Goal: Task Accomplishment & Management: Complete application form

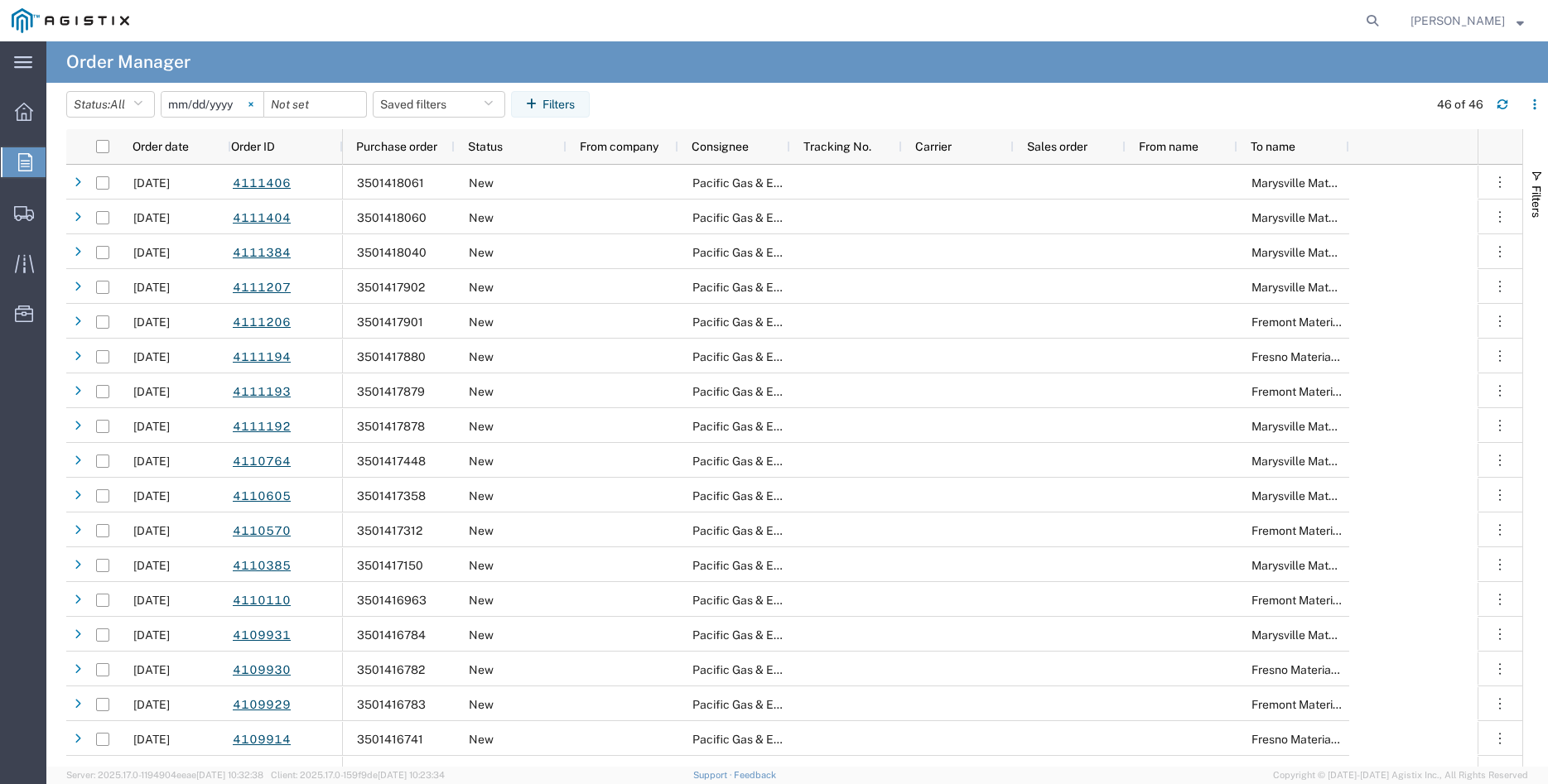
click at [263, 101] on svg-icon at bounding box center [250, 104] width 25 height 25
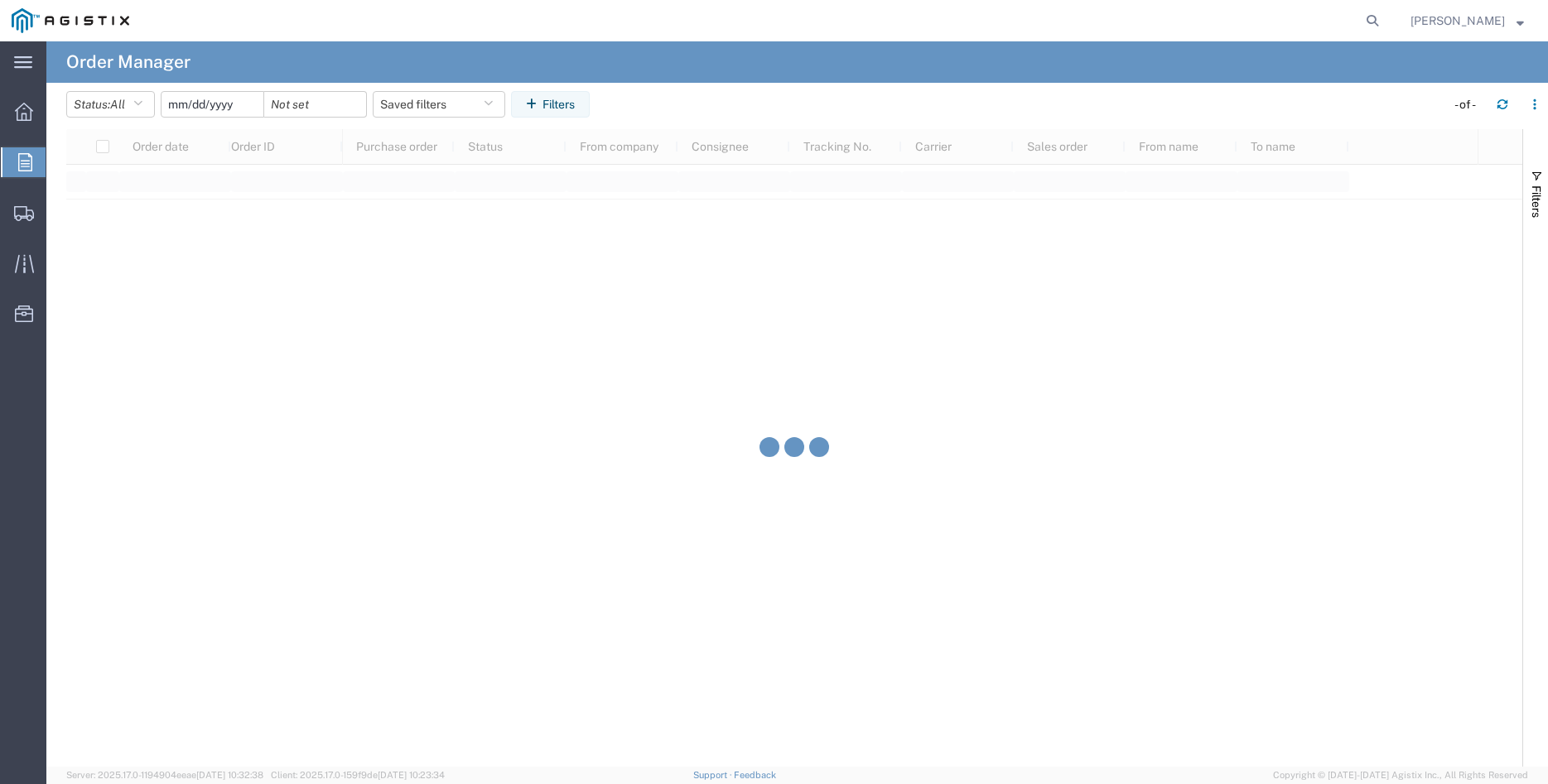
click at [207, 103] on input "date" at bounding box center [212, 104] width 101 height 25
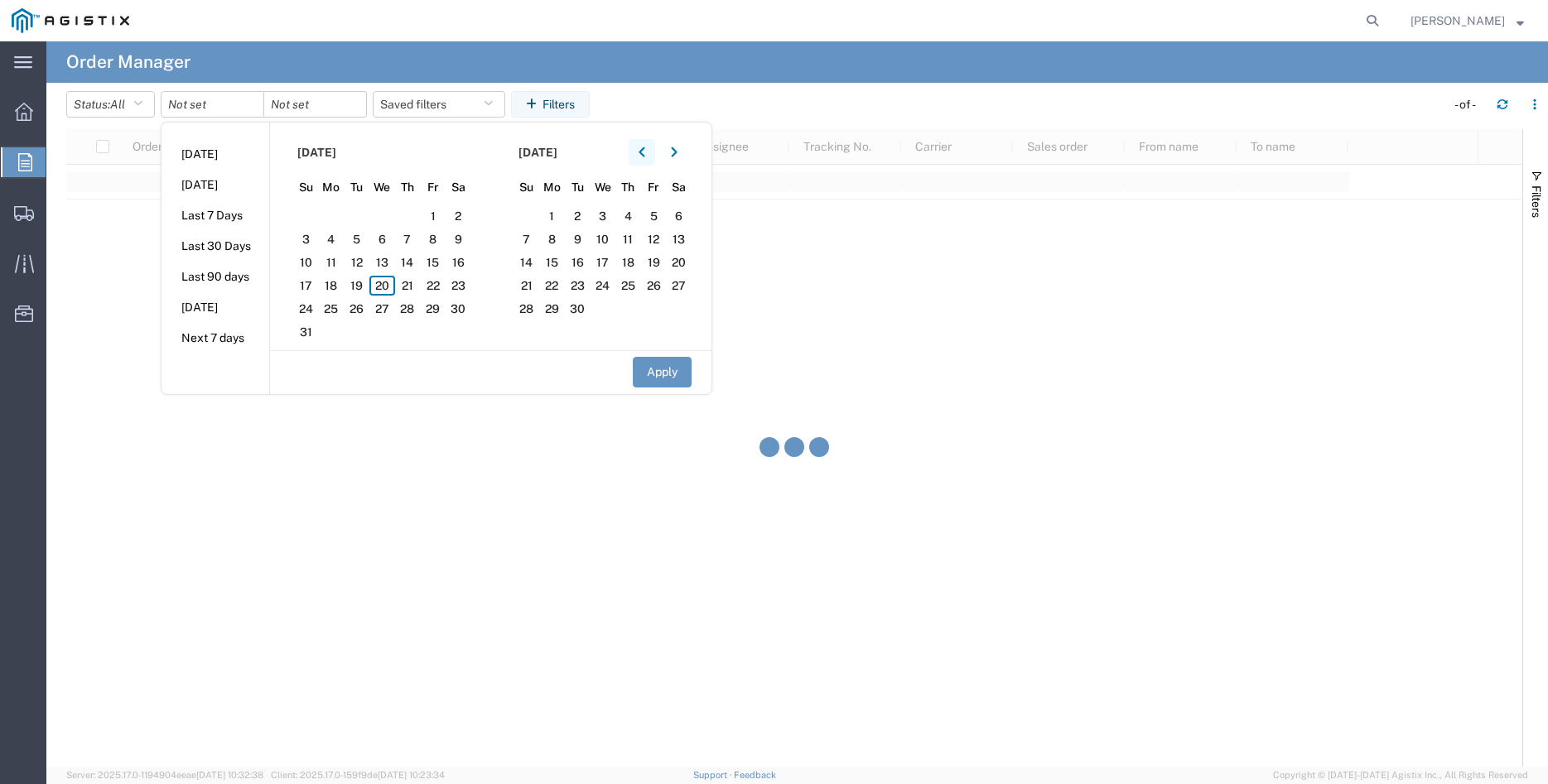
click at [644, 151] on icon "button" at bounding box center [641, 152] width 6 height 12
click at [604, 241] on span "7" at bounding box center [602, 239] width 26 height 20
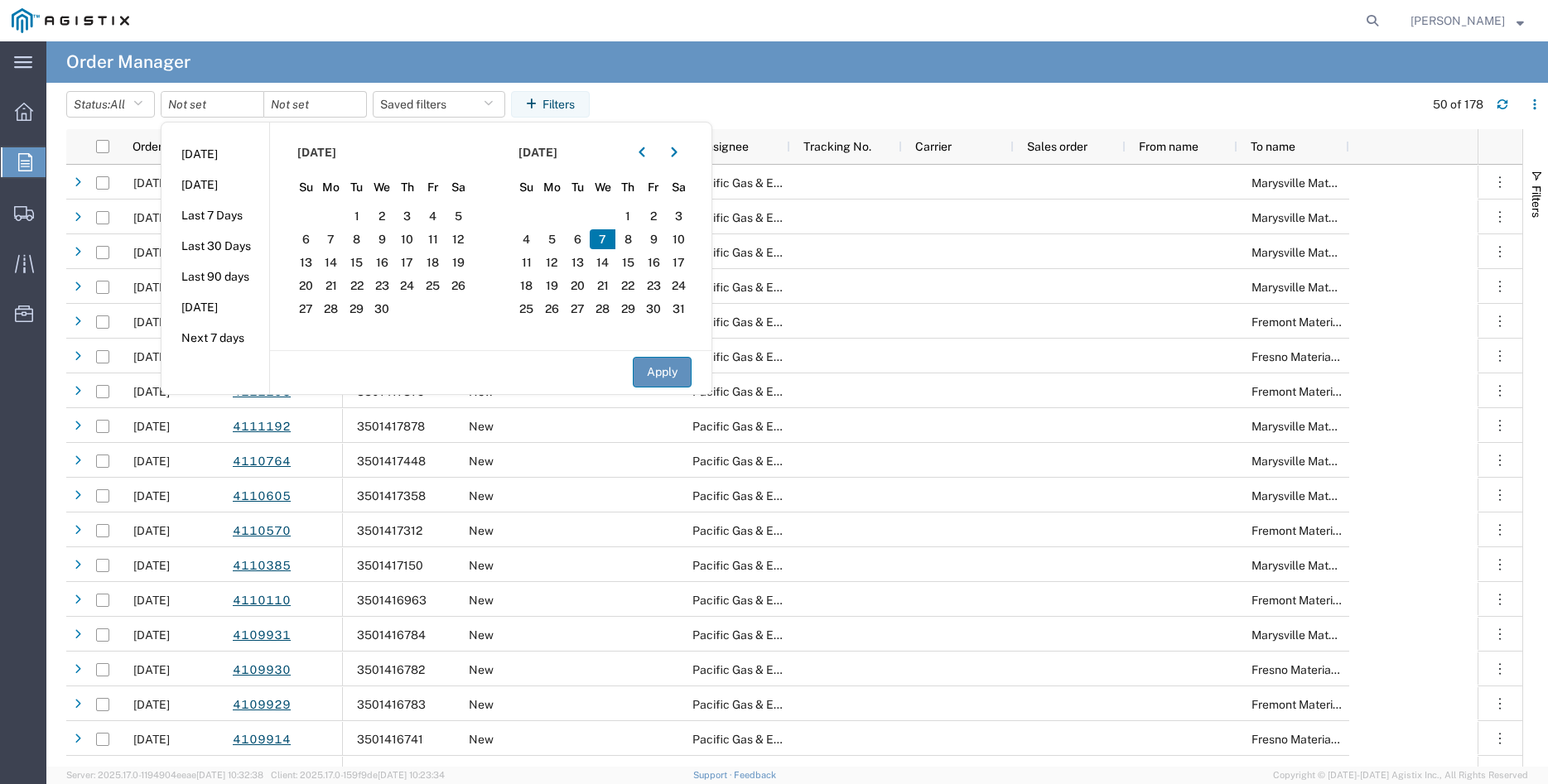
click at [661, 376] on button "Apply" at bounding box center [662, 373] width 58 height 31
type input "[DATE]"
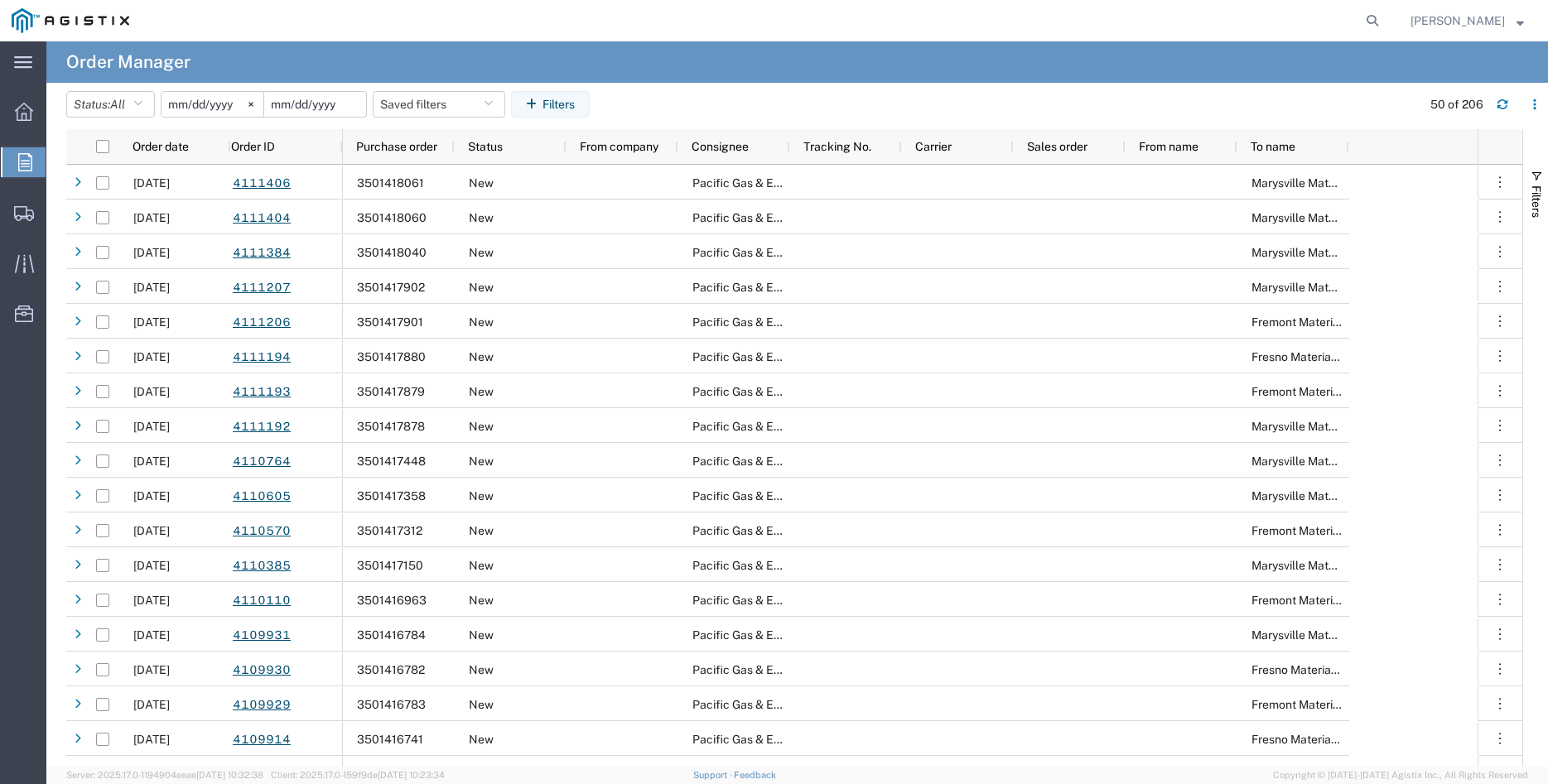
click at [318, 110] on input "date" at bounding box center [314, 104] width 101 height 25
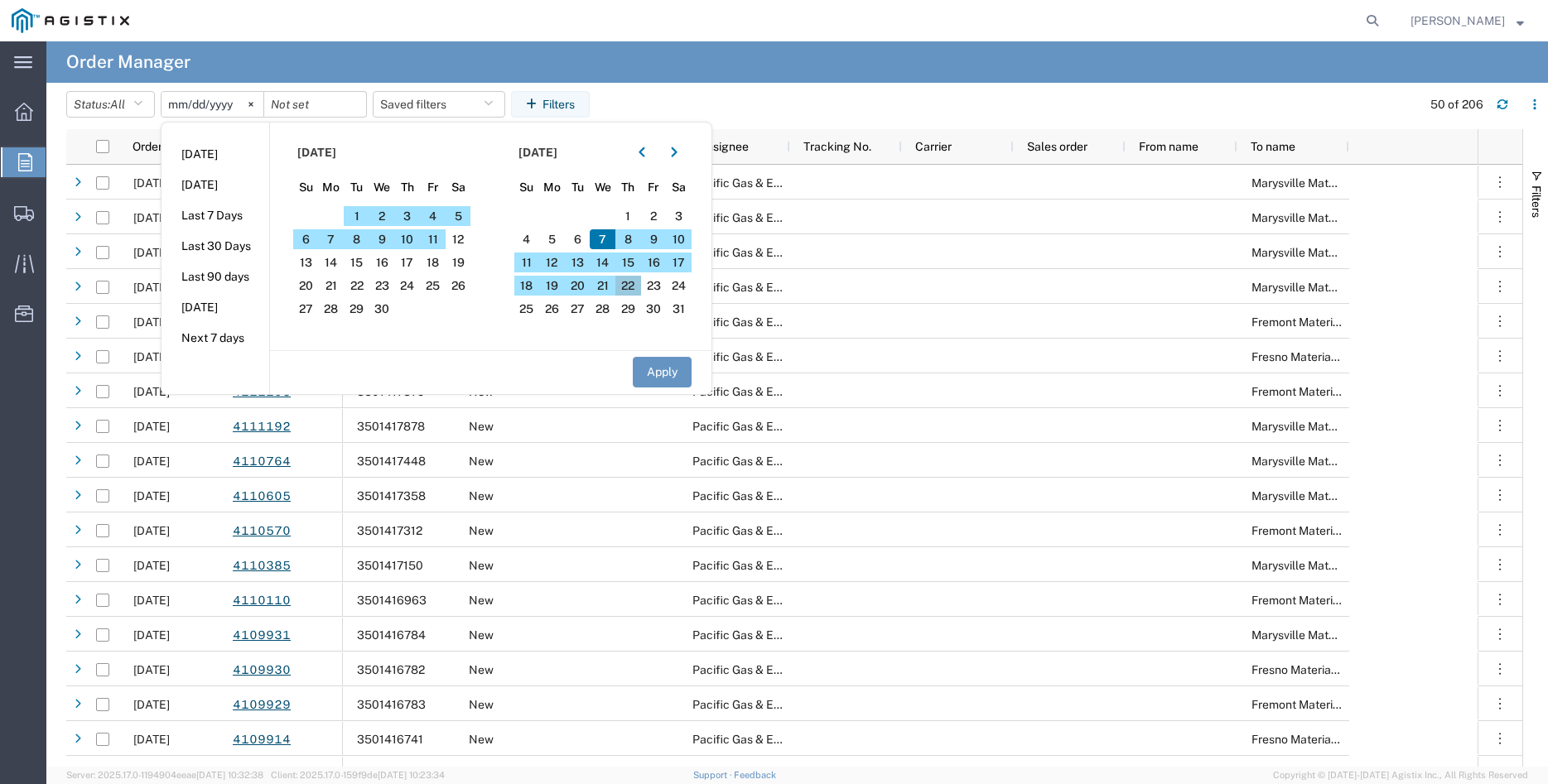
click at [632, 287] on span "22" at bounding box center [628, 286] width 26 height 20
click at [674, 369] on button "Apply" at bounding box center [662, 373] width 58 height 31
type input "[DATE]"
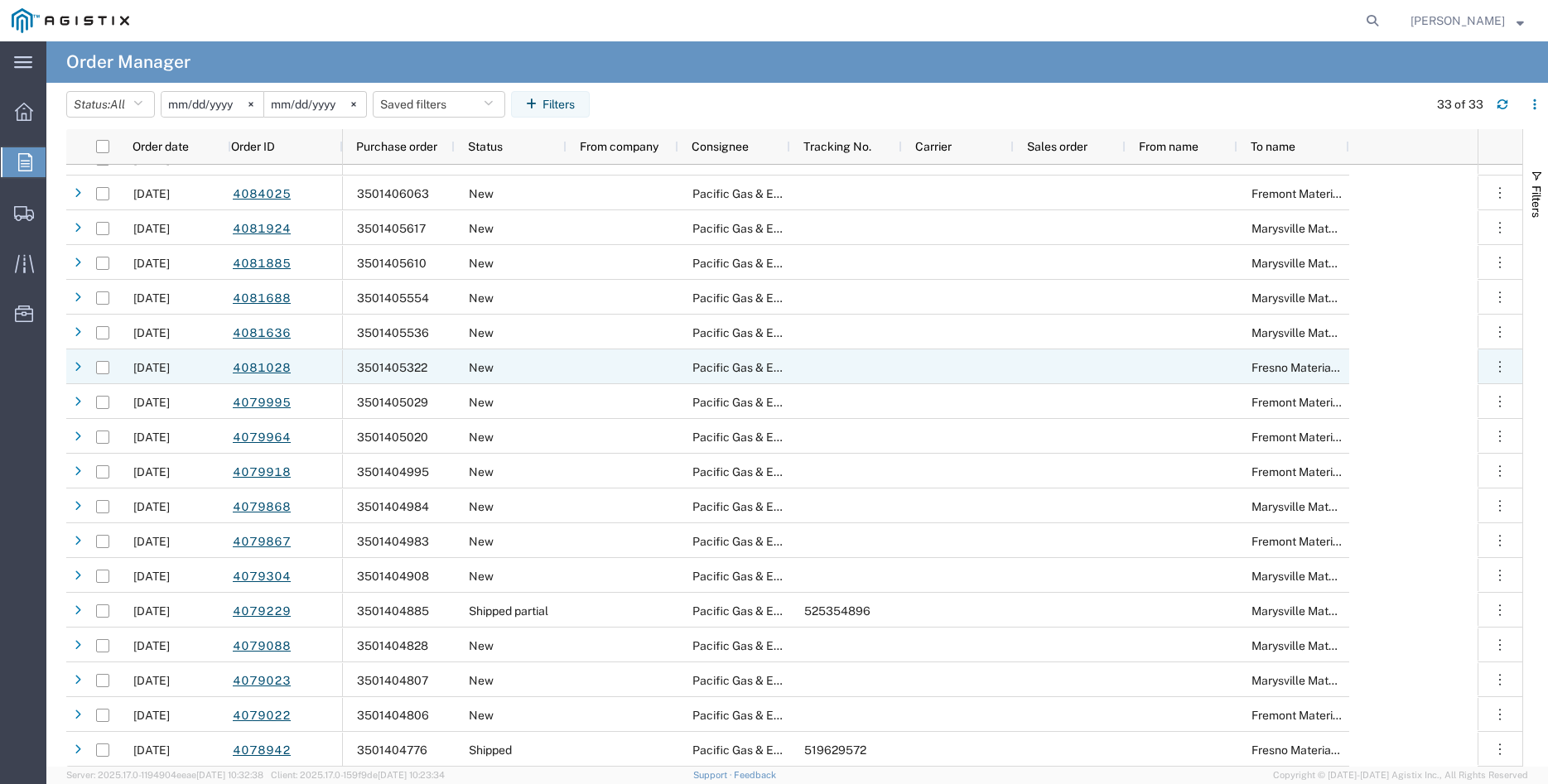
scroll to position [546, 0]
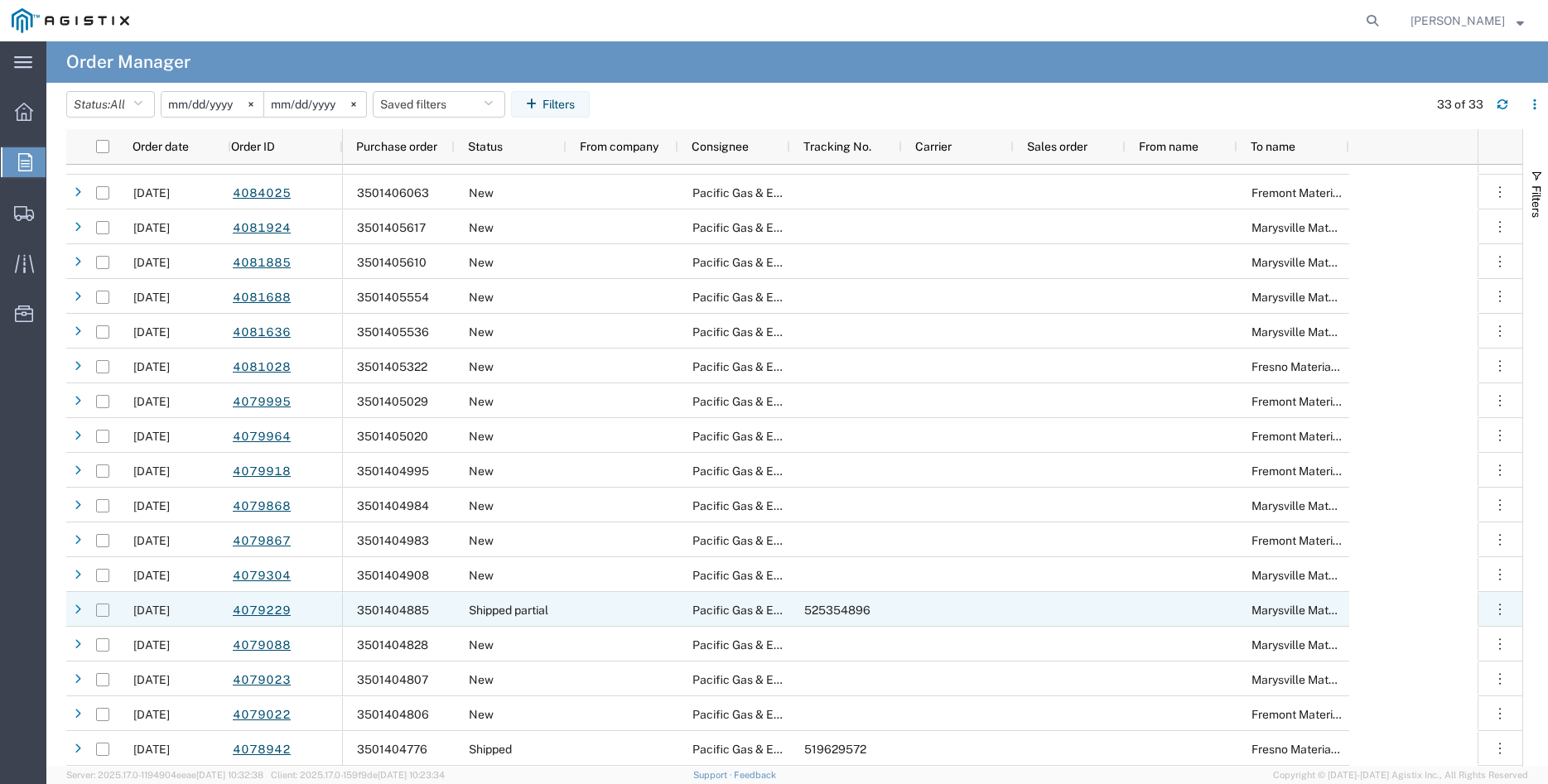
click at [103, 609] on input "Press Space to toggle row selection (unchecked)" at bounding box center [102, 610] width 14 height 14
checkbox input "true"
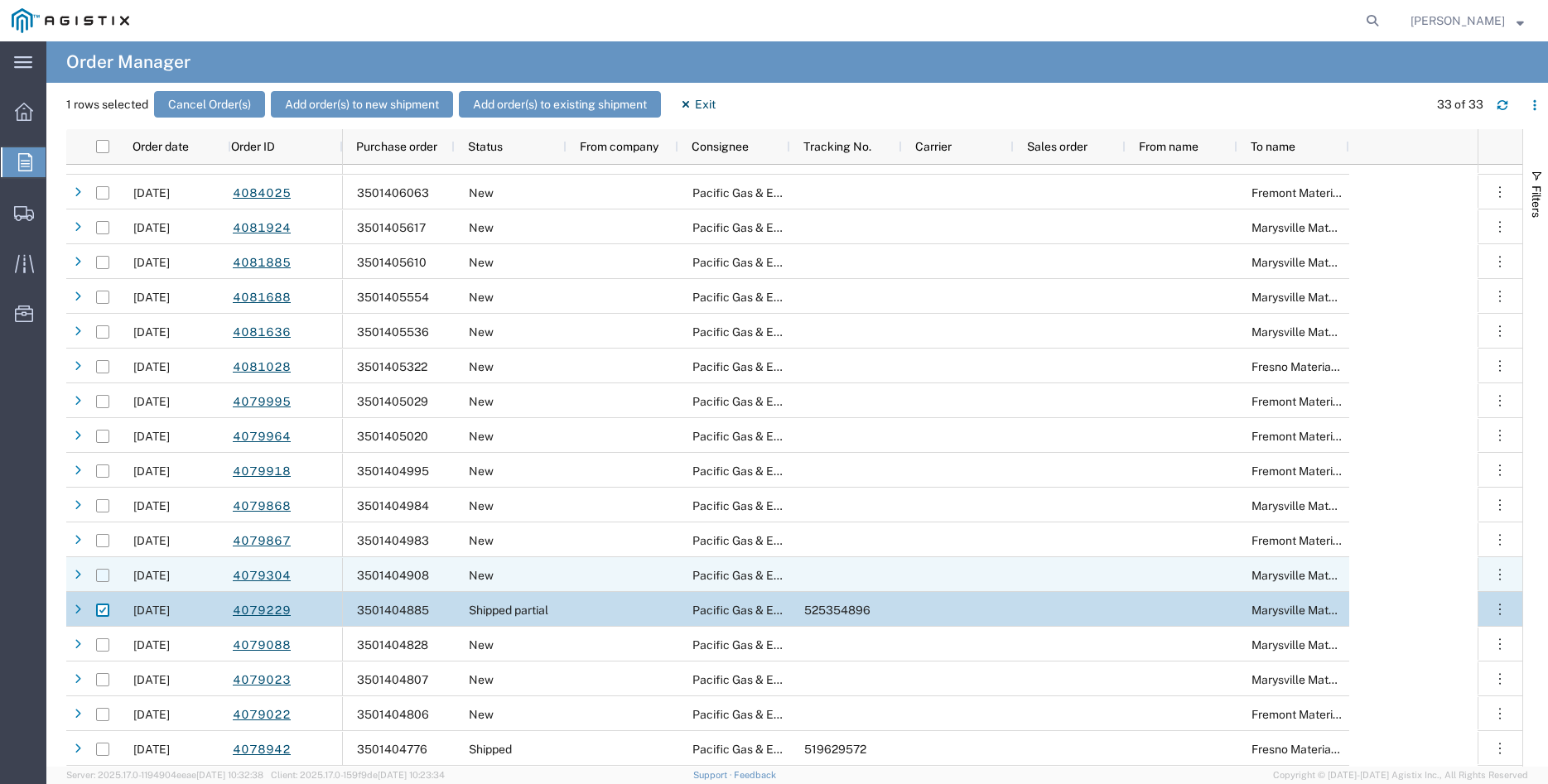
click at [105, 574] on input "Press Space to toggle row selection (unchecked)" at bounding box center [102, 576] width 14 height 14
checkbox input "true"
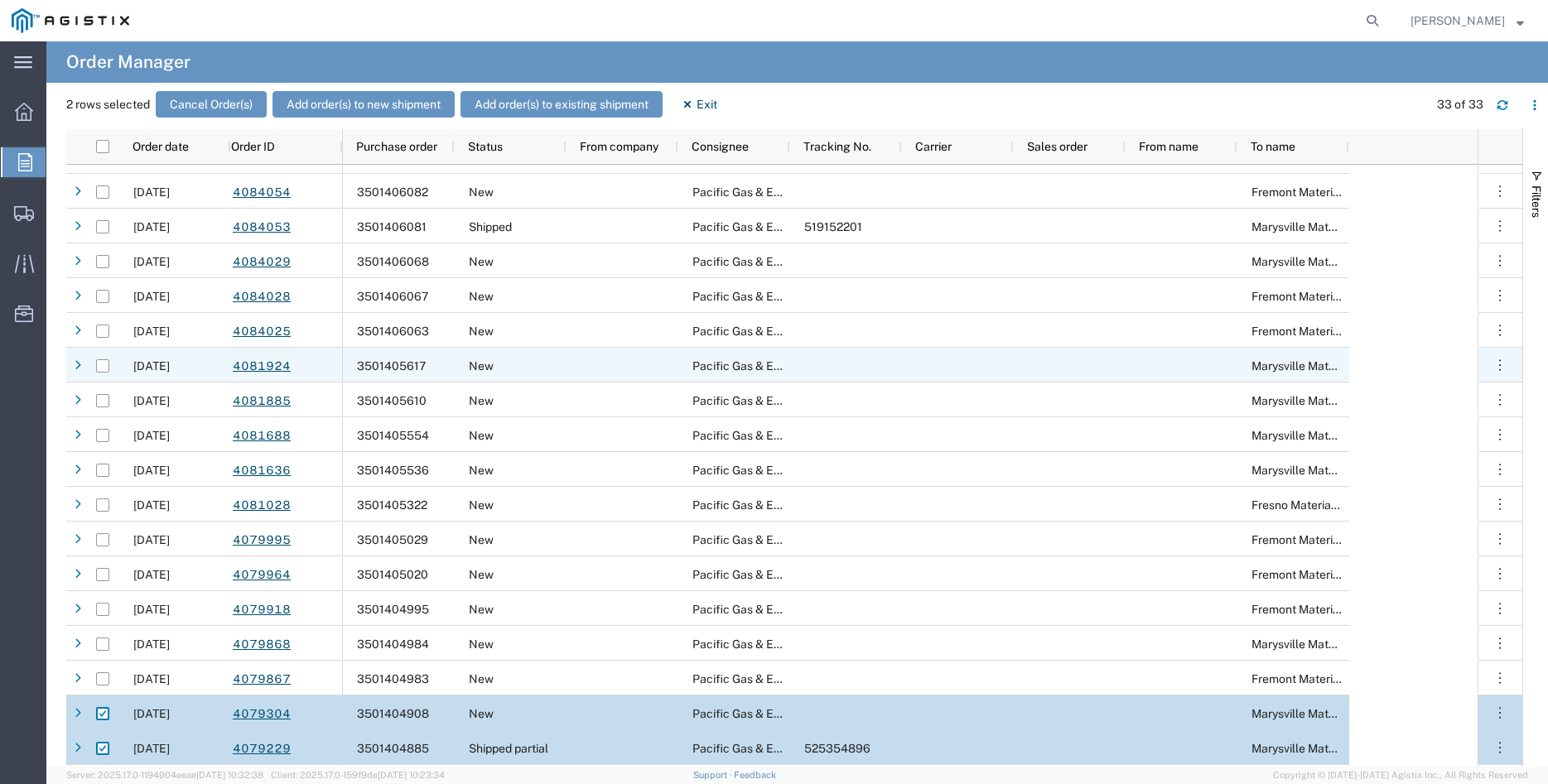
scroll to position [387, 0]
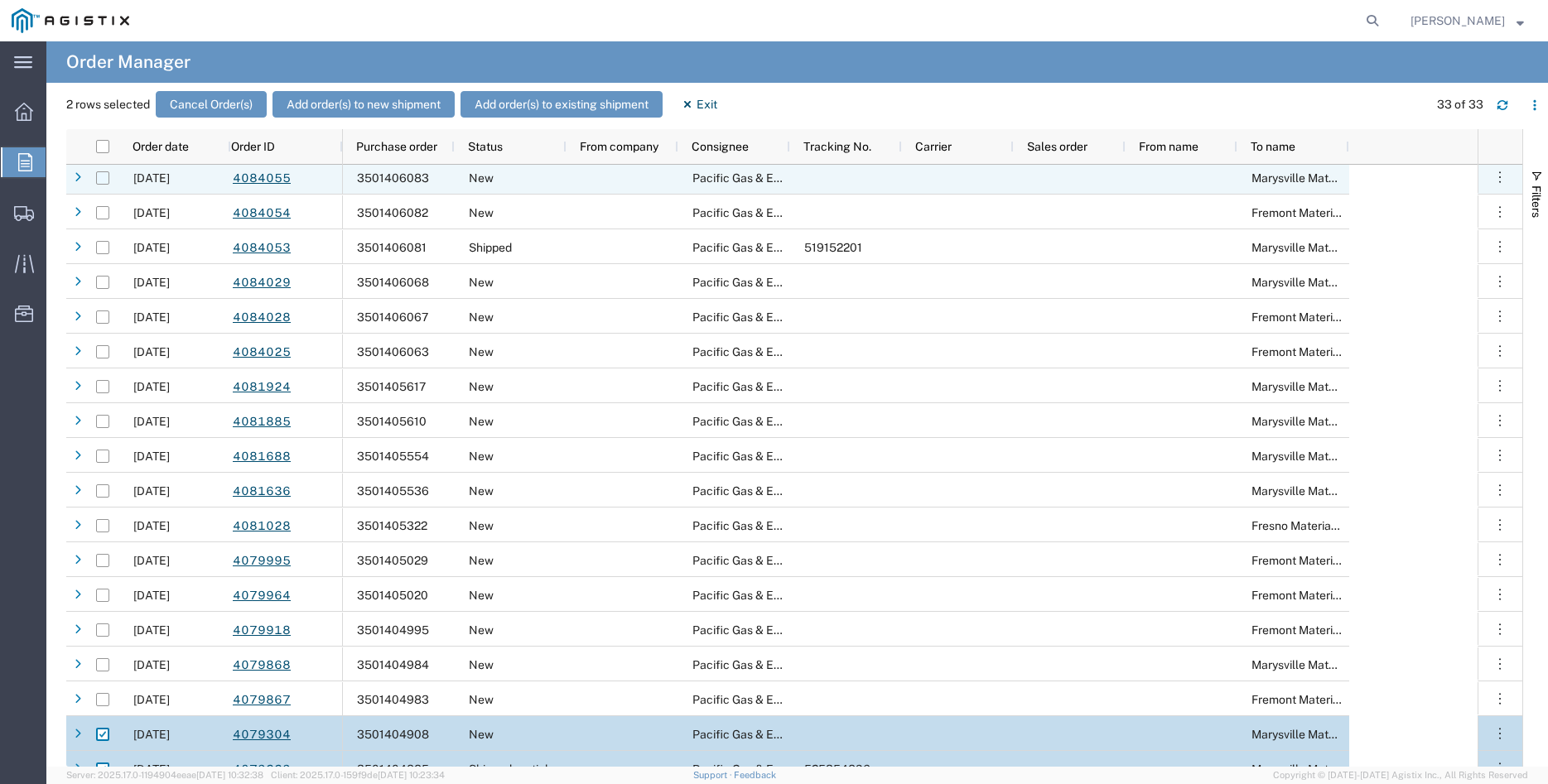
click at [103, 180] on input "Press Space to toggle row selection (unchecked)" at bounding box center [102, 178] width 14 height 14
checkbox input "true"
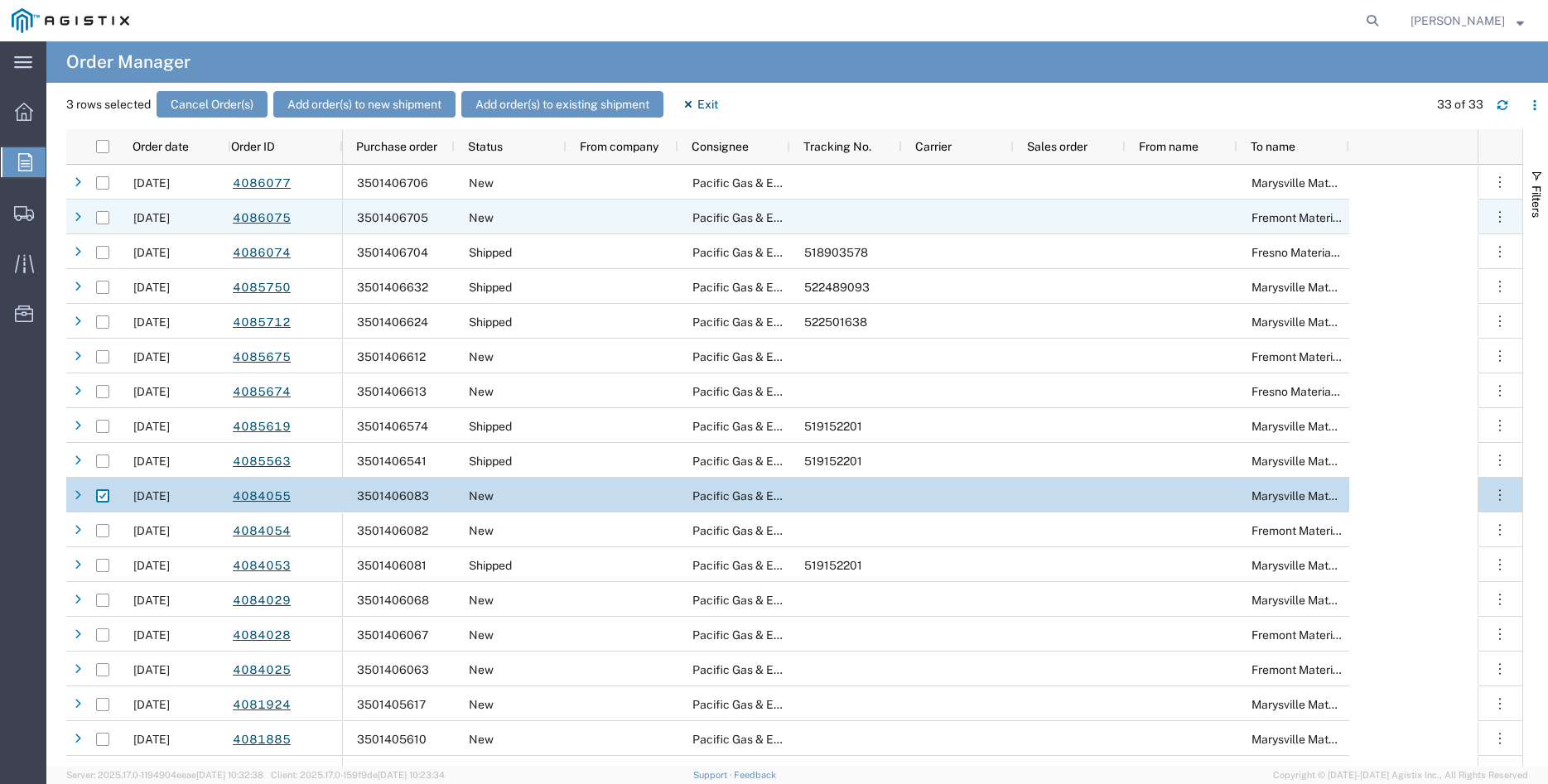
scroll to position [69, 0]
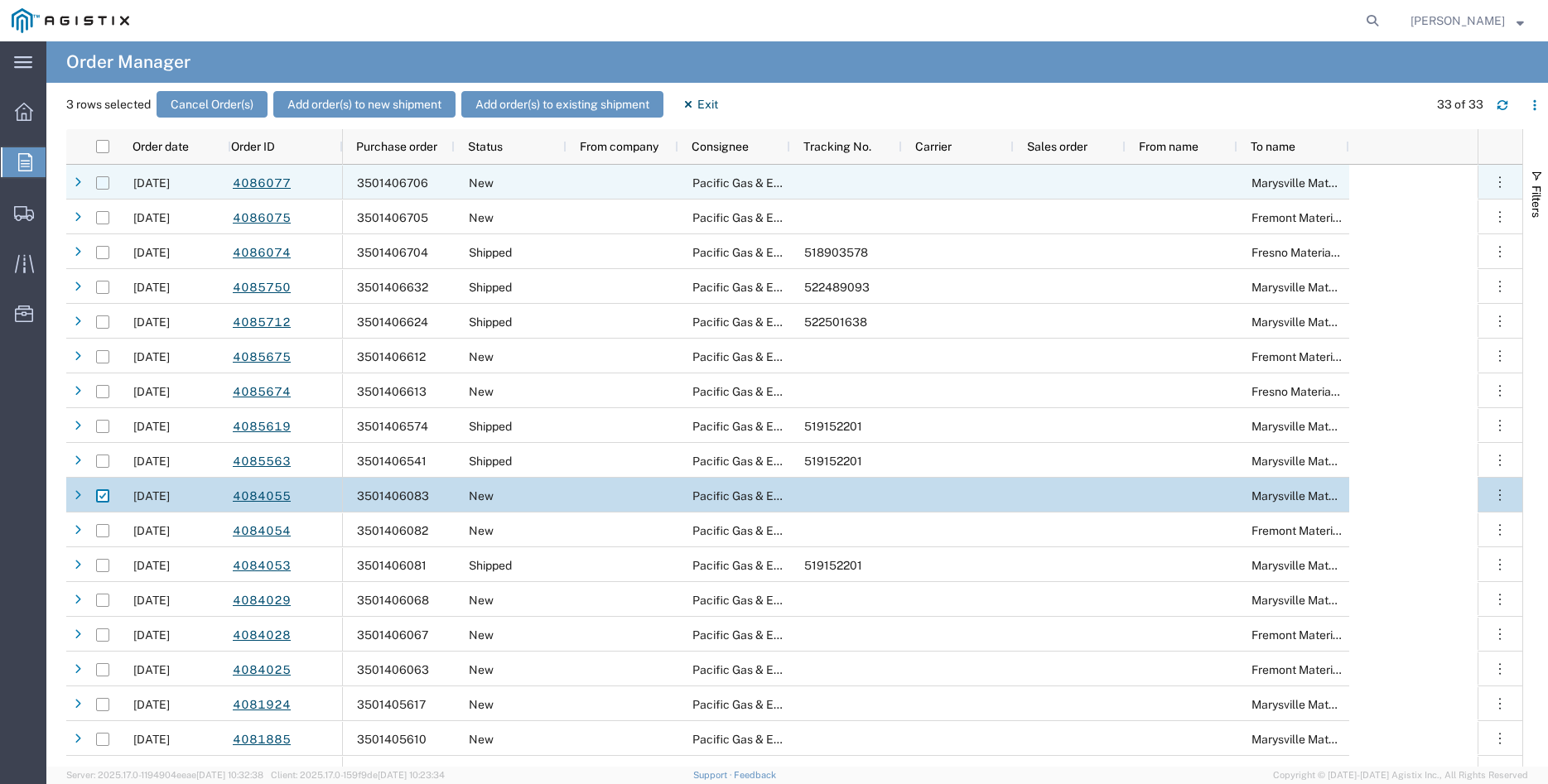
click at [101, 185] on input "Press Space to toggle row selection (unchecked)" at bounding box center [102, 183] width 14 height 14
checkbox input "true"
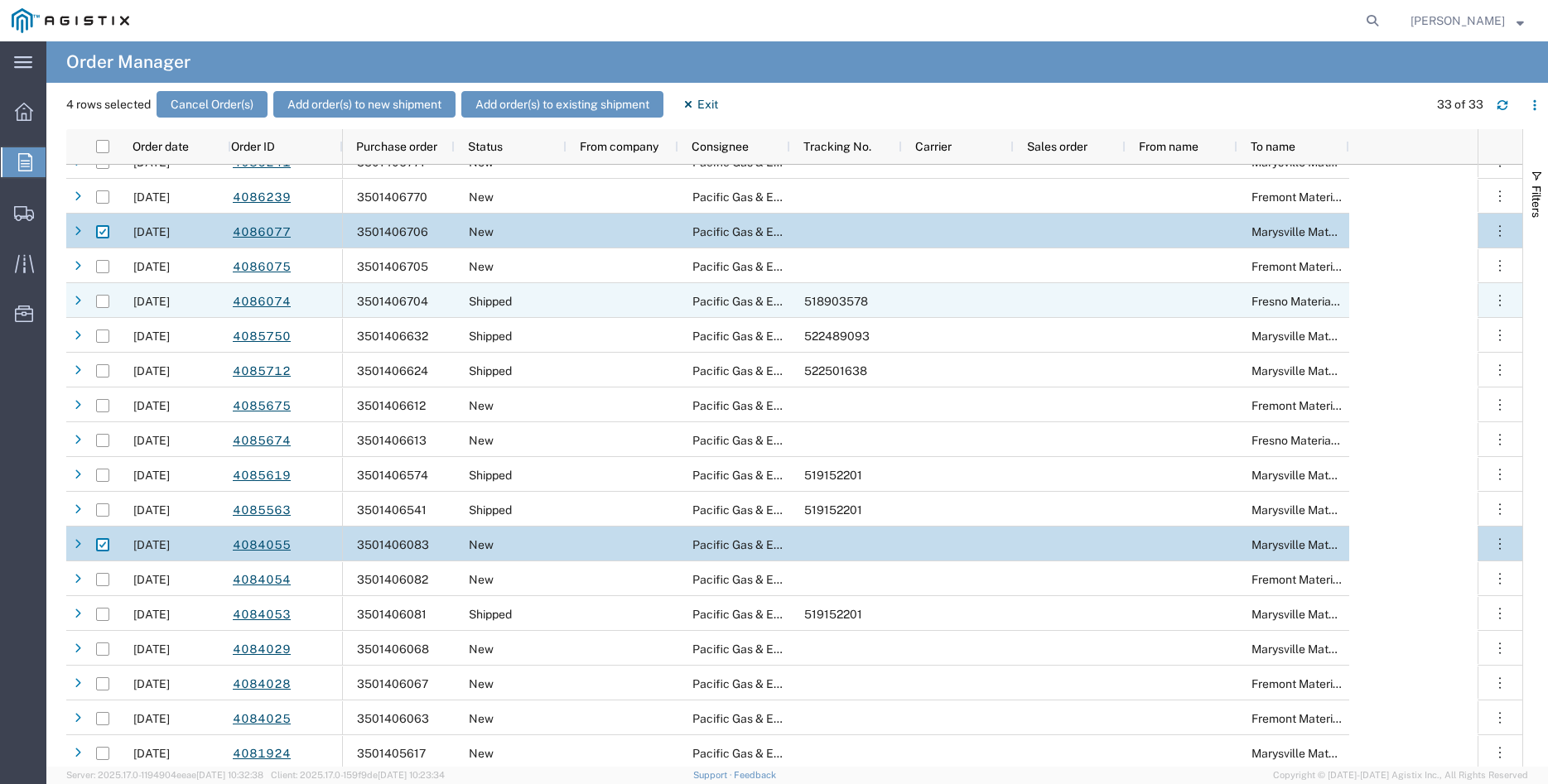
scroll to position [0, 0]
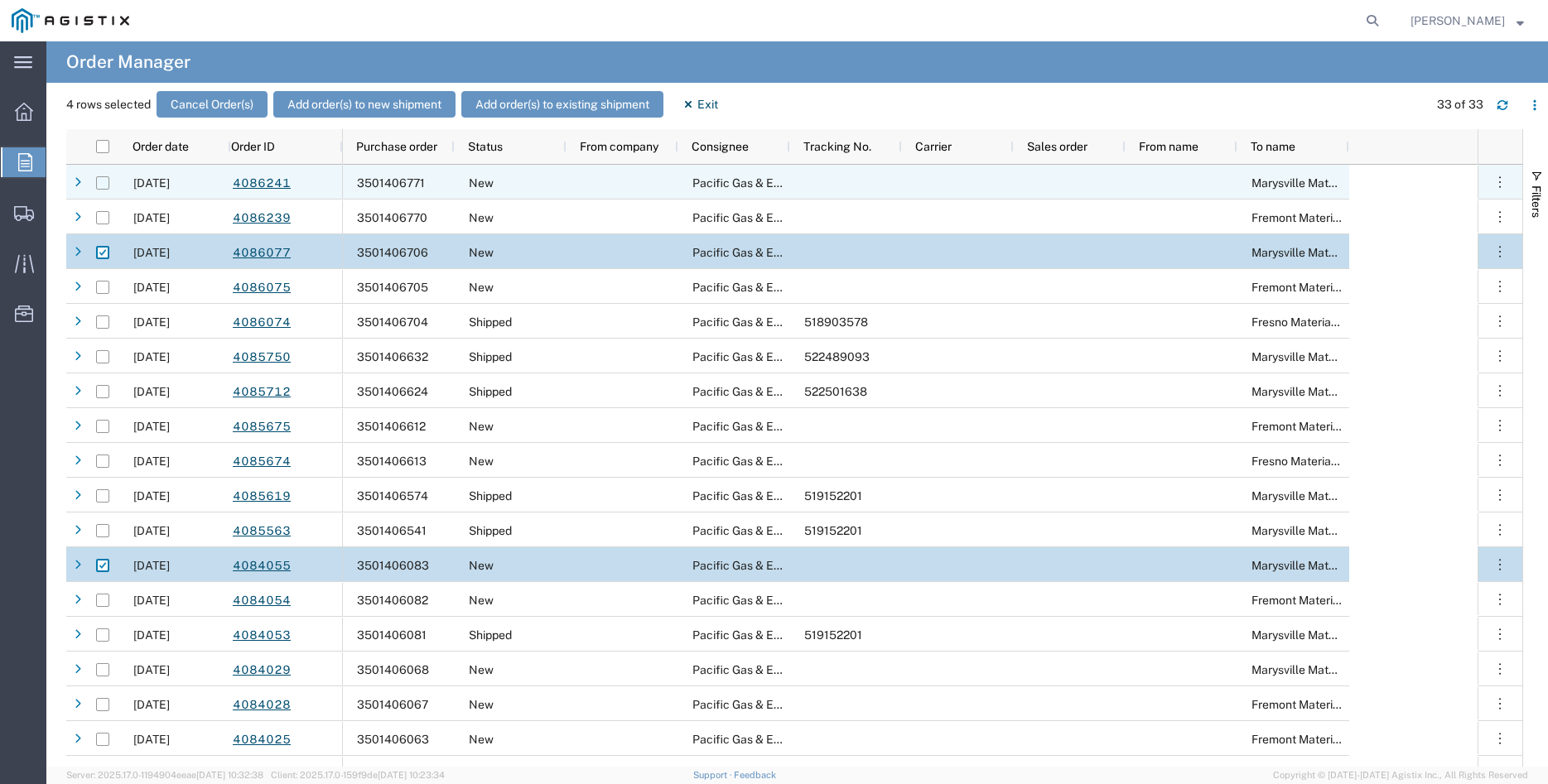
click at [101, 183] on input "Press Space to toggle row selection (unchecked)" at bounding box center [102, 183] width 14 height 14
checkbox input "true"
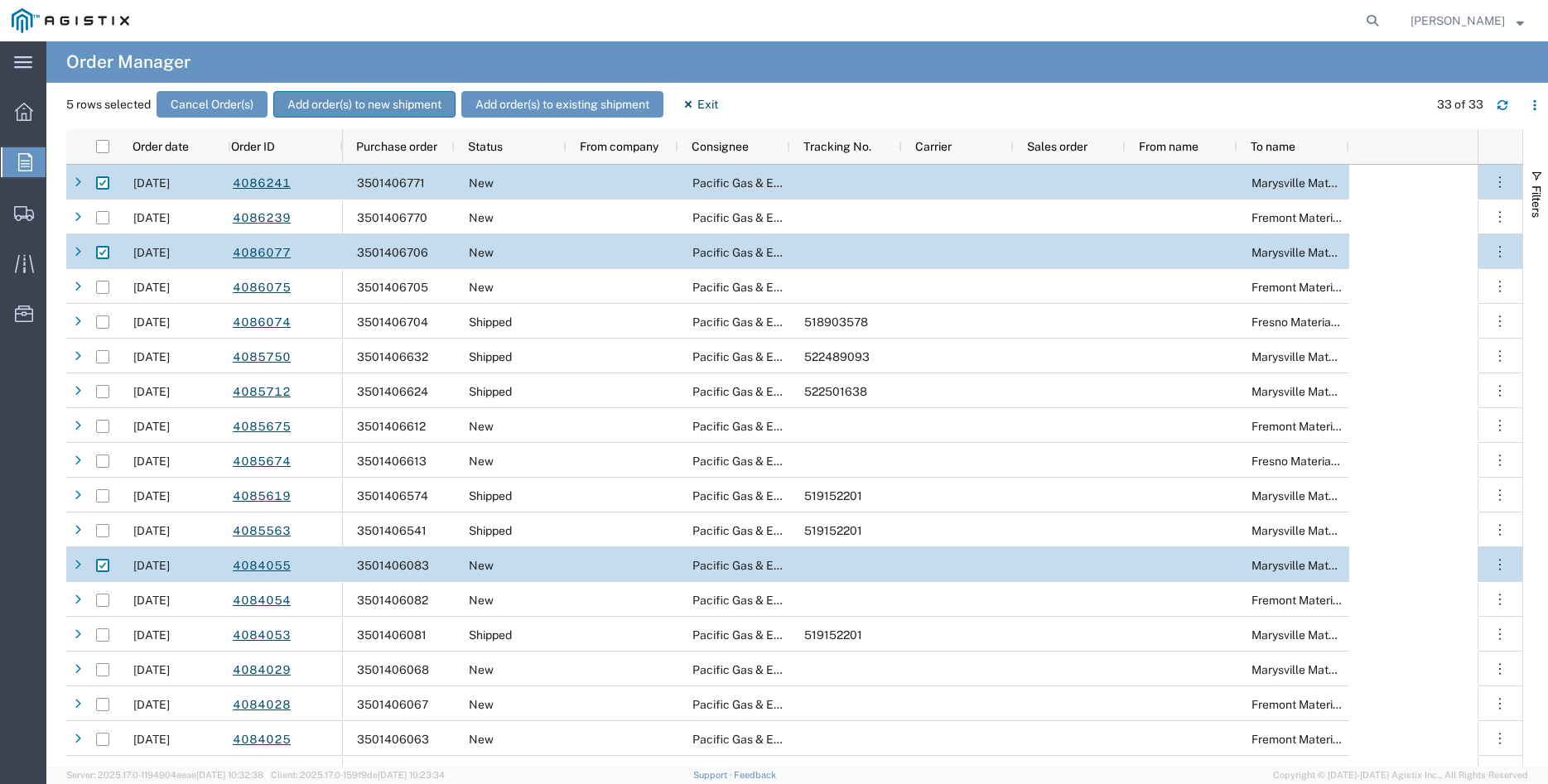
click at [368, 98] on button "Add order(s) to new shipment" at bounding box center [364, 104] width 182 height 26
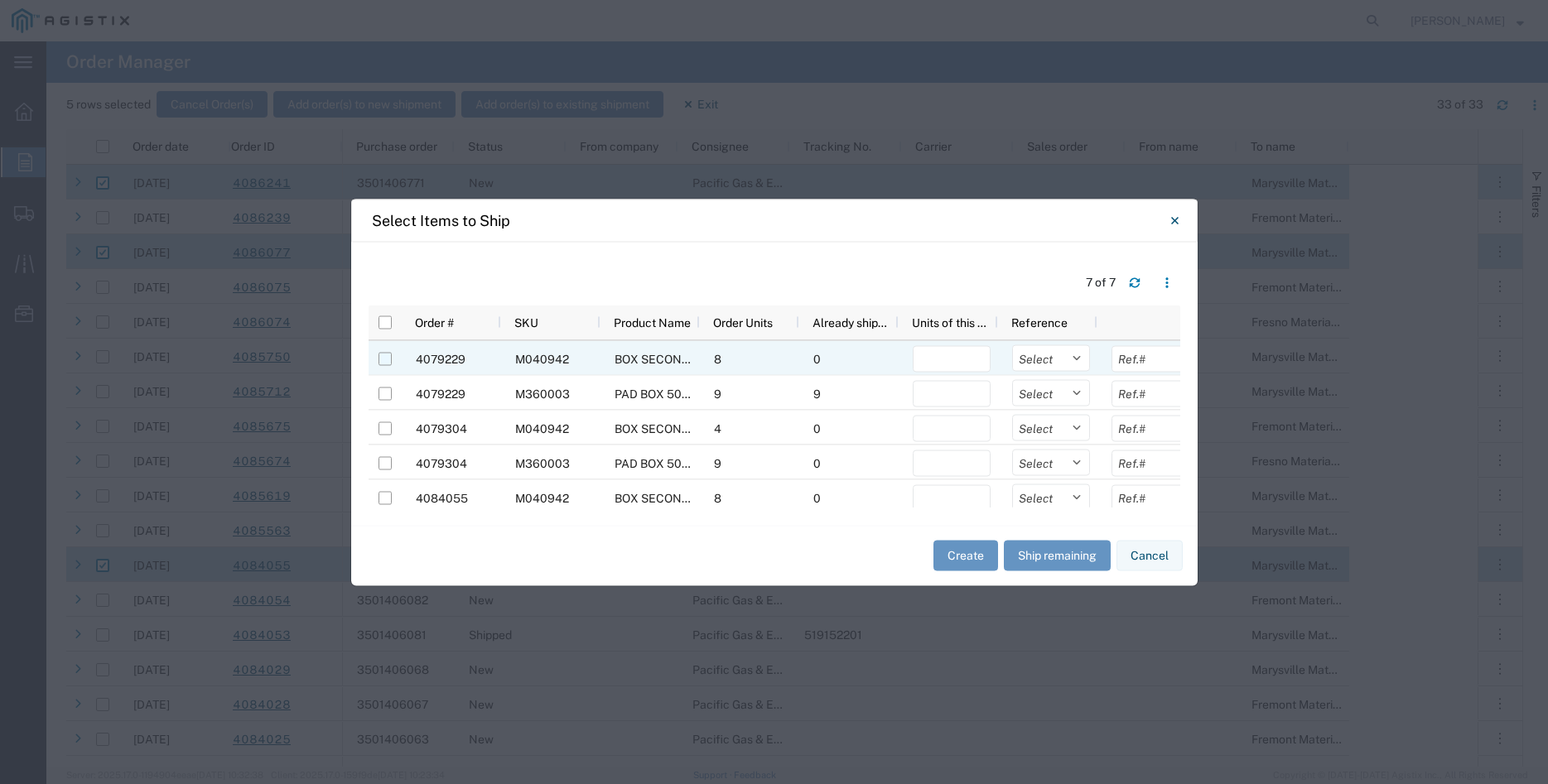
click at [385, 358] on input "Press Space to toggle row selection (unchecked)" at bounding box center [385, 358] width 14 height 14
checkbox input "true"
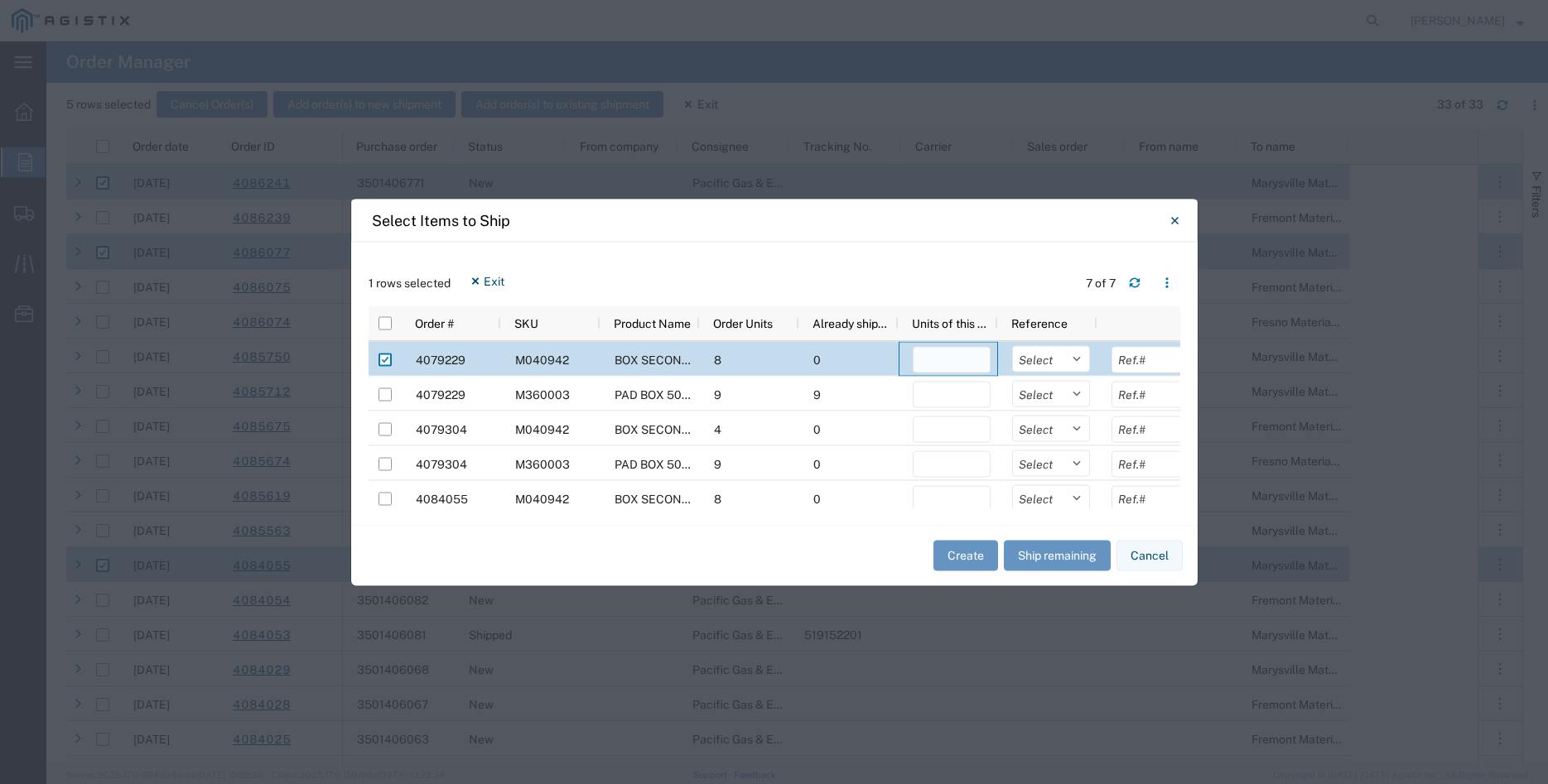
click at [928, 355] on input "number" at bounding box center [951, 359] width 78 height 26
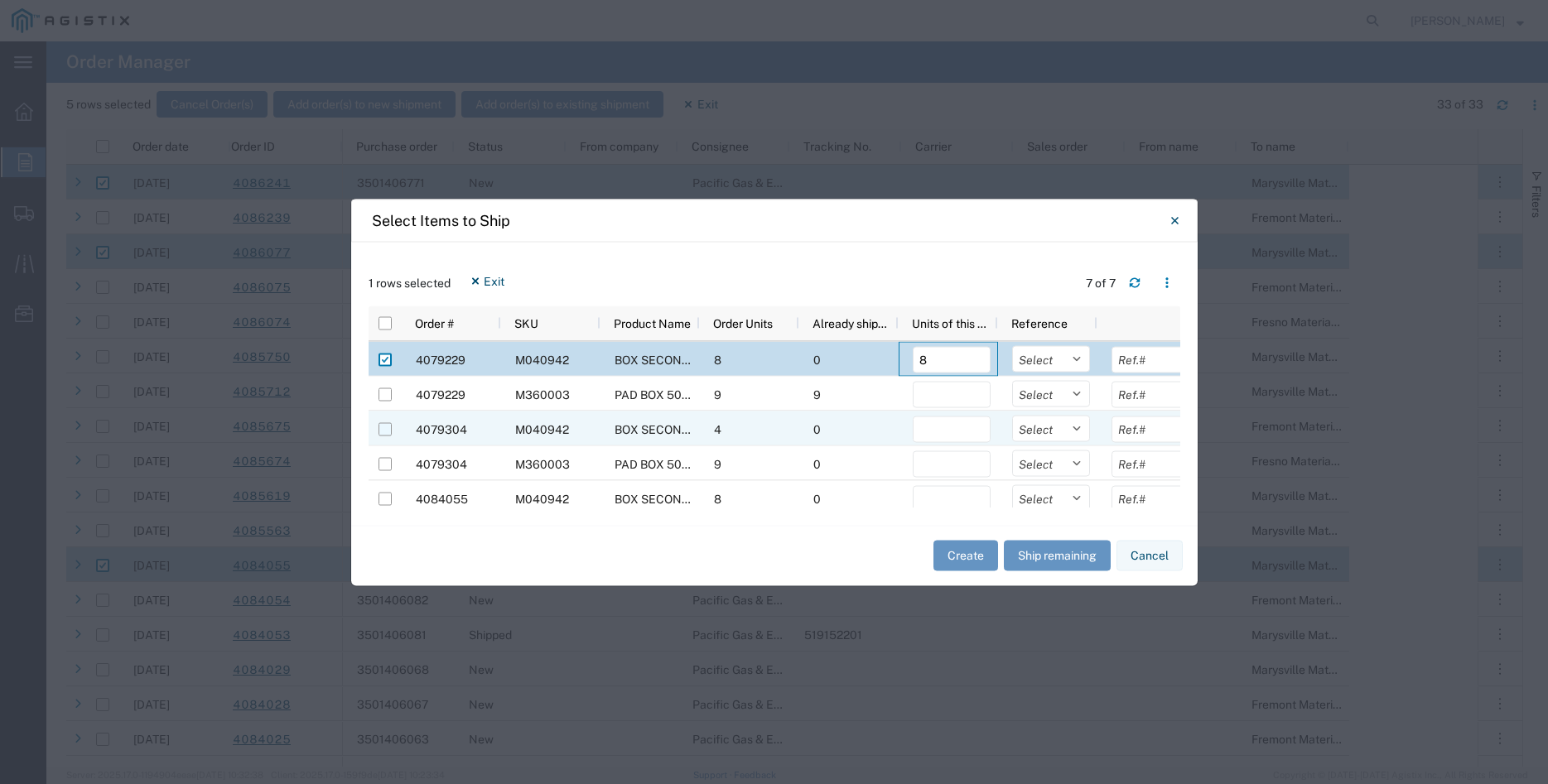
type input "8"
click at [381, 429] on input "Press Space to toggle row selection (unchecked)" at bounding box center [385, 429] width 14 height 14
checkbox input "true"
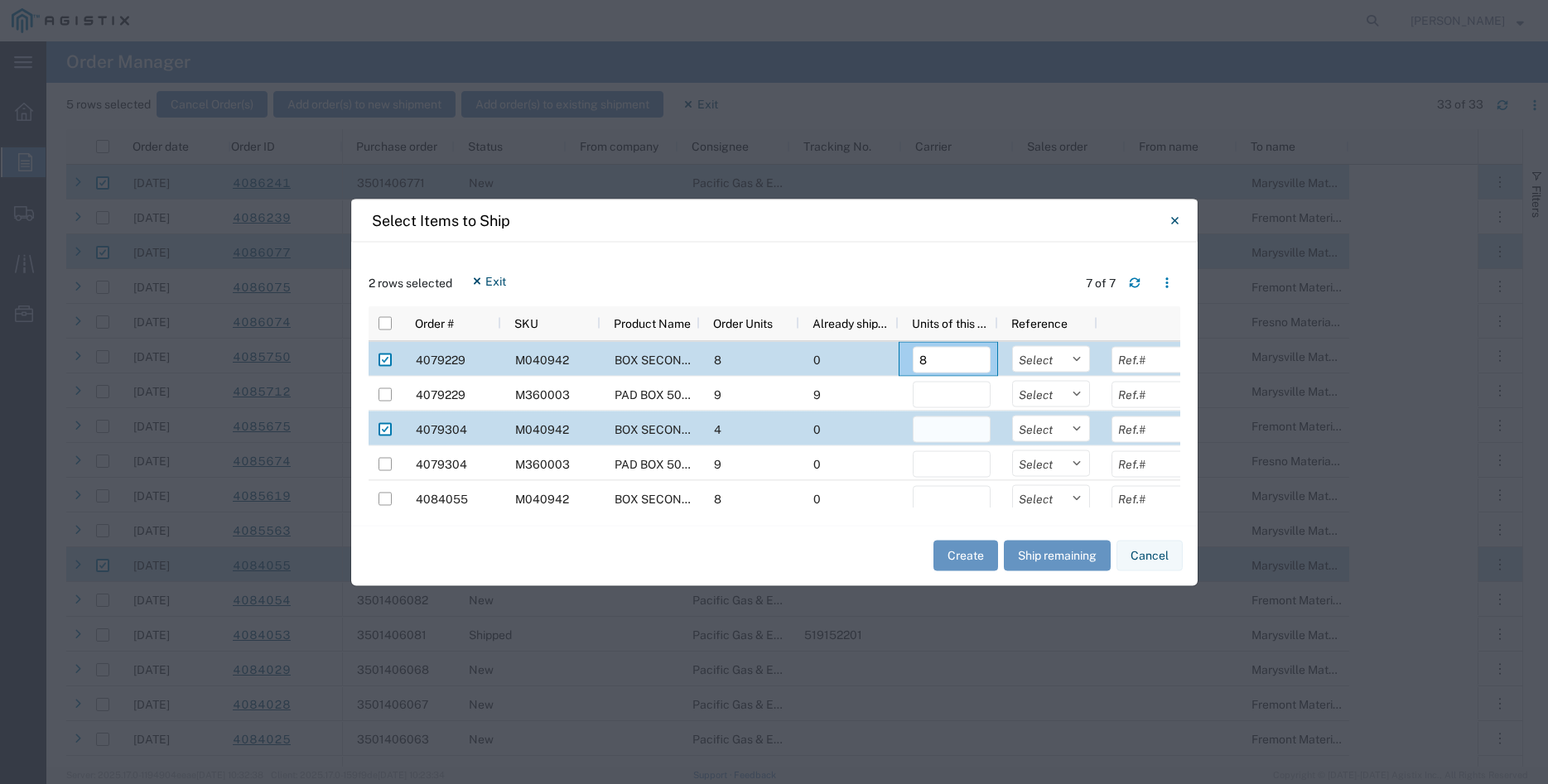
click at [938, 429] on input "number" at bounding box center [951, 429] width 78 height 26
type input "4"
select select "PURCHORD"
click option "Purchase Order" at bounding box center [0, 0] width 0 height 0
click at [1013, 345] on select "Select Purchase Order Delivery Number" at bounding box center [1051, 358] width 78 height 26
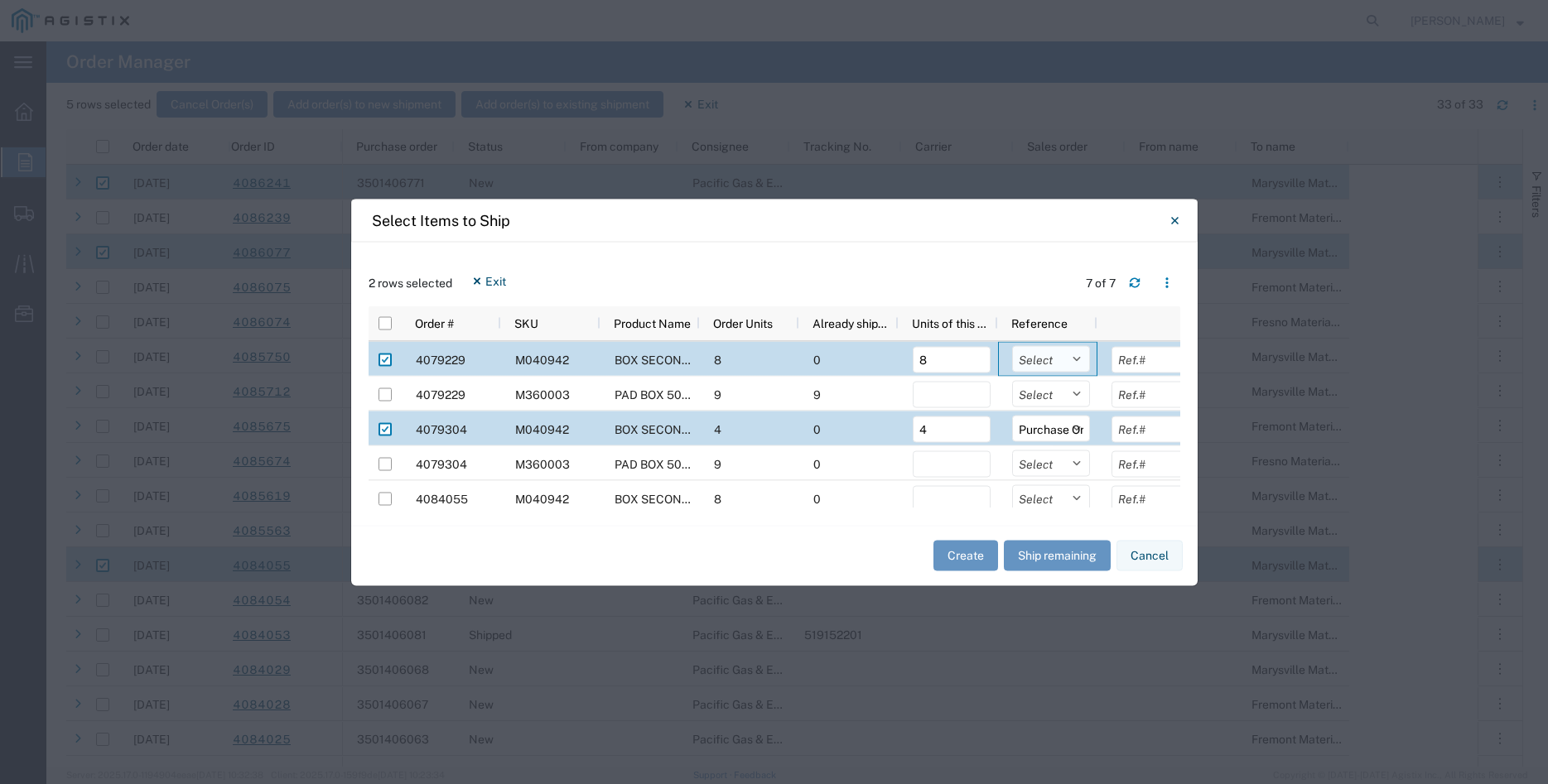
select select "PURCHORD"
click option "Purchase Order" at bounding box center [0, 0] width 0 height 0
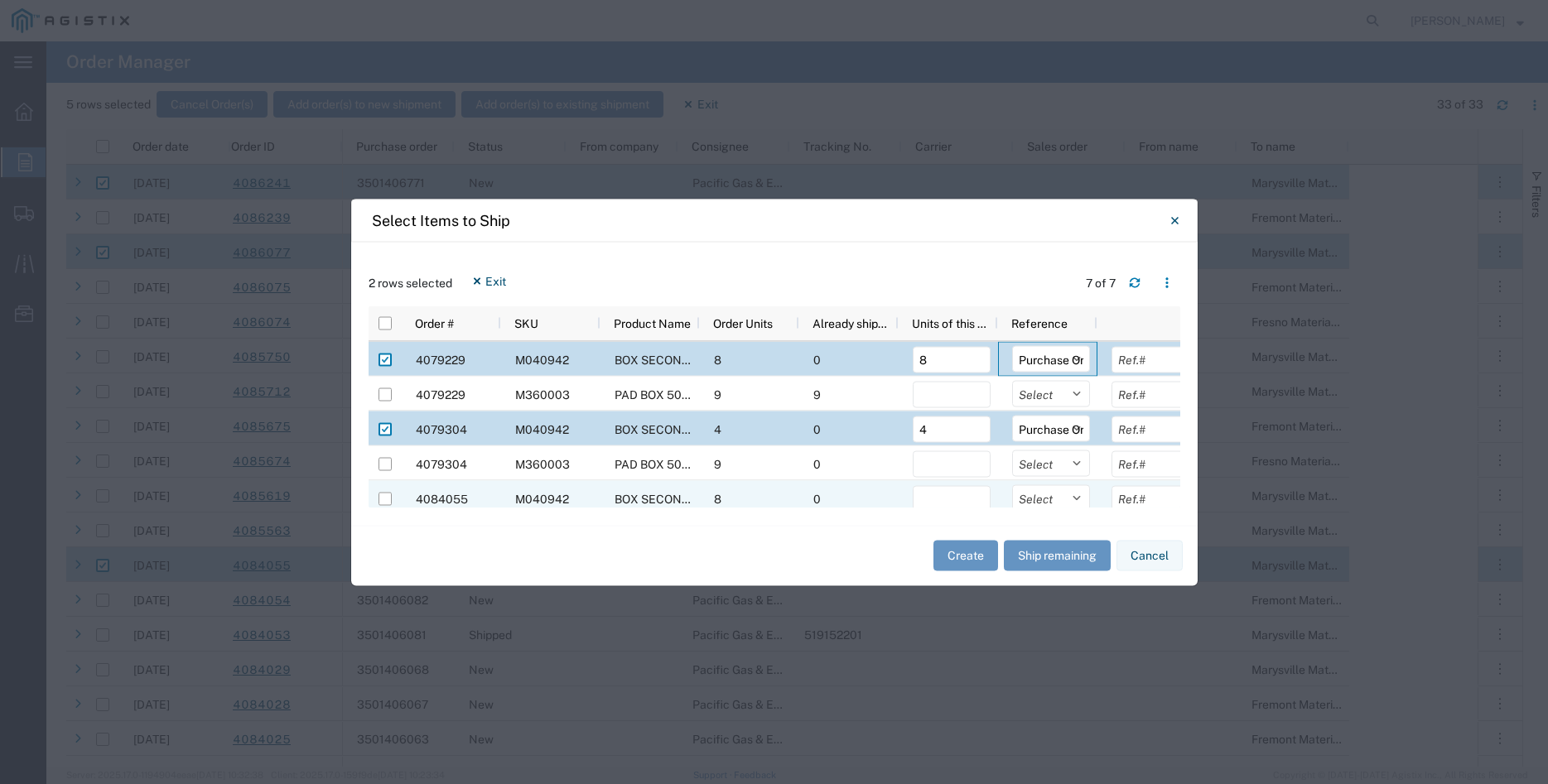
scroll to position [77, 0]
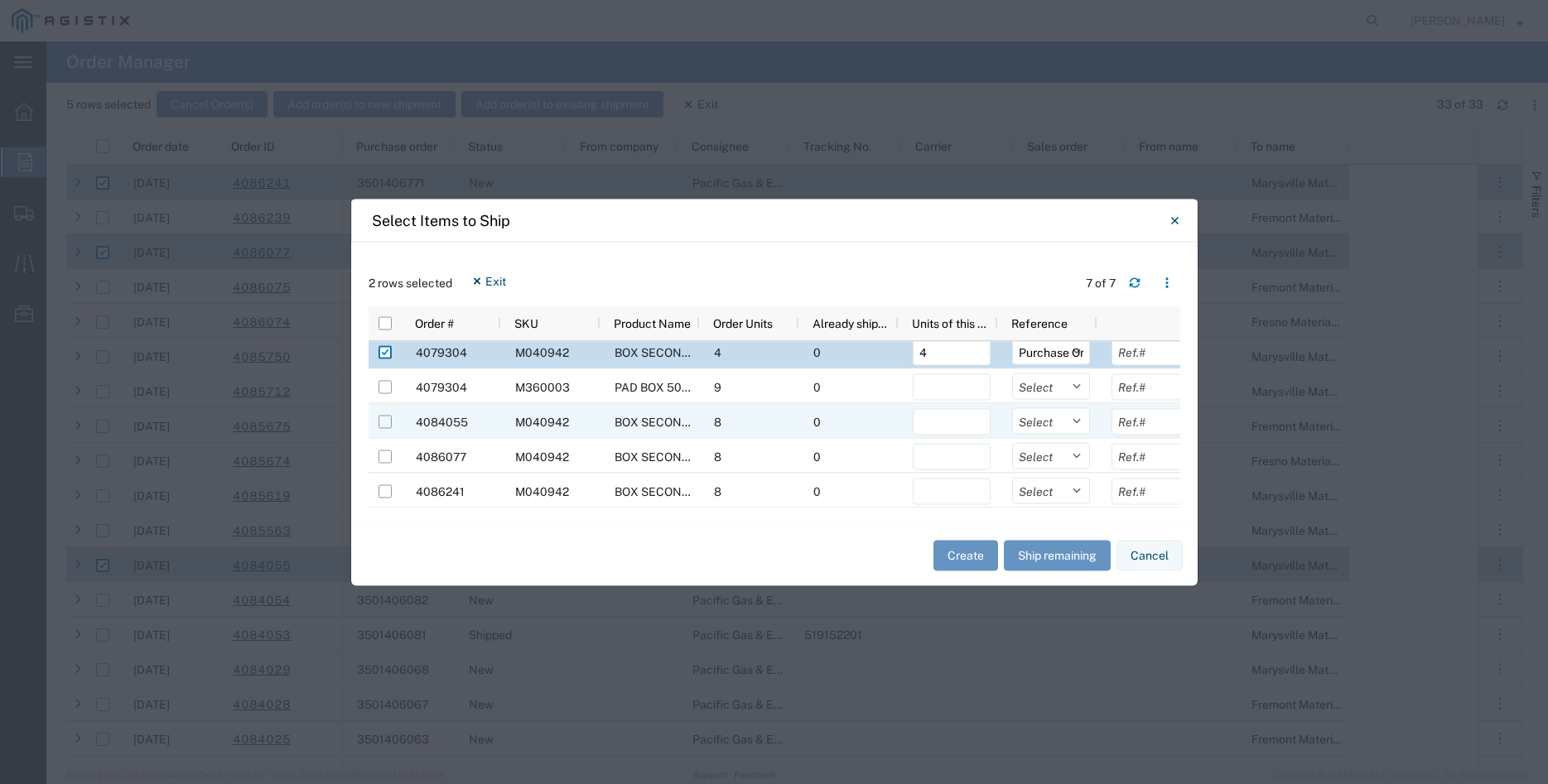
click at [383, 424] on input "Press Space to toggle row selection (unchecked)" at bounding box center [385, 421] width 14 height 14
checkbox input "true"
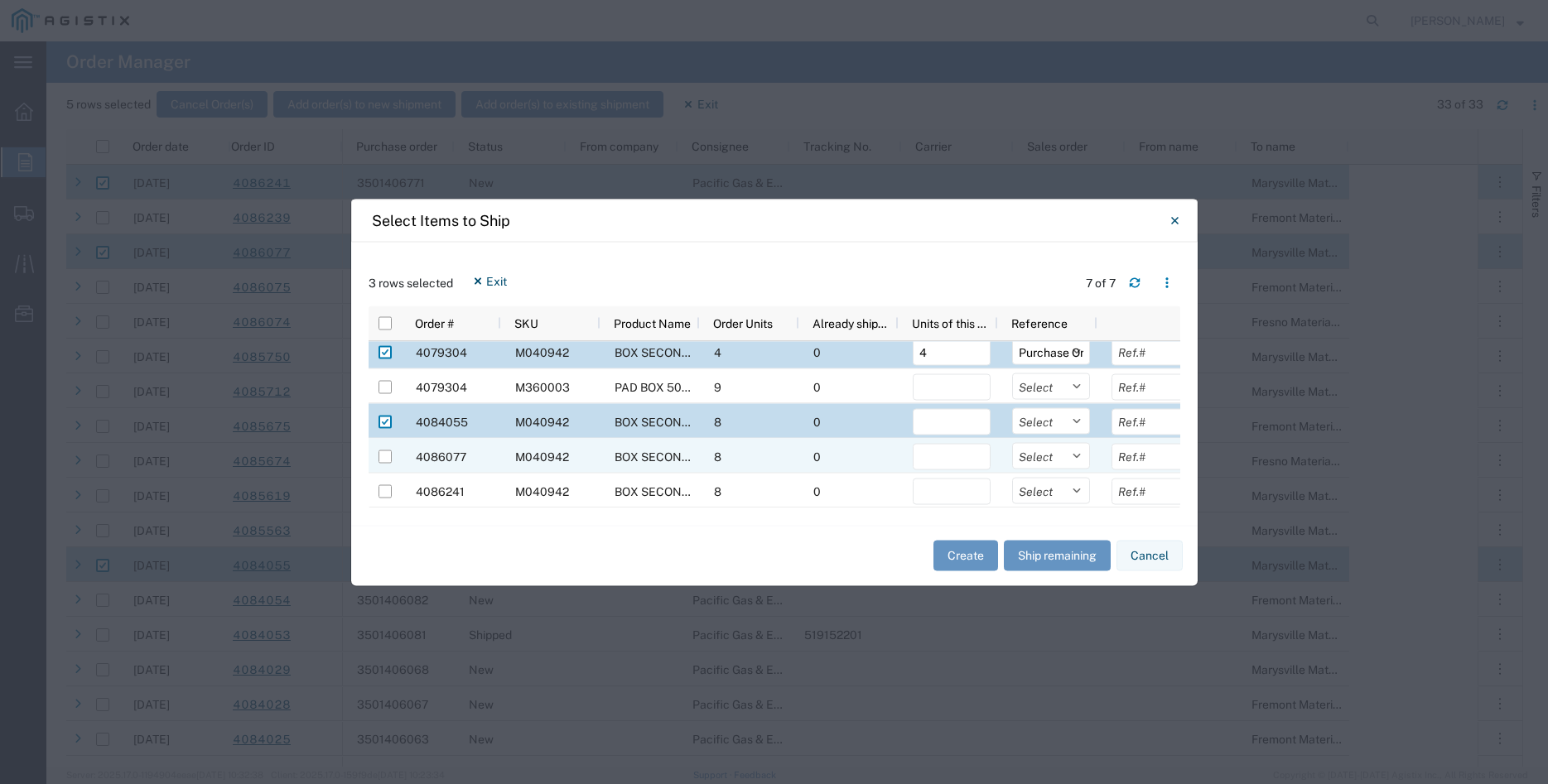
click at [385, 464] on div at bounding box center [385, 456] width 14 height 35
click at [383, 455] on input "Press Space to toggle row selection (unchecked)" at bounding box center [385, 456] width 14 height 14
checkbox input "true"
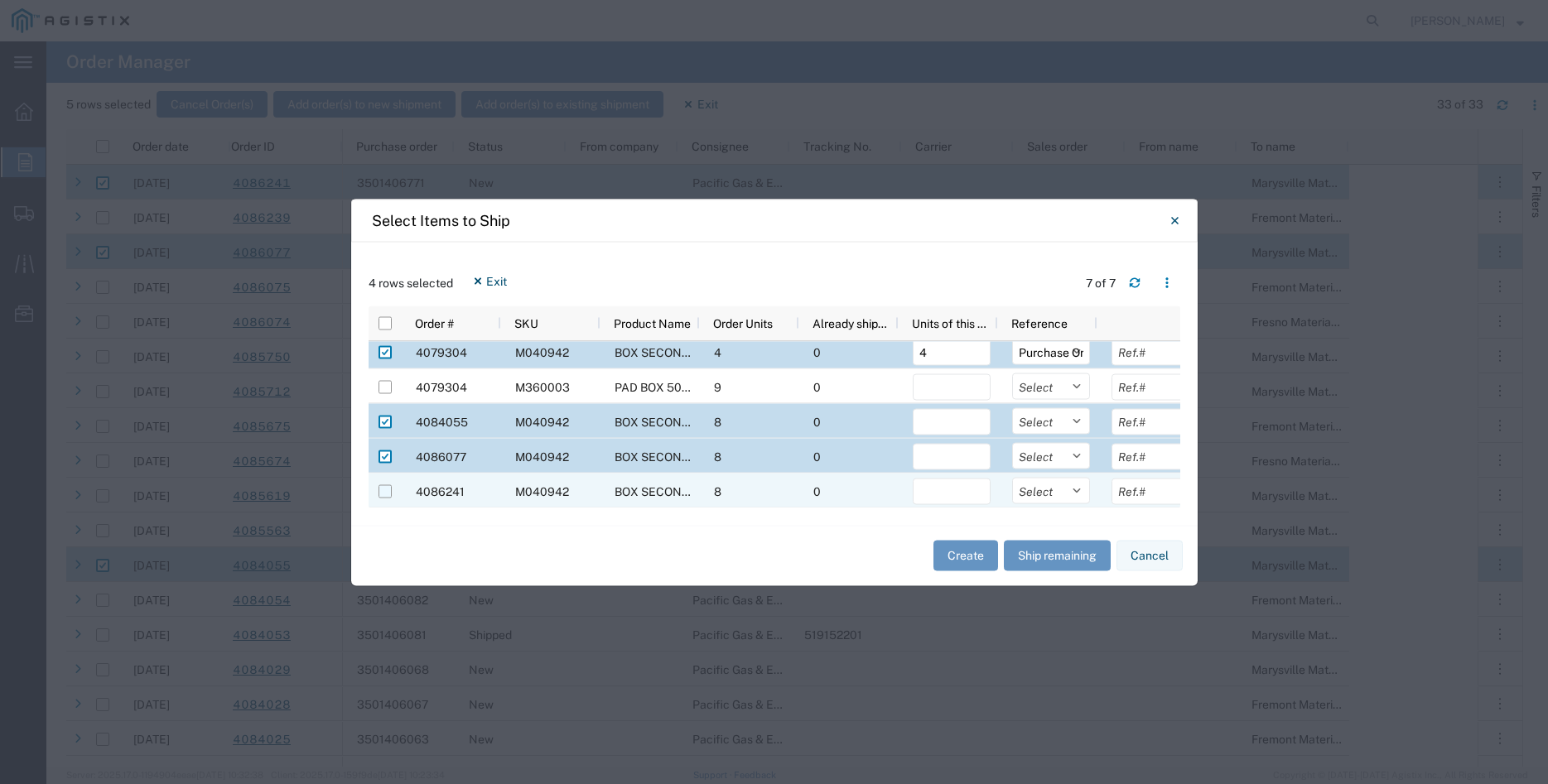
click at [386, 491] on input "Press Space to toggle row selection (unchecked)" at bounding box center [385, 491] width 14 height 14
checkbox input "true"
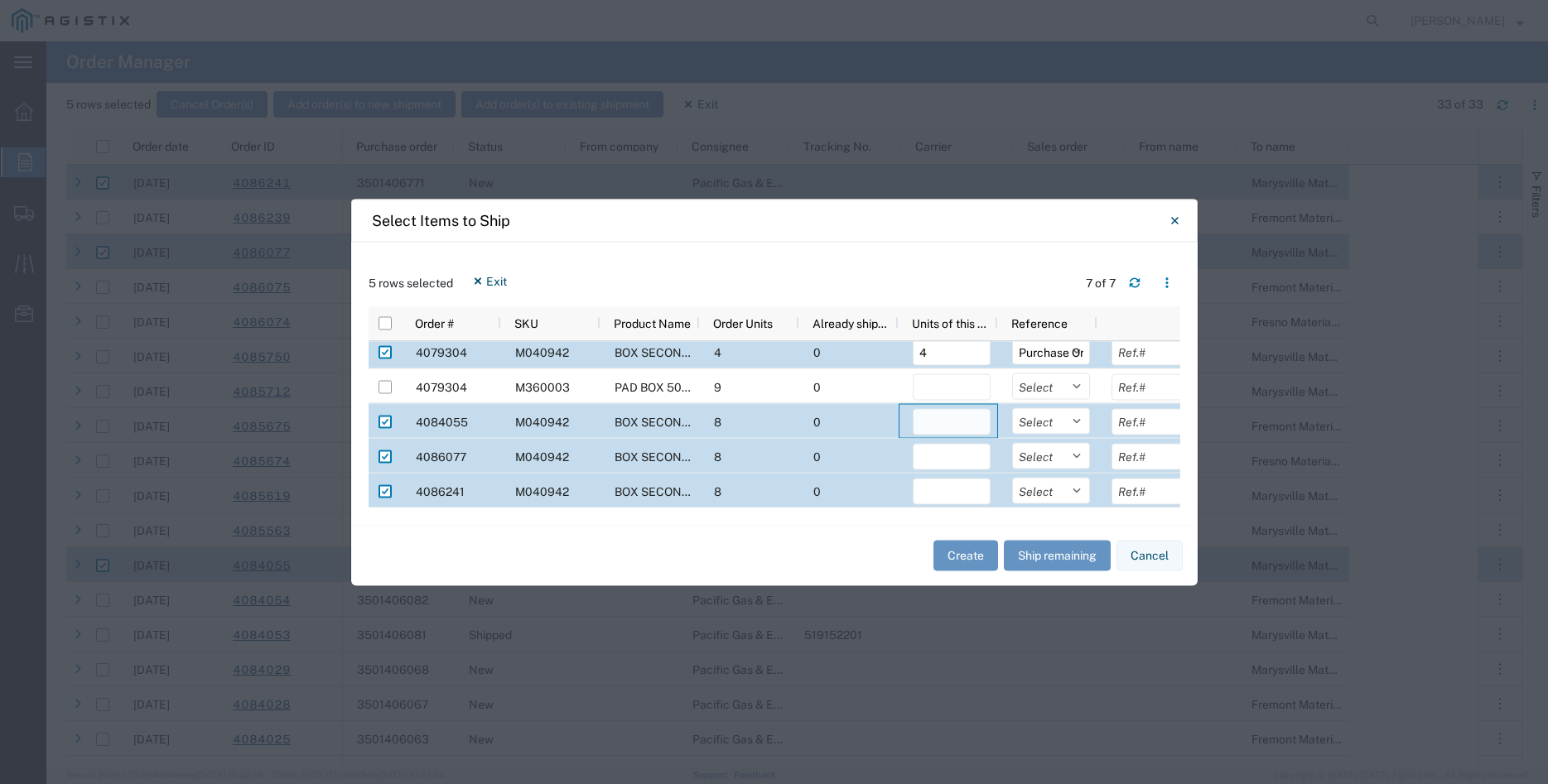
click at [934, 424] on input "number" at bounding box center [951, 421] width 78 height 26
type input "8"
click at [953, 451] on input "number" at bounding box center [951, 456] width 78 height 26
type input "8"
click at [938, 488] on input "number" at bounding box center [951, 491] width 78 height 26
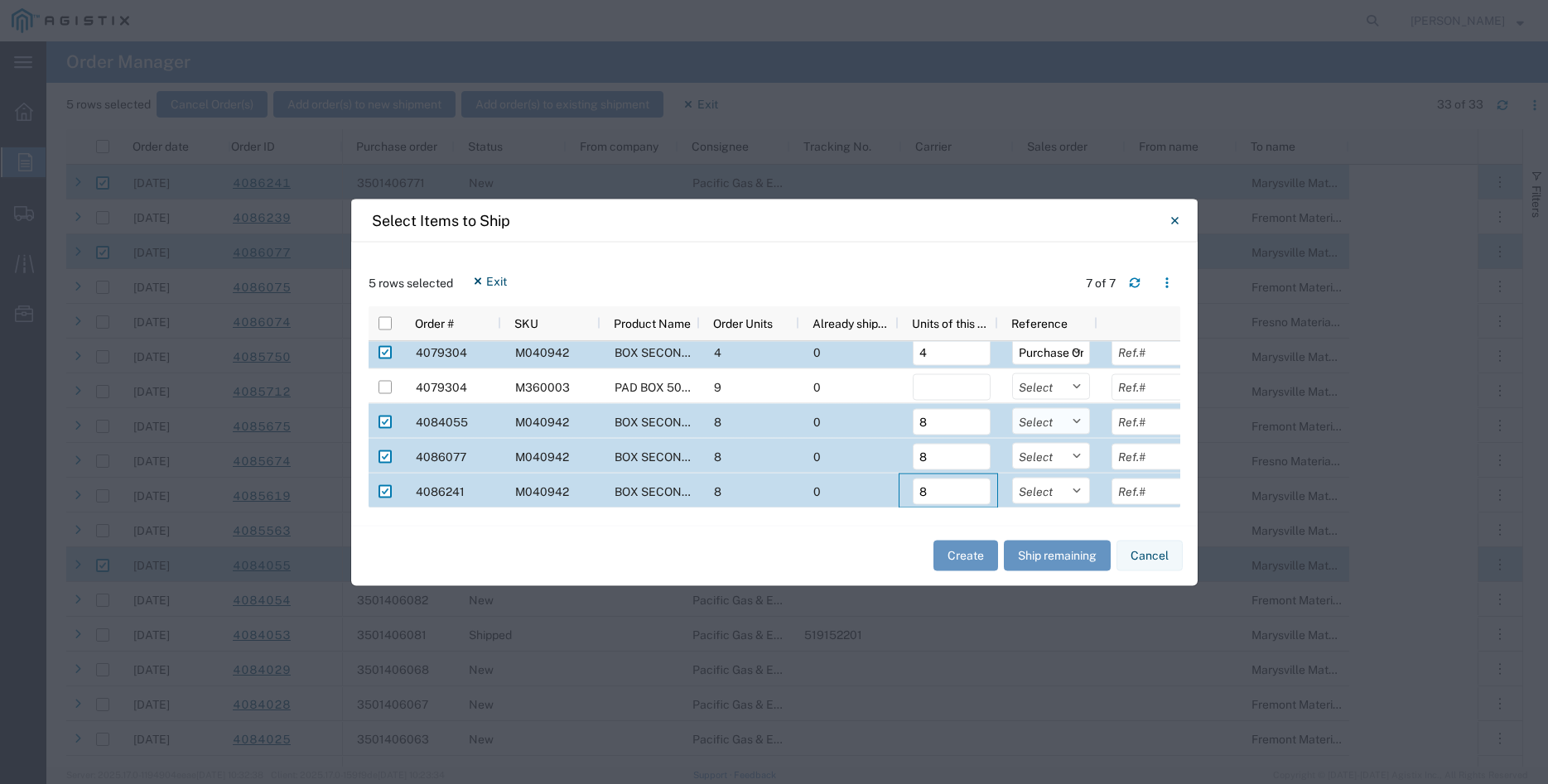
type input "8"
click at [1013, 408] on select "Select Purchase Order Delivery Number" at bounding box center [1051, 420] width 78 height 26
select select "PURCHORD"
click option "Purchase Order" at bounding box center [0, 0] width 0 height 0
click at [1013, 442] on select "Select Purchase Order Delivery Number" at bounding box center [1051, 455] width 78 height 26
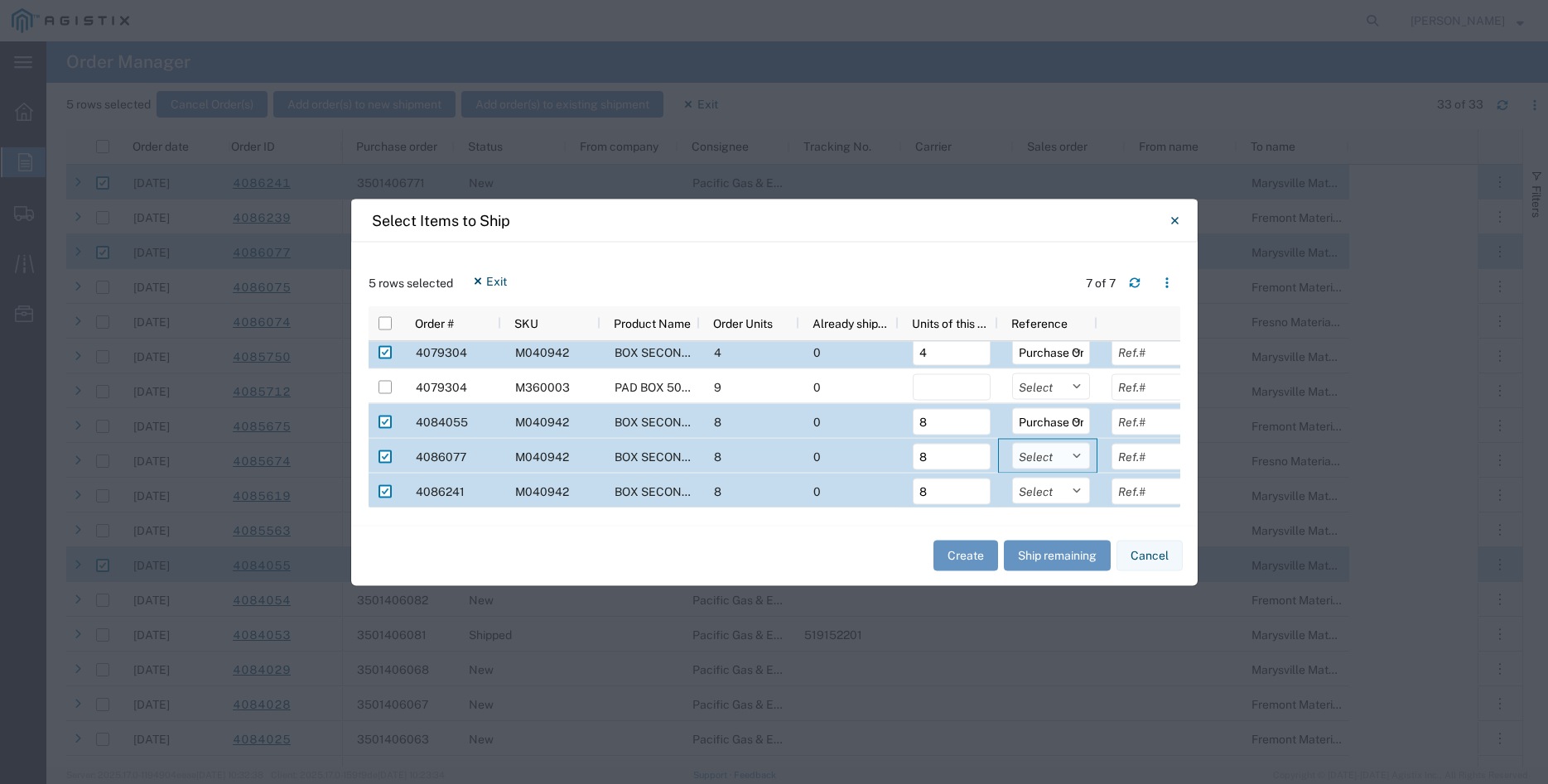
select select "PURCHORD"
click option "Purchase Order" at bounding box center [0, 0] width 0 height 0
click at [1065, 499] on div at bounding box center [782, 501] width 828 height 14
click at [1013, 477] on select "Select Purchase Order Delivery Number" at bounding box center [1051, 490] width 78 height 26
select select "PURCHORD"
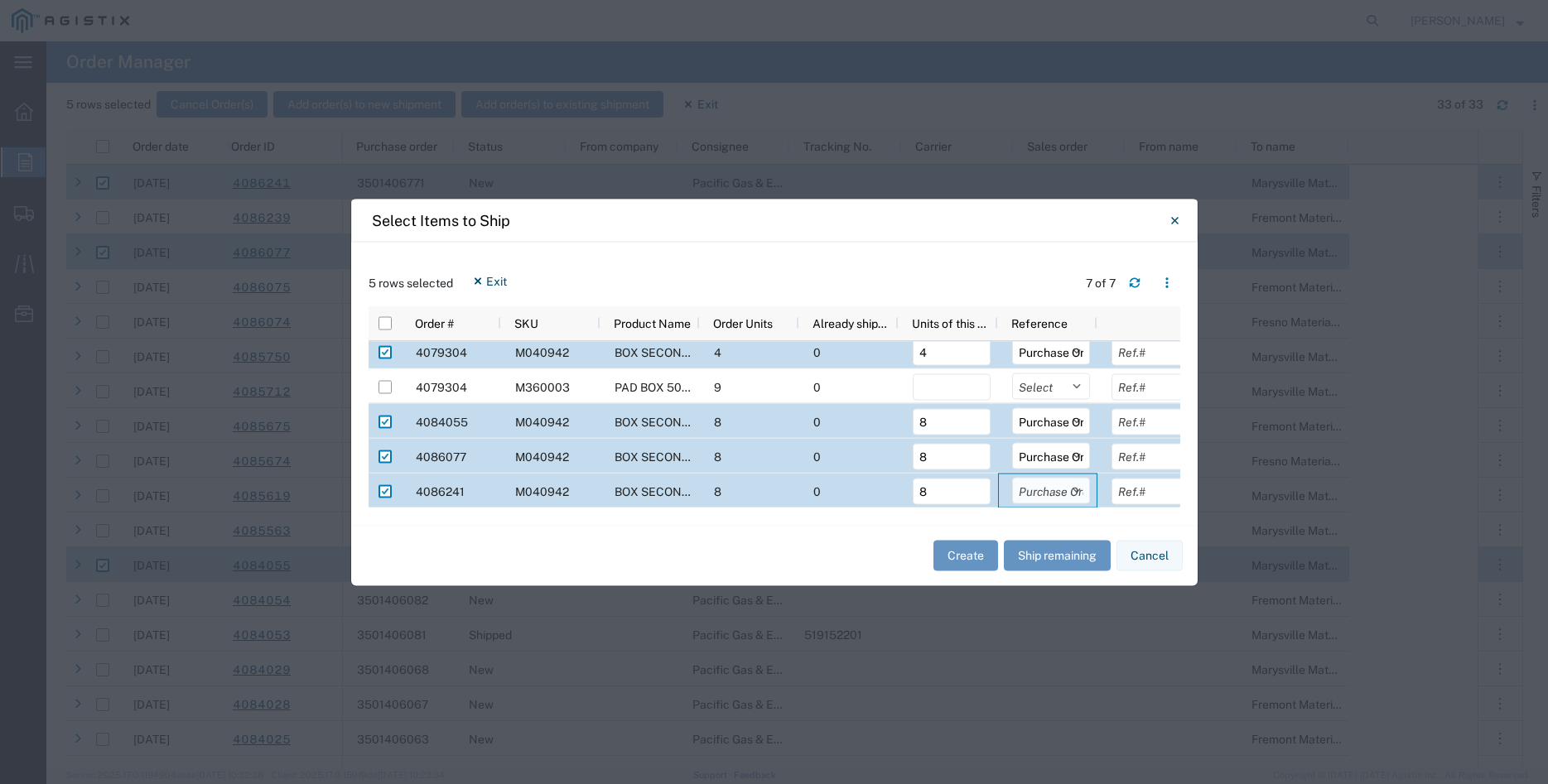
click option "Purchase Order" at bounding box center [0, 0] width 0 height 0
click at [839, 553] on div "Create Ship remaining Cancel" at bounding box center [774, 556] width 846 height 60
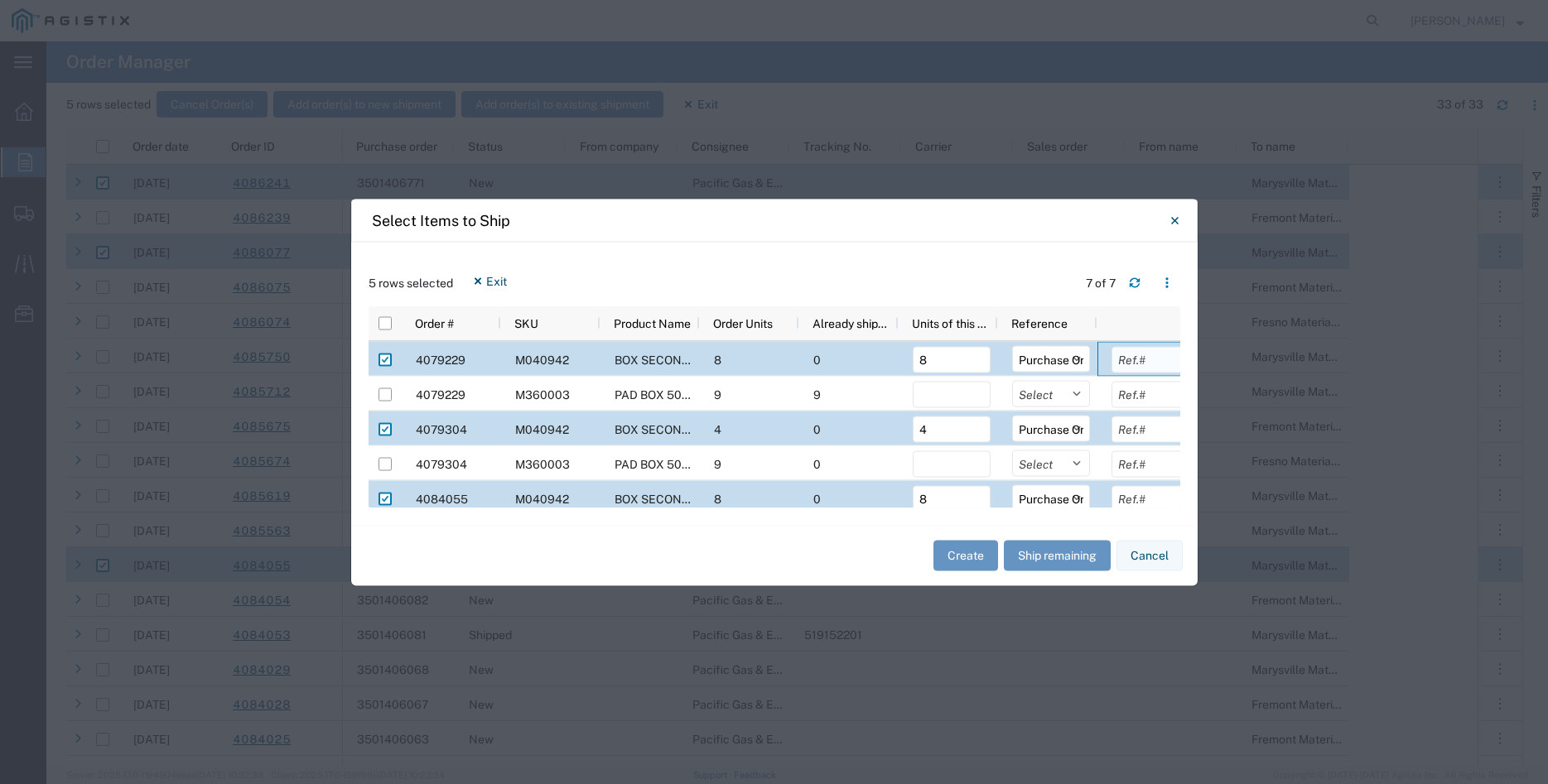
click at [1136, 362] on input "text" at bounding box center [1150, 359] width 78 height 26
type input "4123.04"
click at [1140, 429] on input "text" at bounding box center [1150, 429] width 78 height 26
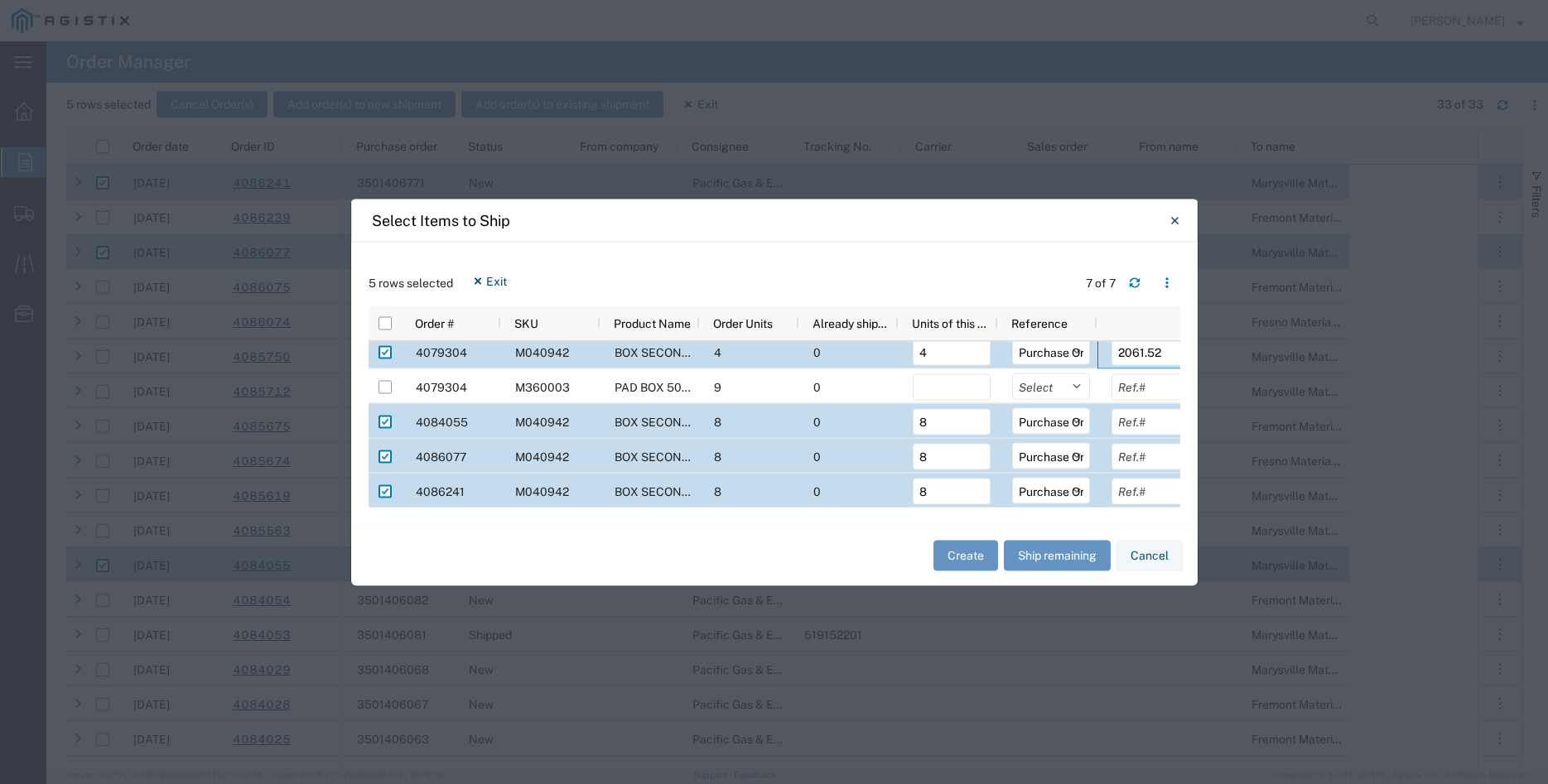
scroll to position [77, 0]
type input "2061.52"
click at [1128, 418] on input "text" at bounding box center [1150, 421] width 78 height 26
type input "4123.04"
click at [1133, 455] on input "text" at bounding box center [1150, 456] width 78 height 26
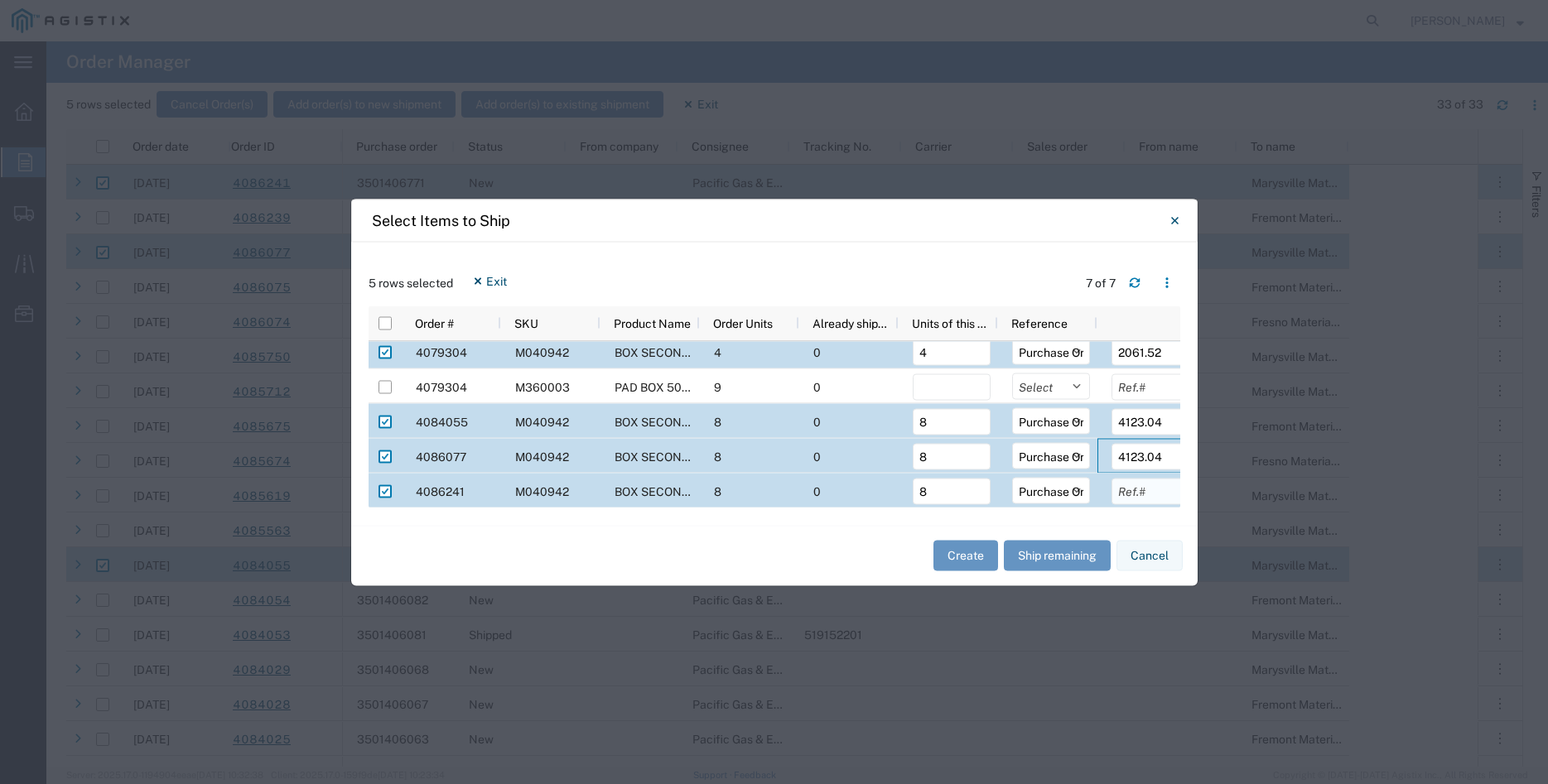
type input "4123.04"
click at [1147, 489] on input "text" at bounding box center [1150, 491] width 78 height 26
type input "4123.04"
click at [963, 280] on div "5 rows selected Exit 7 of 7" at bounding box center [774, 287] width 811 height 38
click at [960, 560] on button "Create" at bounding box center [965, 556] width 65 height 31
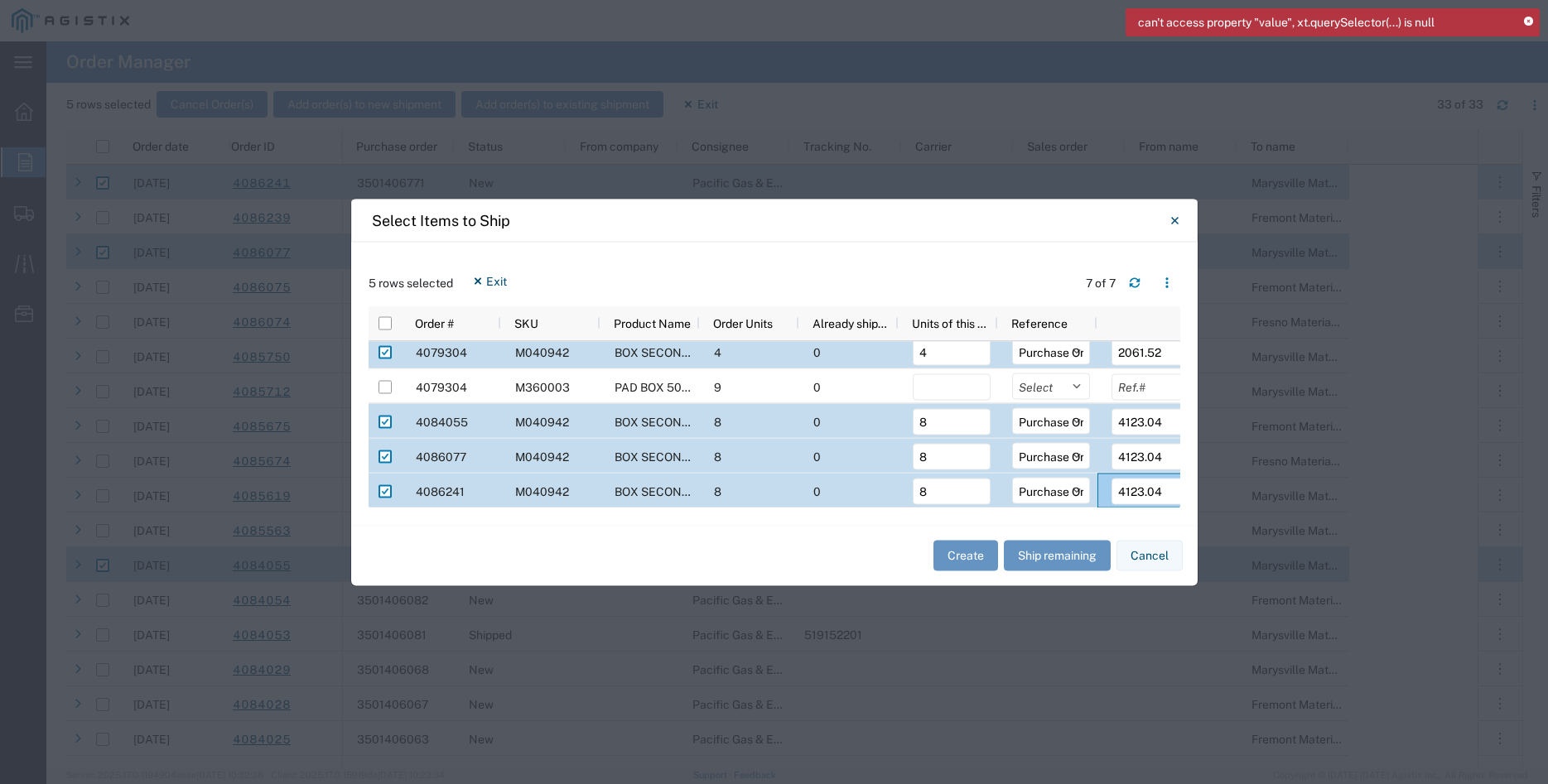
click at [1530, 22] on icon at bounding box center [1529, 22] width 9 height 9
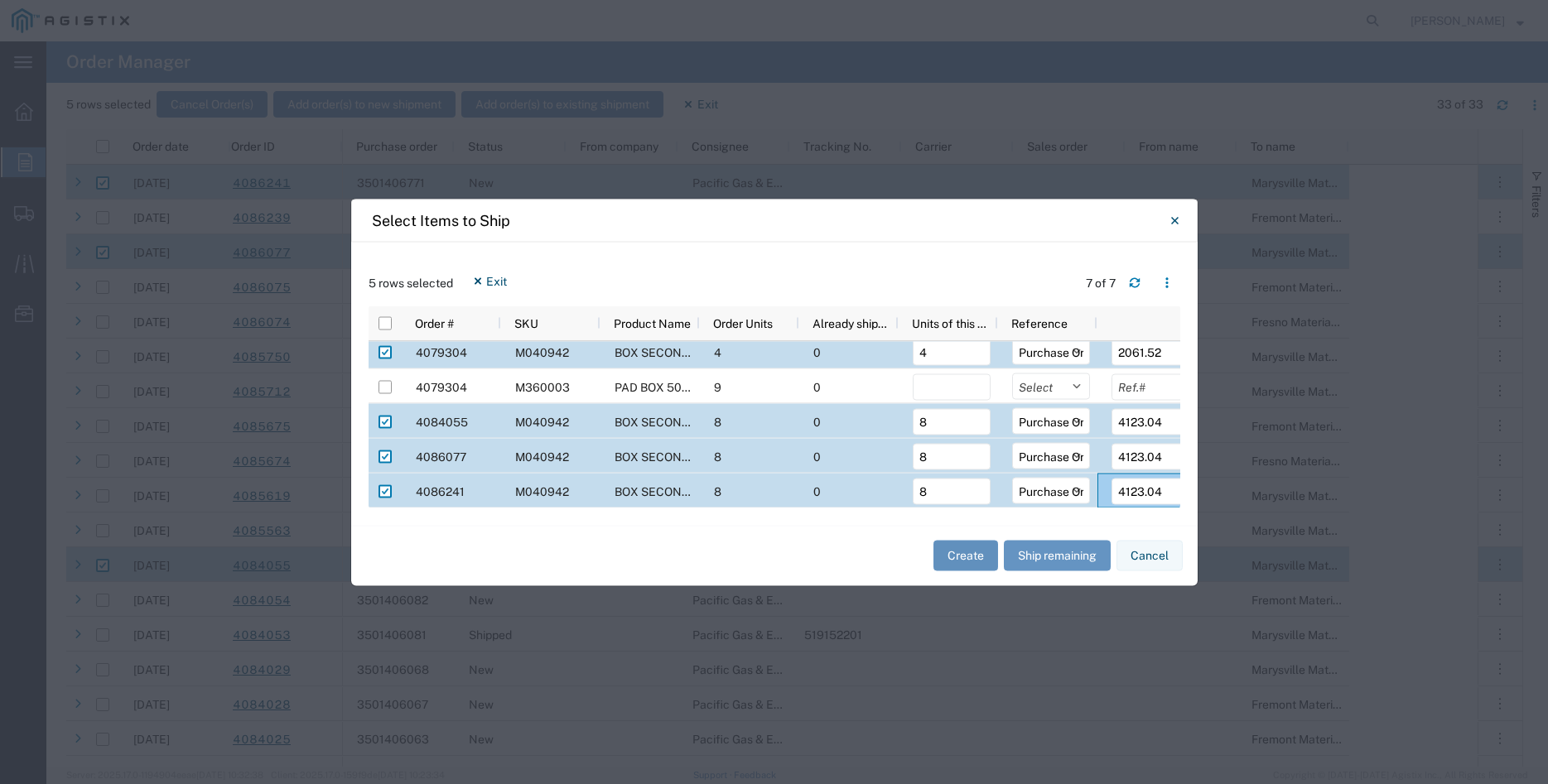
click at [971, 547] on button "Create" at bounding box center [965, 556] width 65 height 31
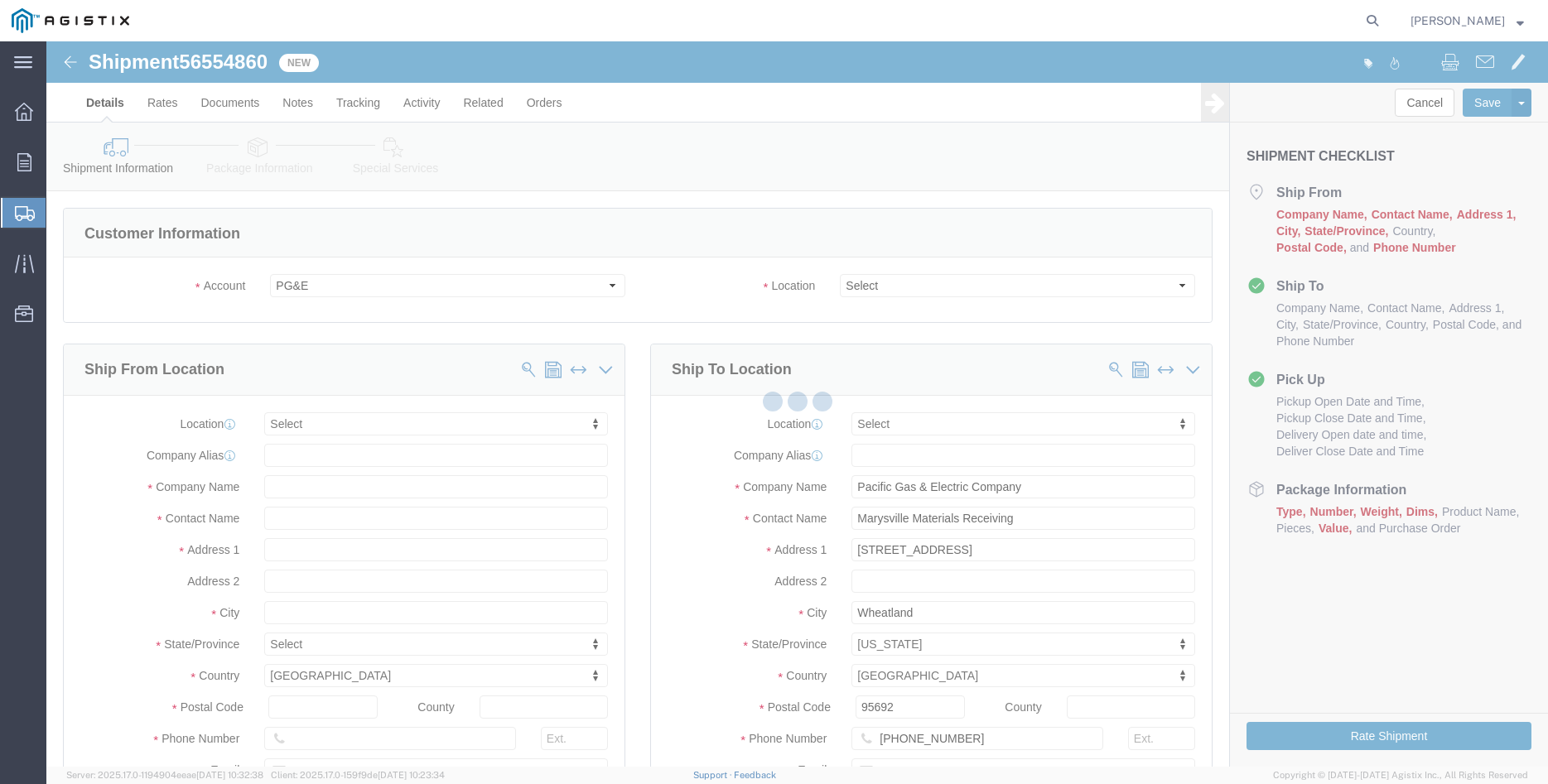
select select
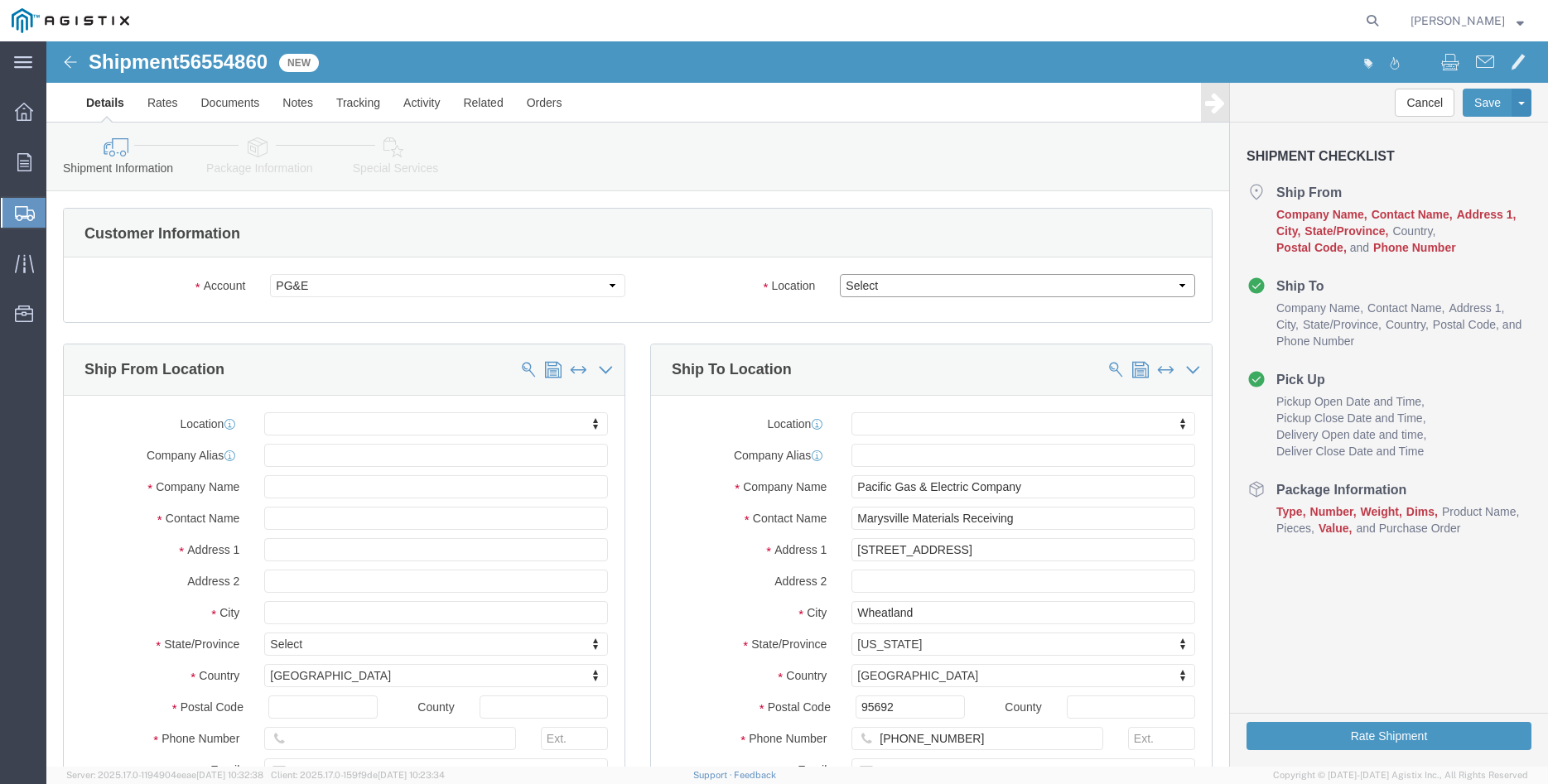
click select "Select All Others [GEOGRAPHIC_DATA] [GEOGRAPHIC_DATA] [GEOGRAPHIC_DATA] [GEOGRA…"
select select "19996"
click option "Wheatland [GEOGRAPHIC_DATA]"
click body "Shipment 56554860 New Details Rates Documents Notes Tracking Activity Related O…"
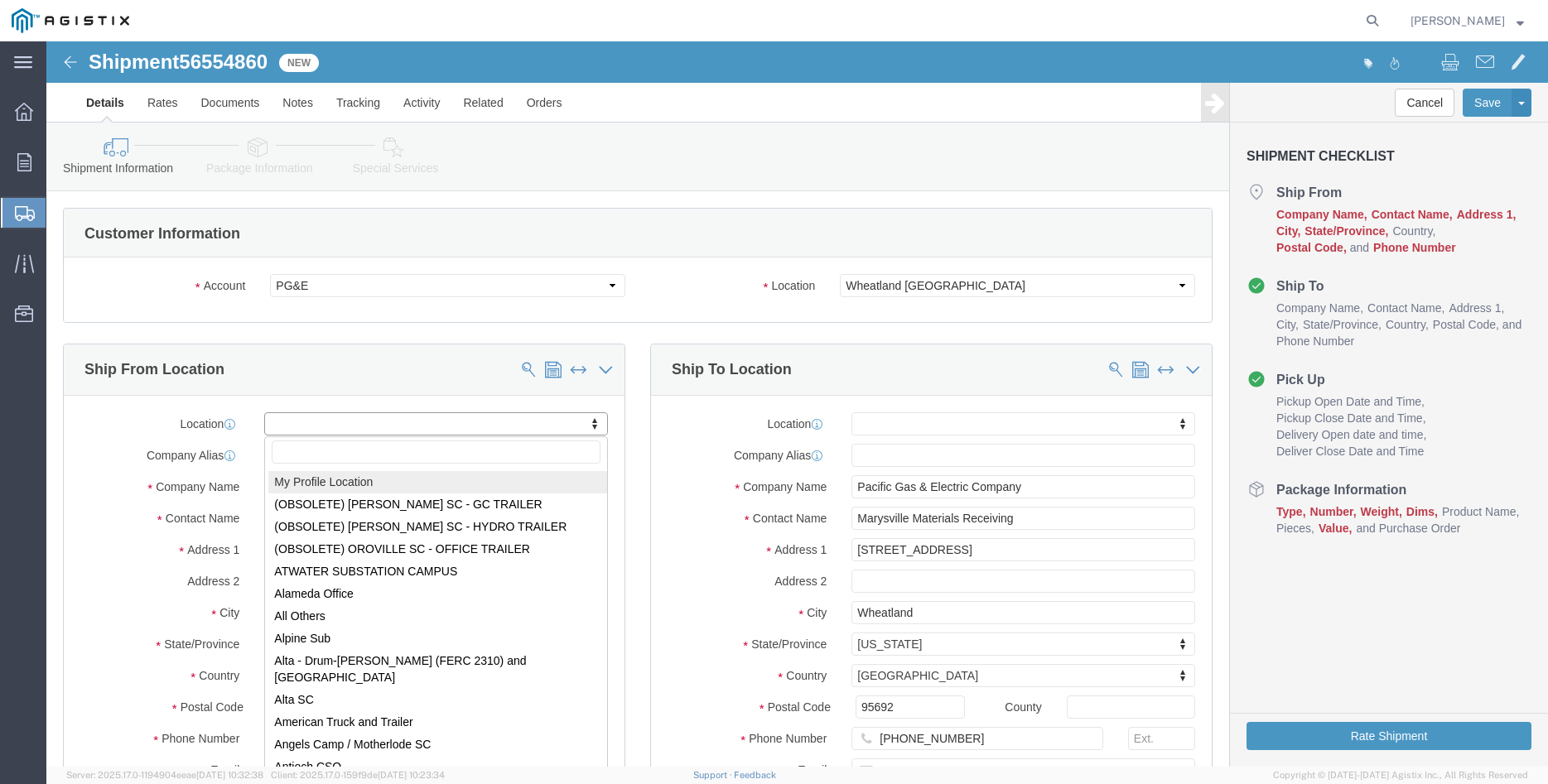
select select "MYPROFILE"
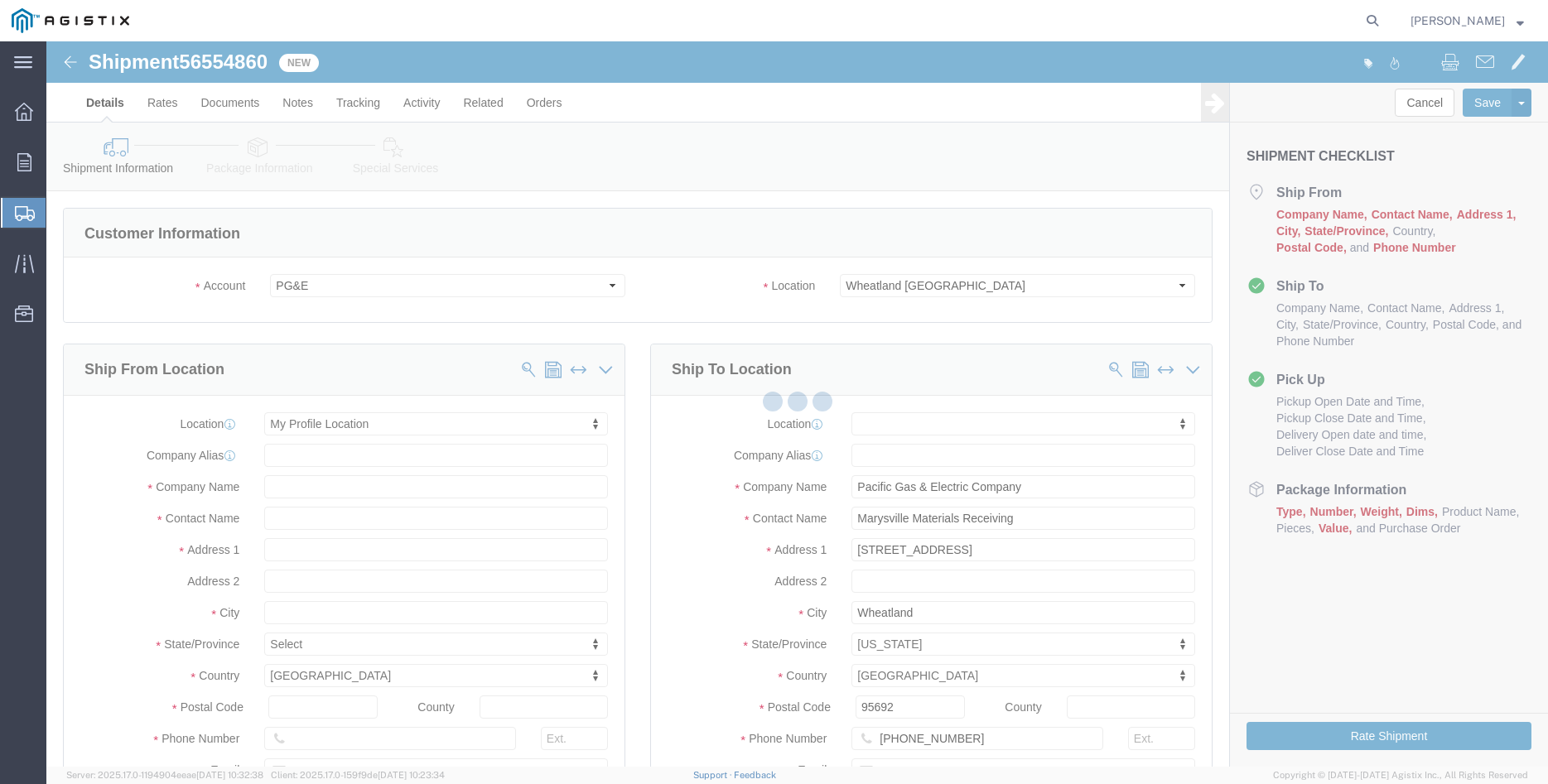
click div
type input "305 [PERSON_NAME] DANCER DR"
type input "95377"
type input "[PHONE_NUMBER]"
type input "[PERSON_NAME][EMAIL_ADDRESS][DOMAIN_NAME]"
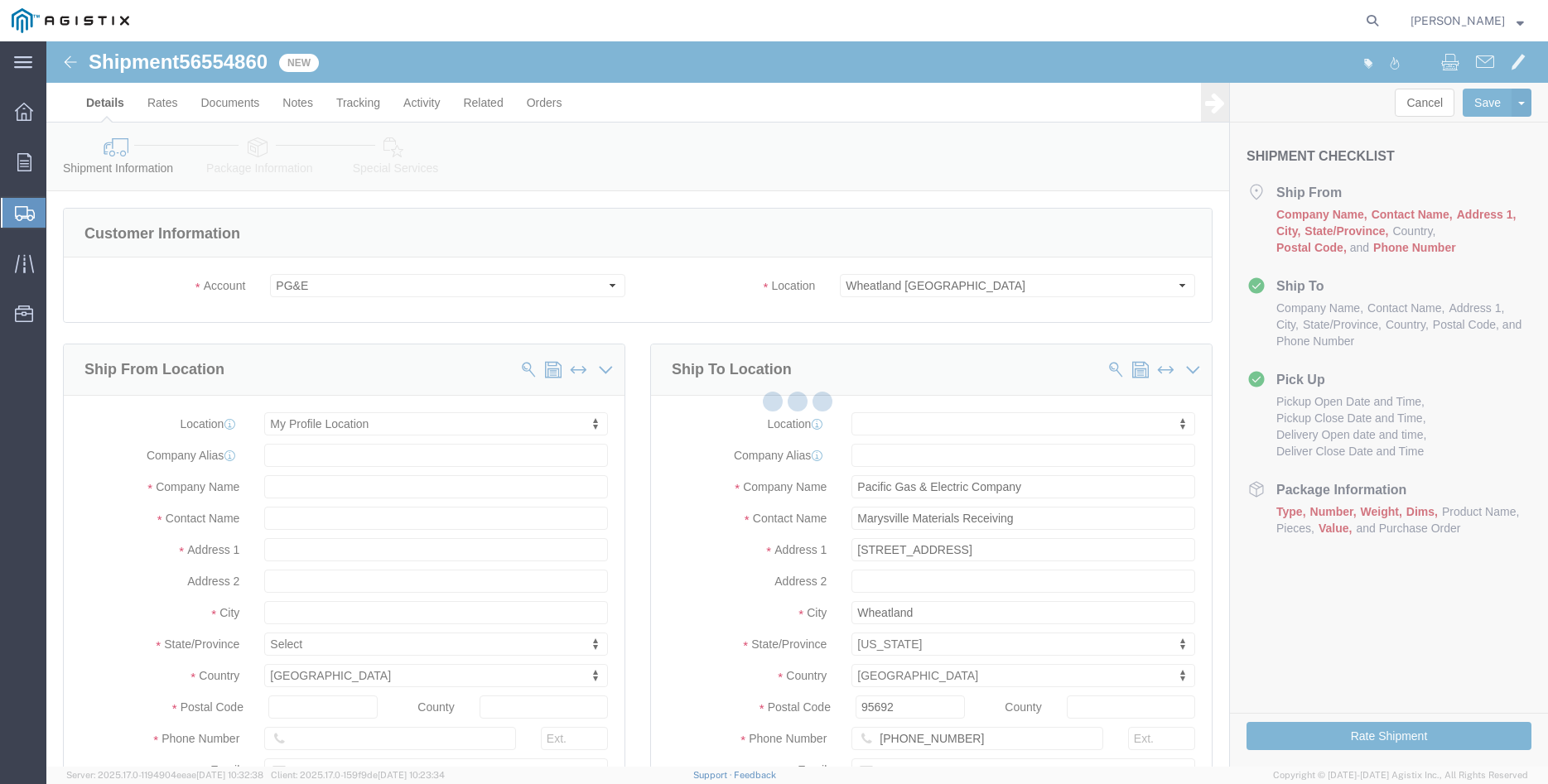
checkbox input "true"
type input "[PERSON_NAME] Iron Works Inc"
type input "[PERSON_NAME]"
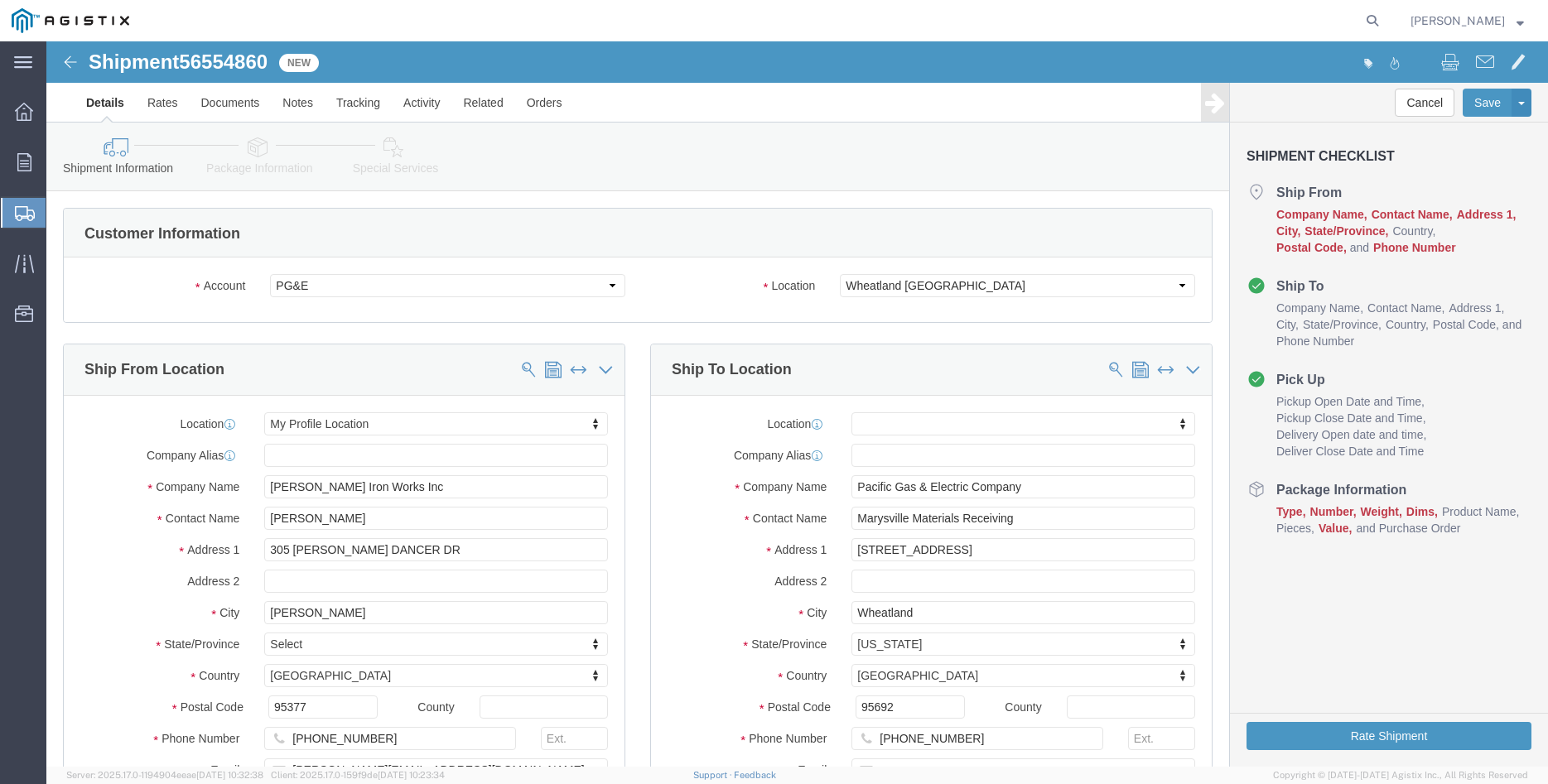
select select "CA"
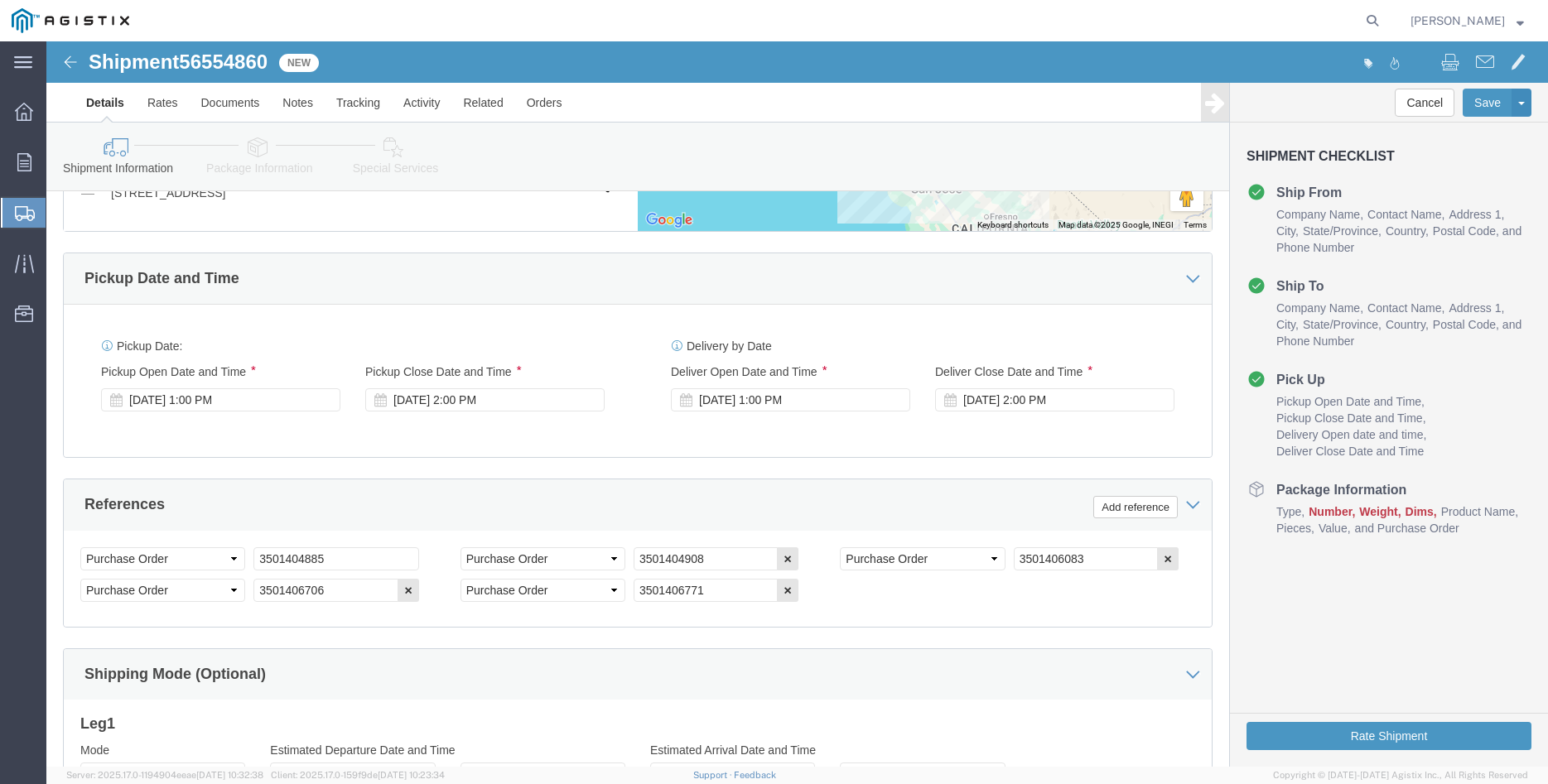
scroll to position [929, 0]
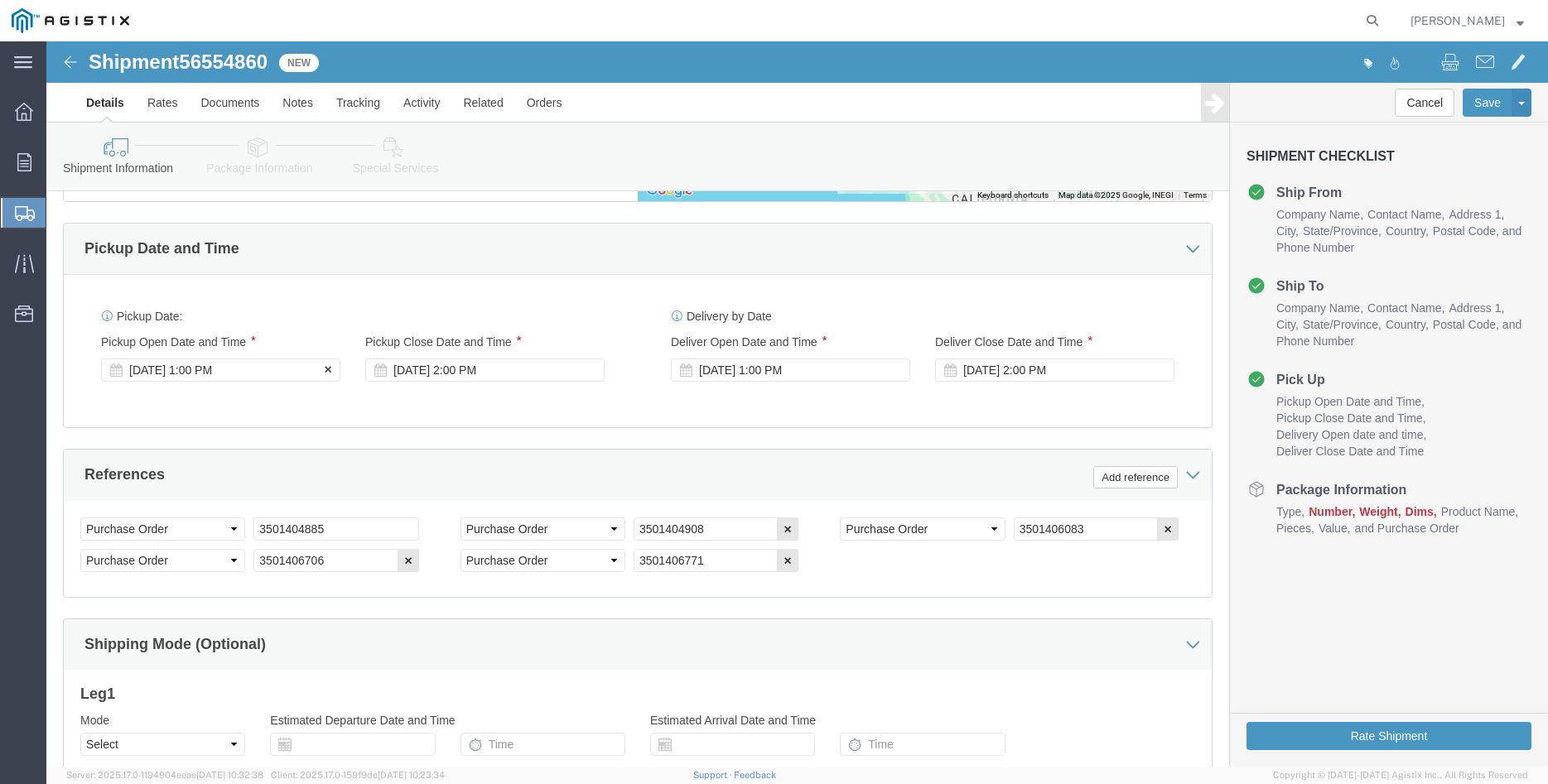
click div "[DATE] 1:00 PM"
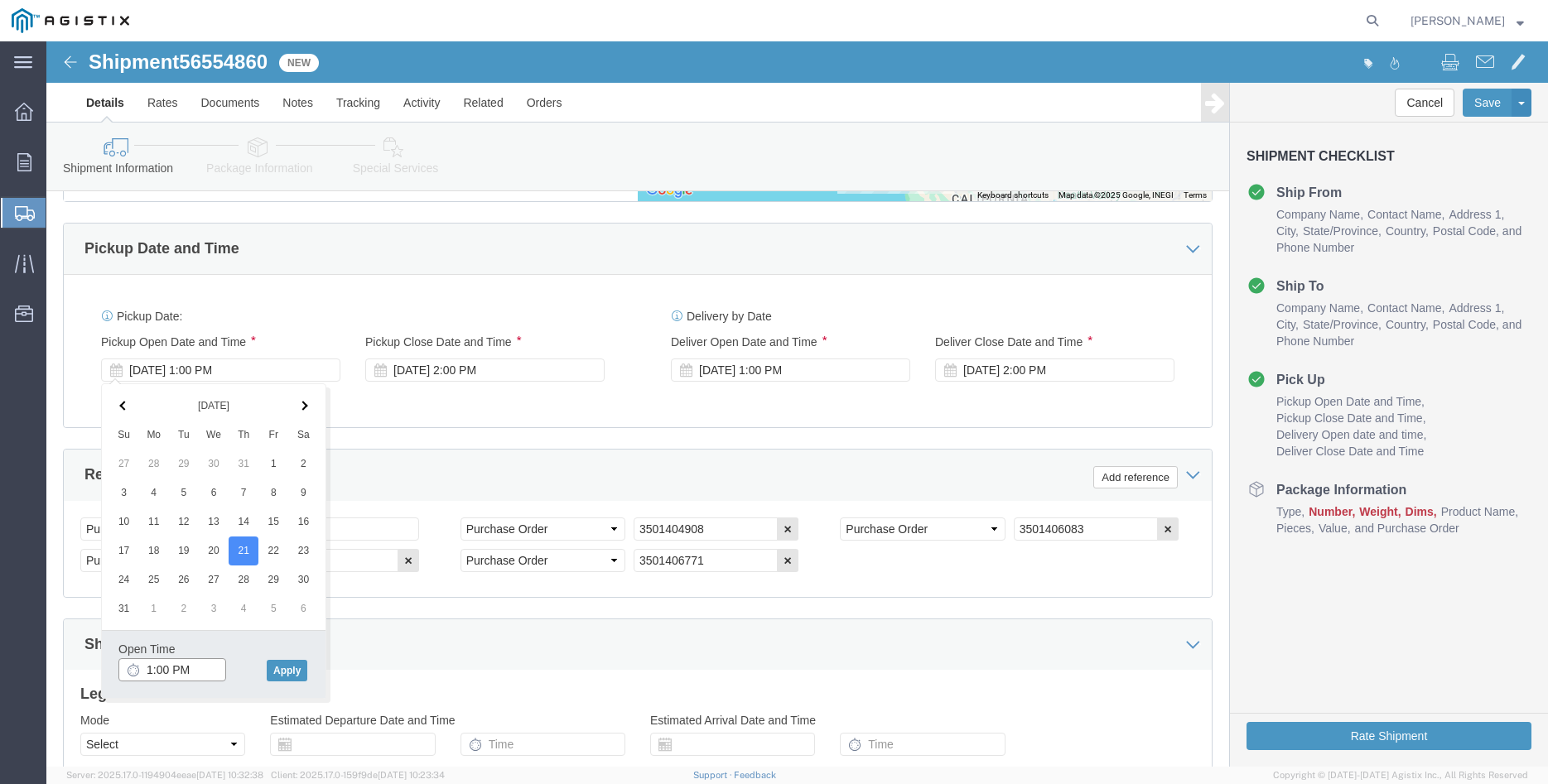
click input "1:00 PM"
type input "8:00 AM"
click button "Apply"
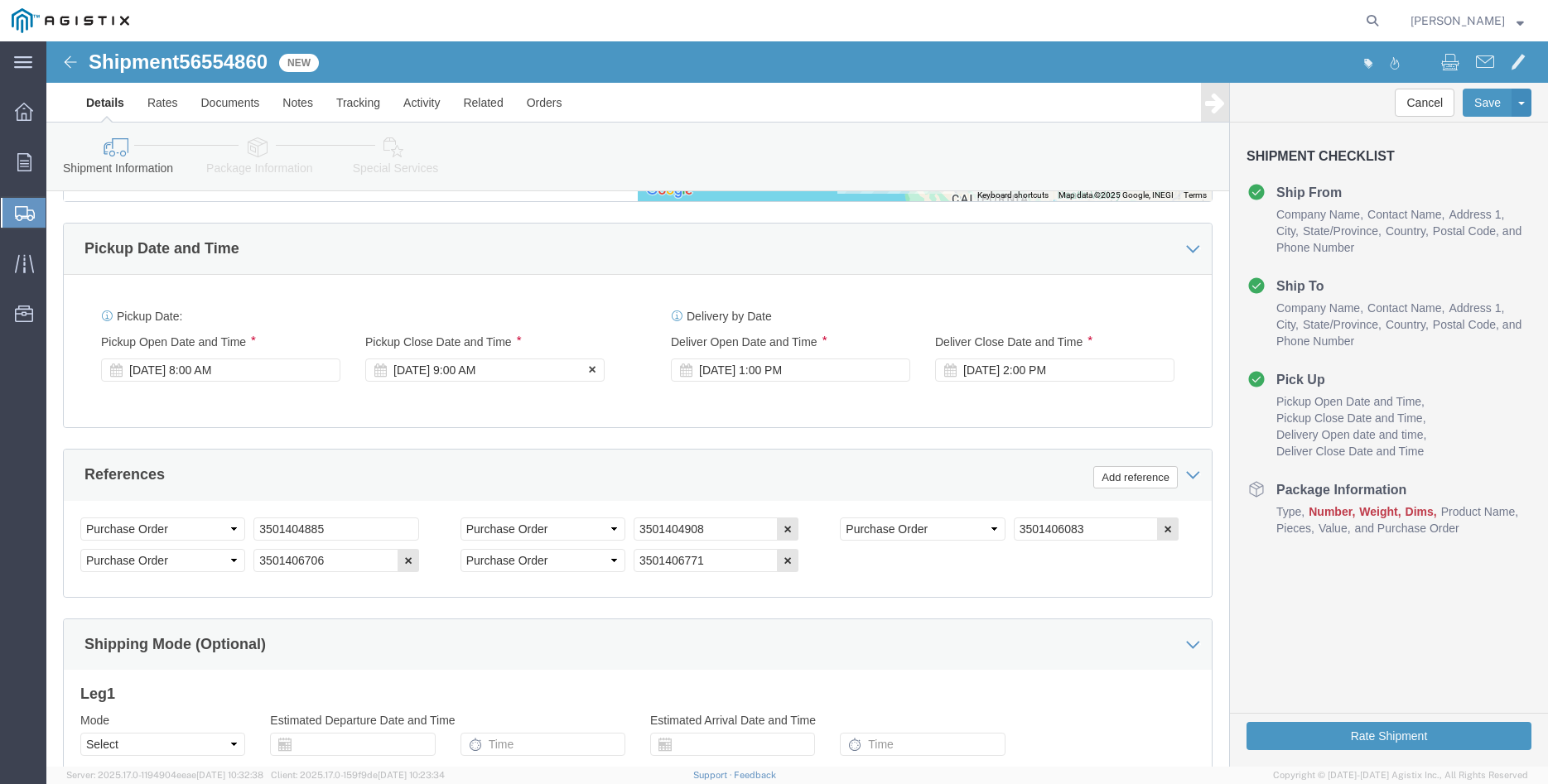
click div "[DATE] 9:00 AM"
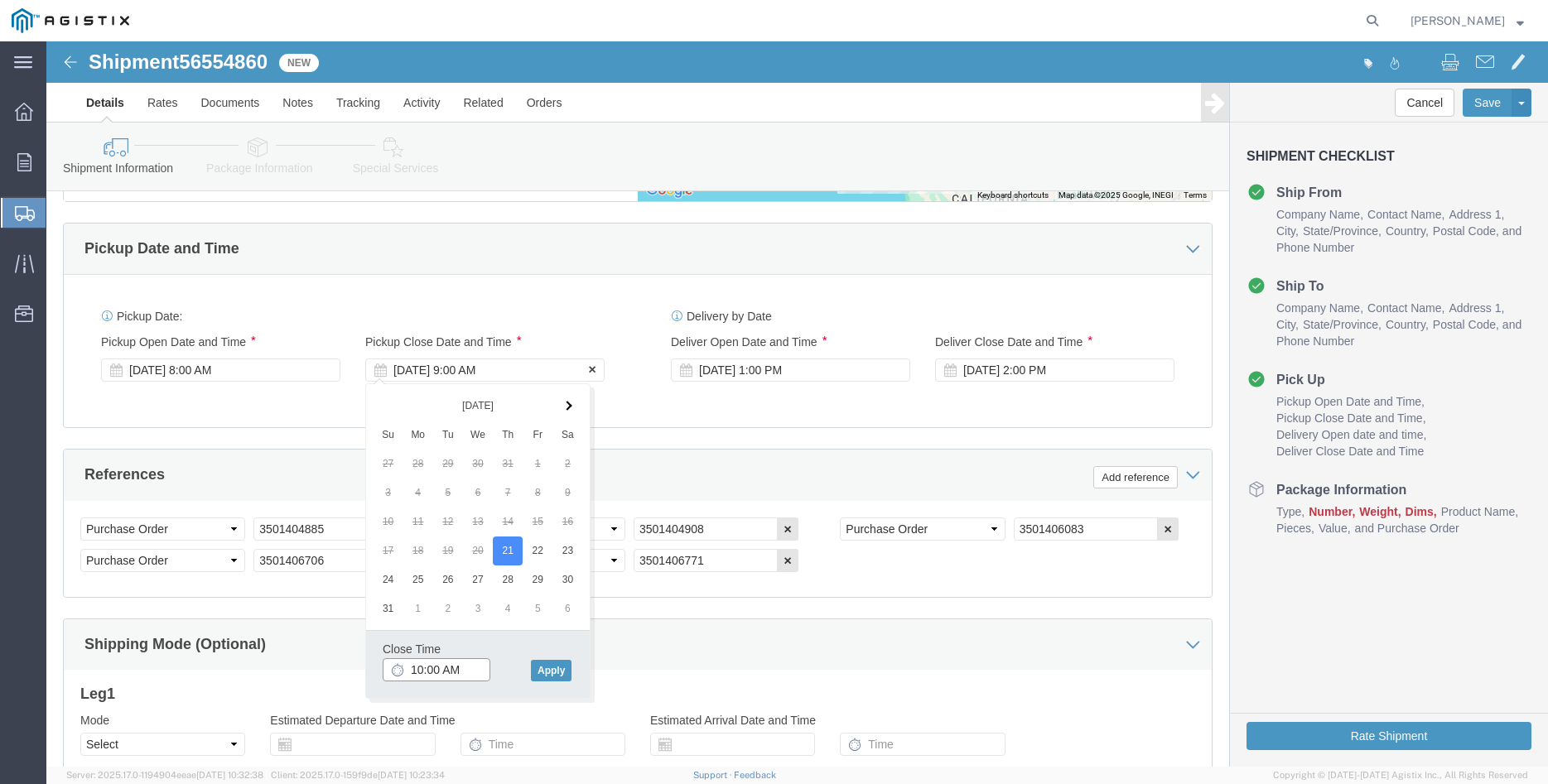
type input "10:00 AM"
click button "Apply"
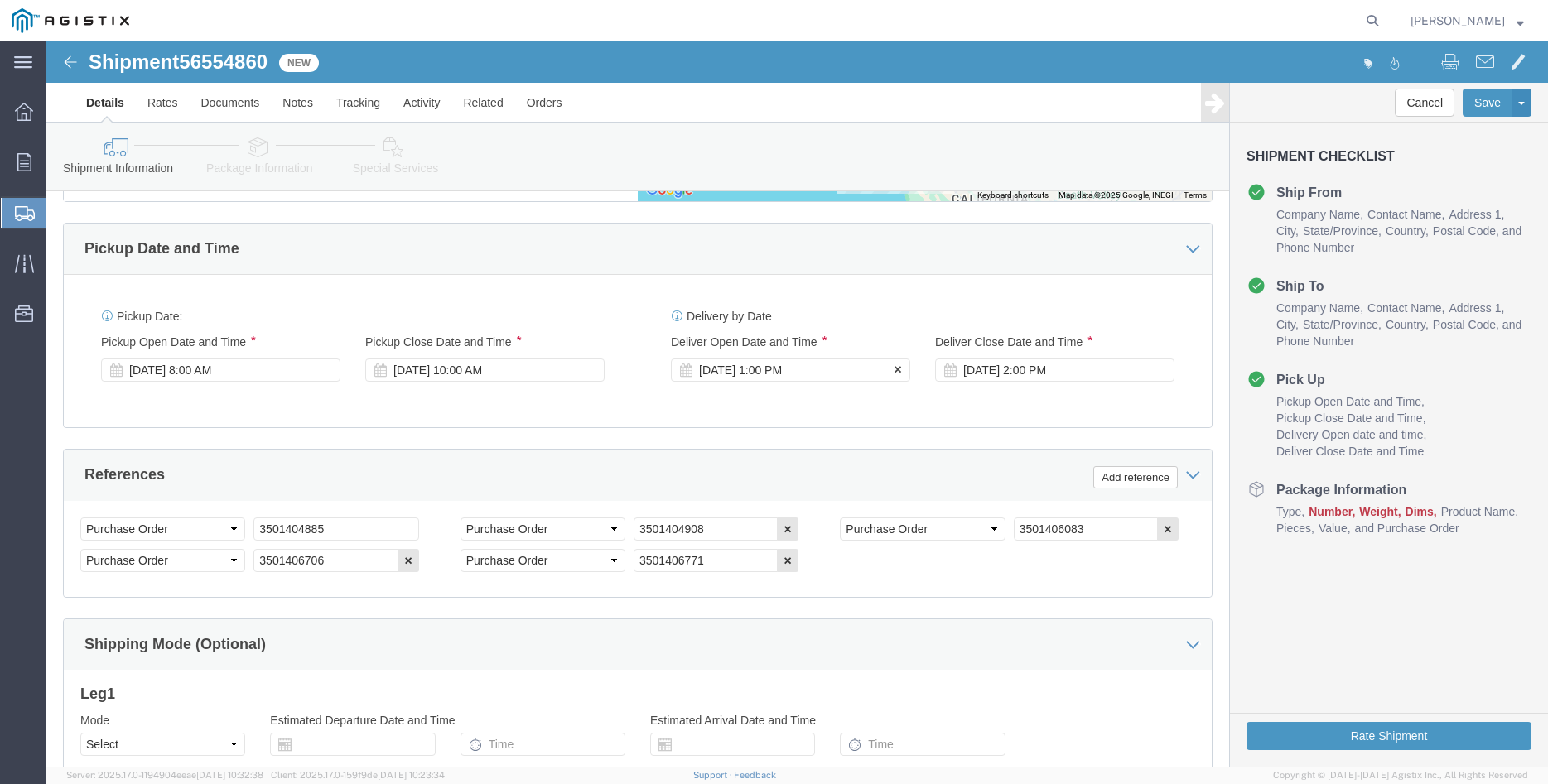
click div "Delivery Start Date Delivery Start Time Deliver Open Date and Time [DATE] 1:00 …"
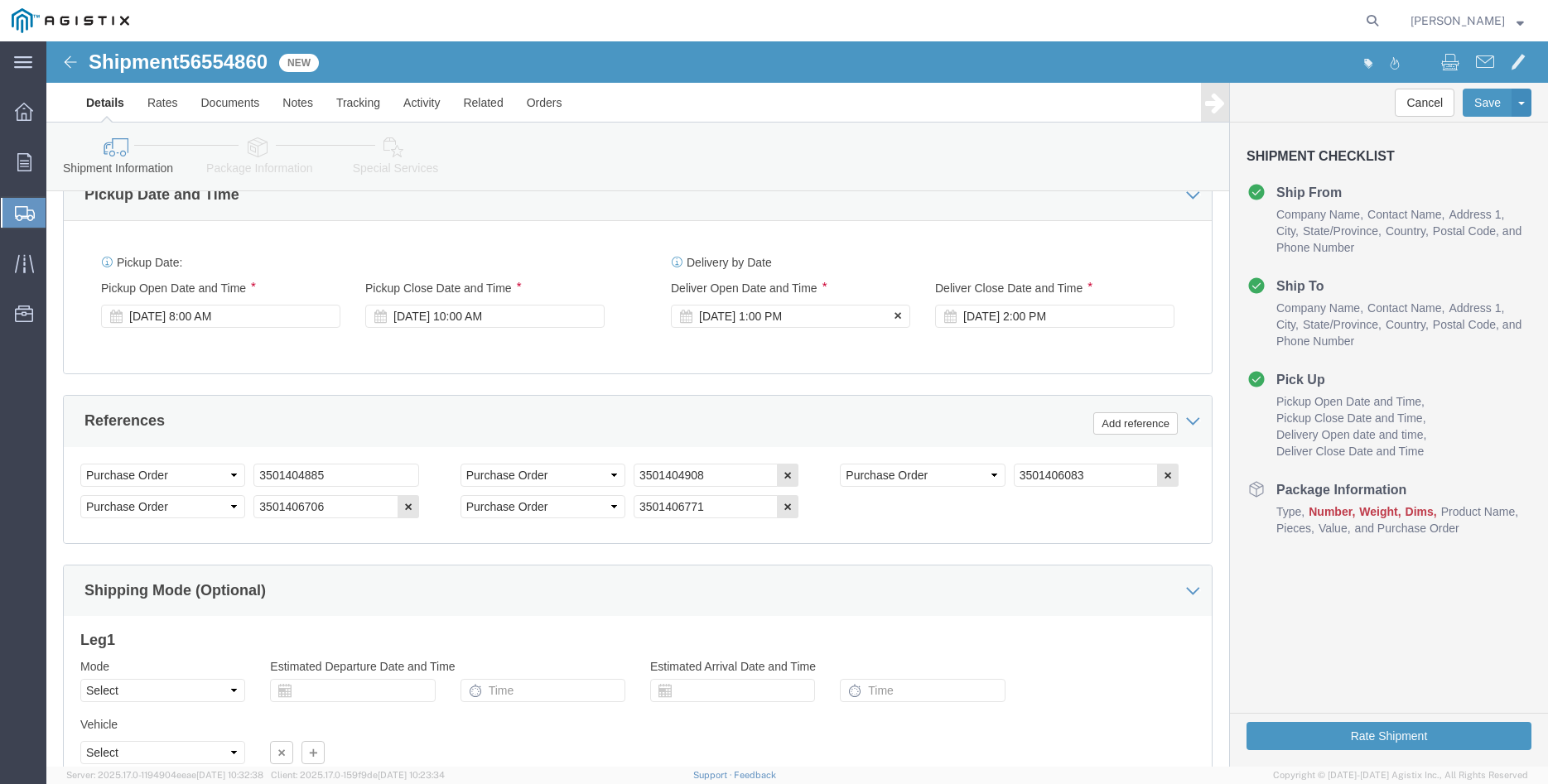
scroll to position [1013, 0]
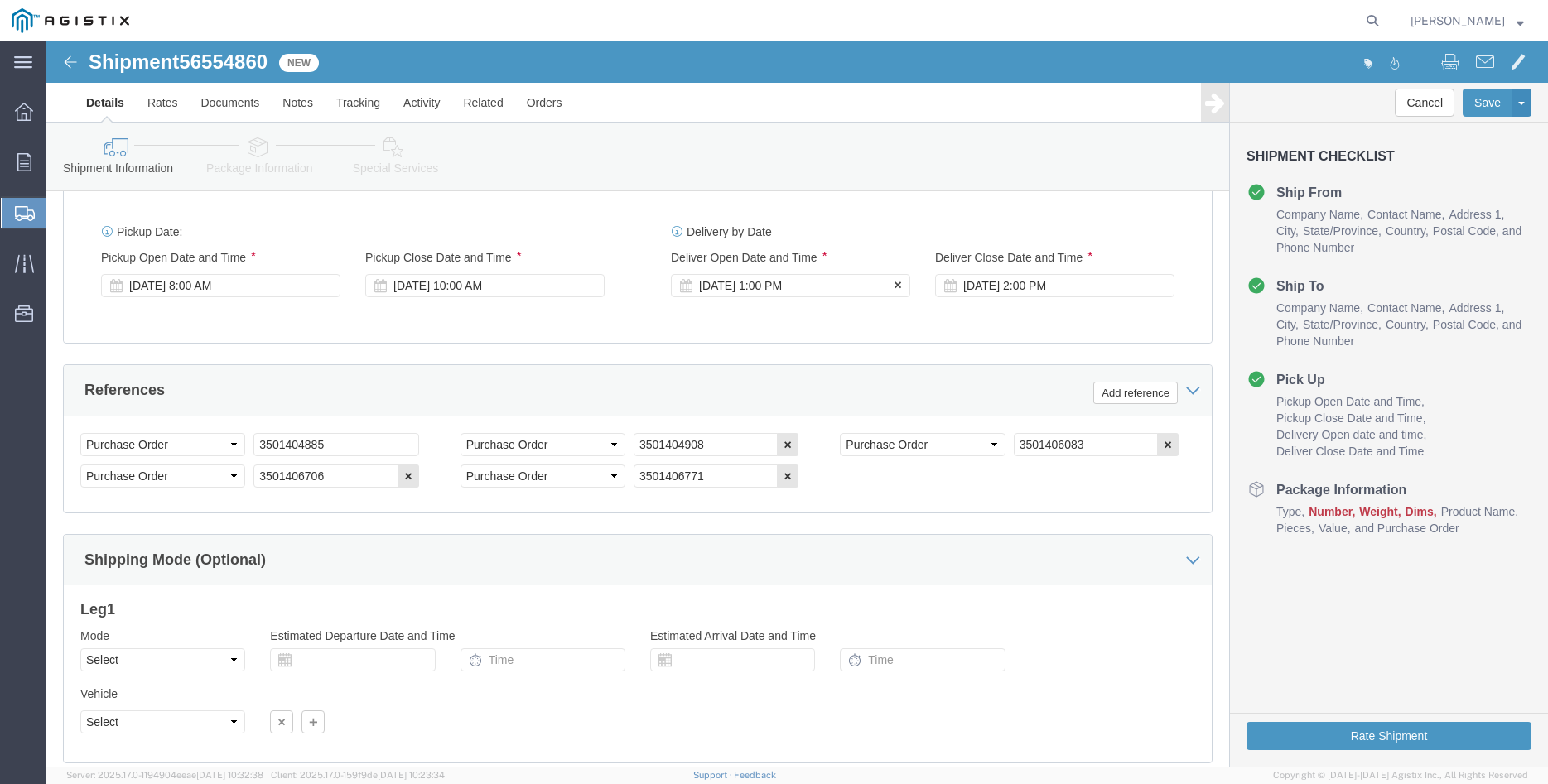
click div "[DATE] 1:00 PM"
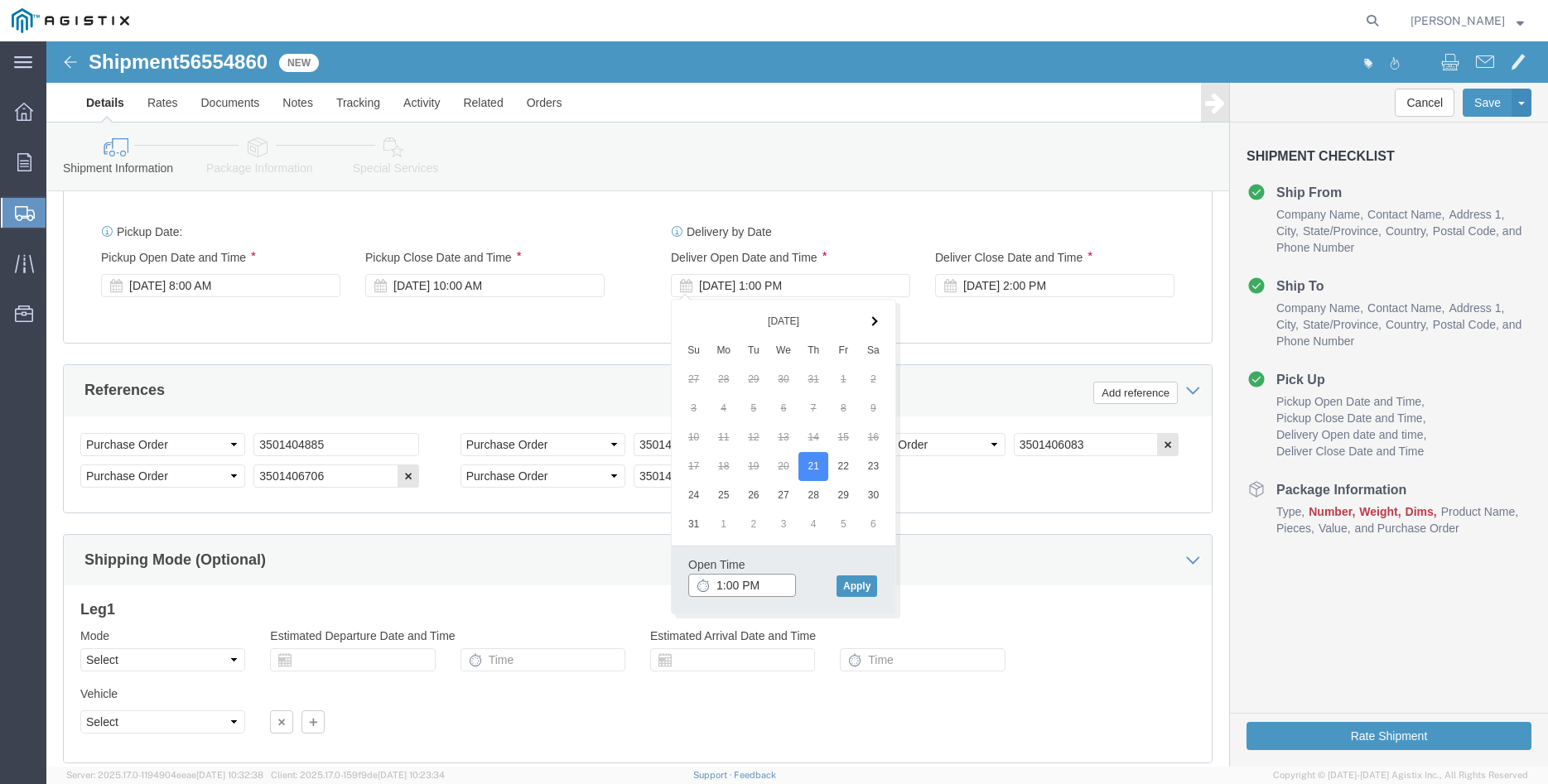
click input "1:00 PM"
type input "11:00 AM"
click button "Apply"
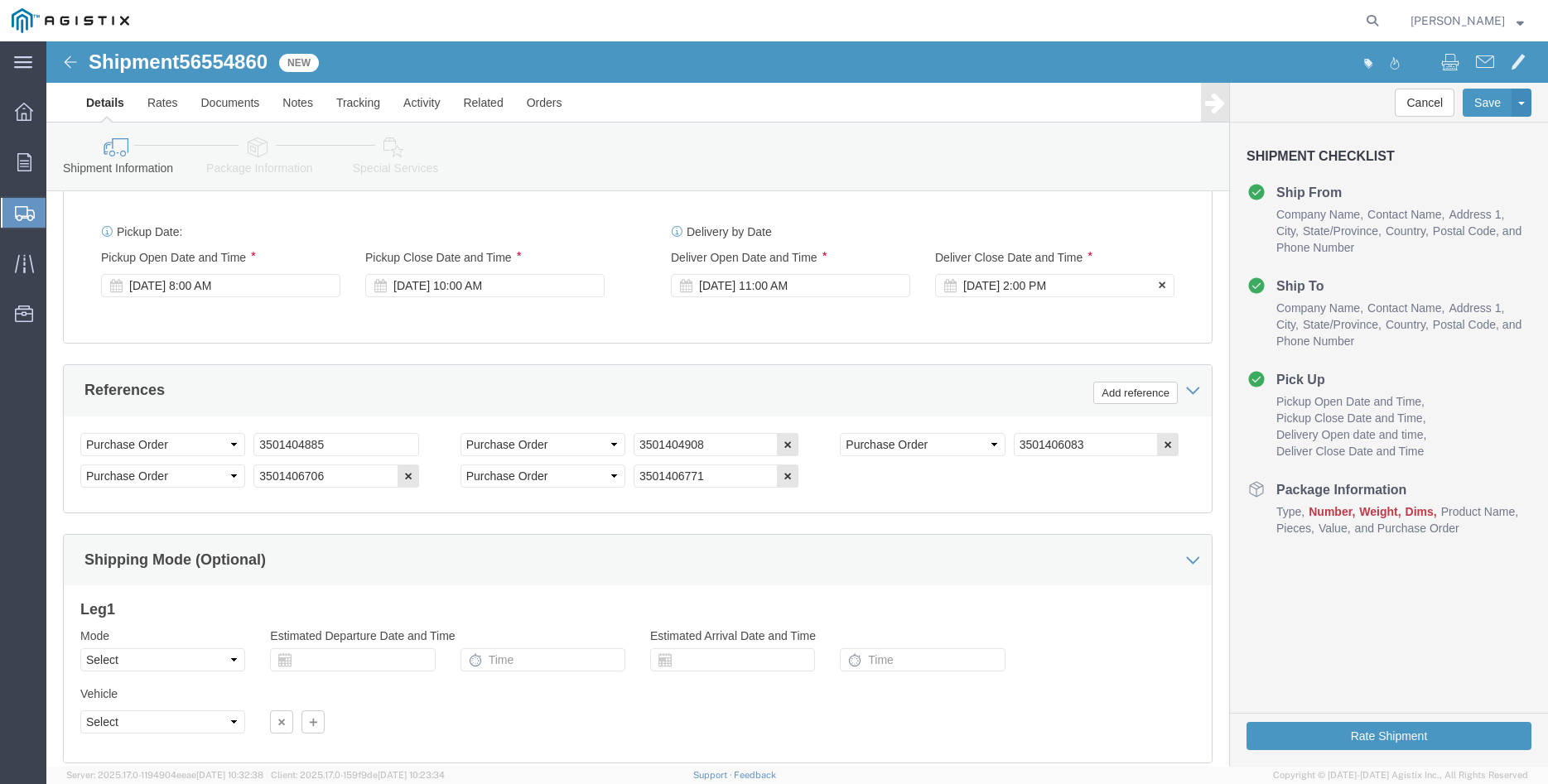
click div "[DATE] 2:00 PM"
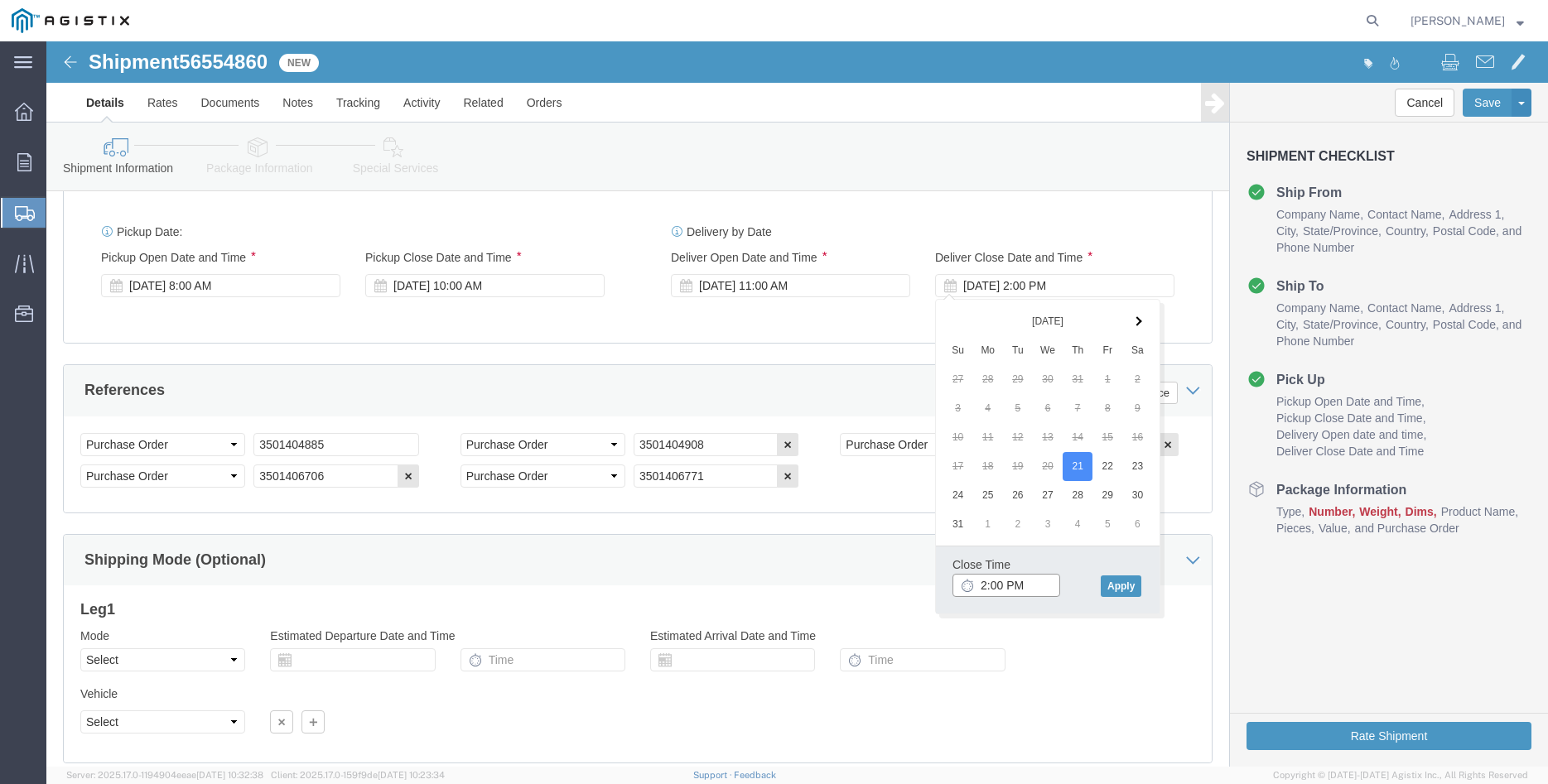
click input "2:00 PM"
type input "3:00 PM"
click button "Apply"
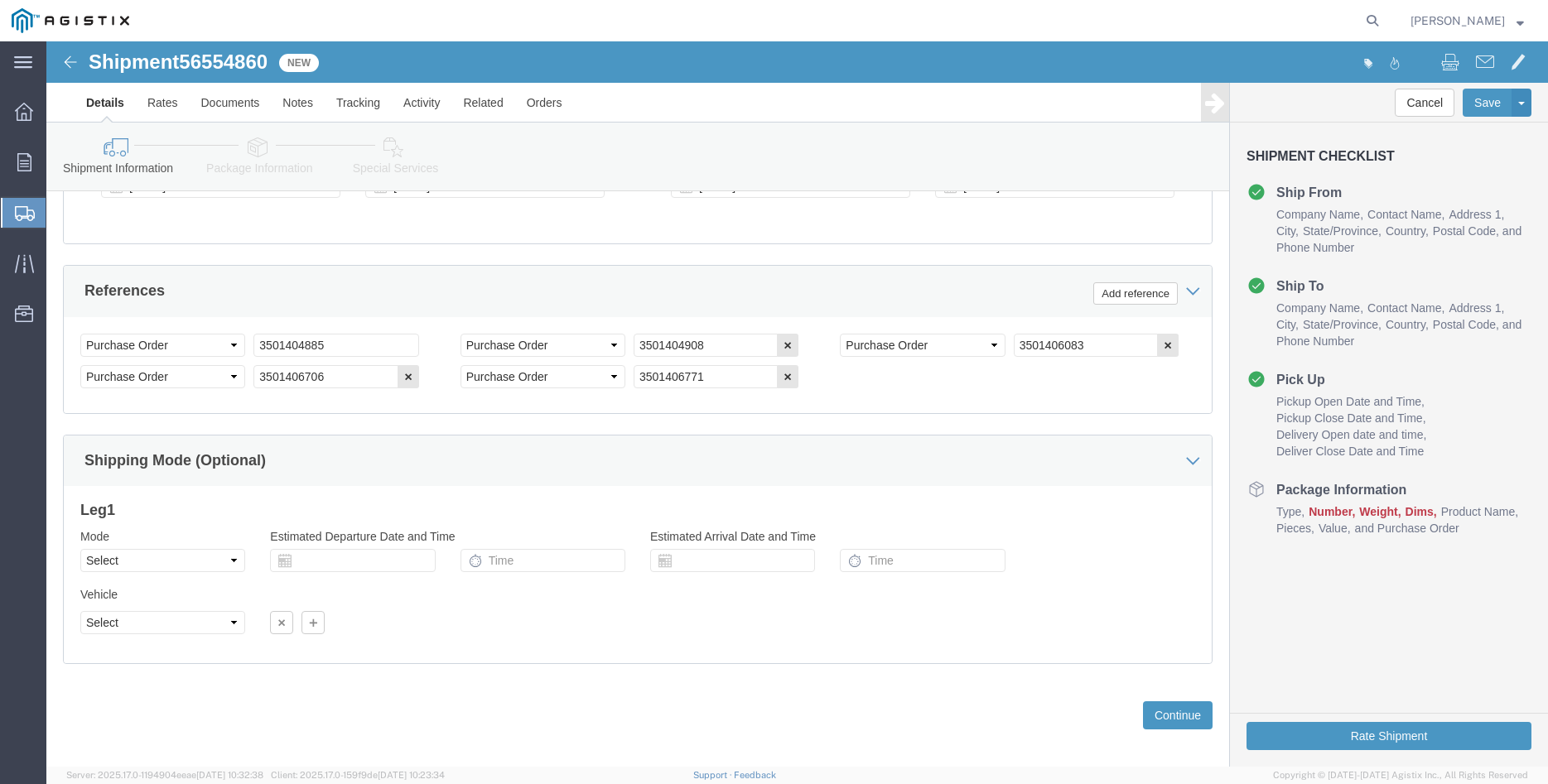
scroll to position [1126, 0]
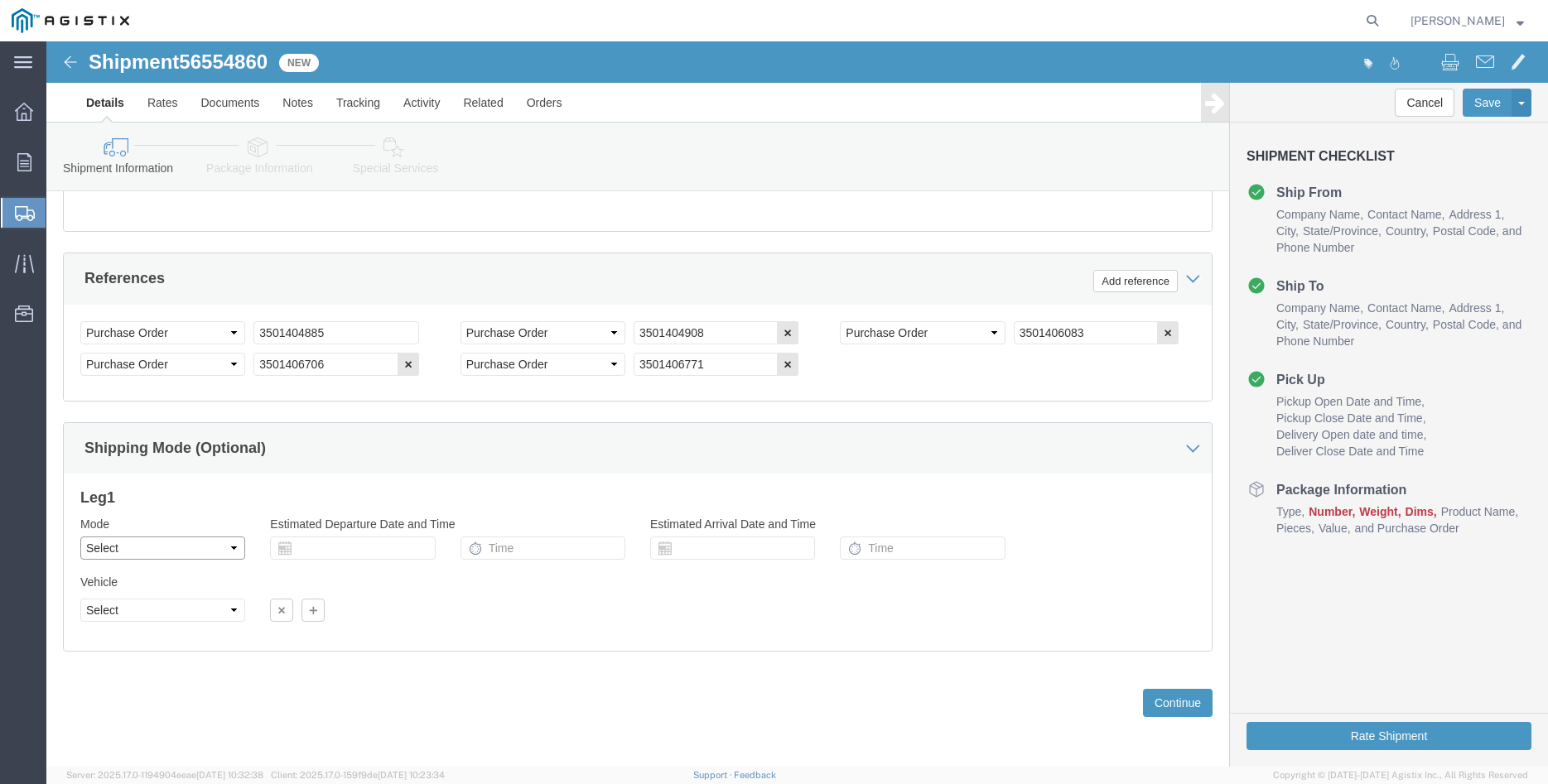
click select "Select Air Less than Truckload Multi-Leg Ocean Freight Rail Small Parcel Truckl…"
select select "TL"
click option "Truckload"
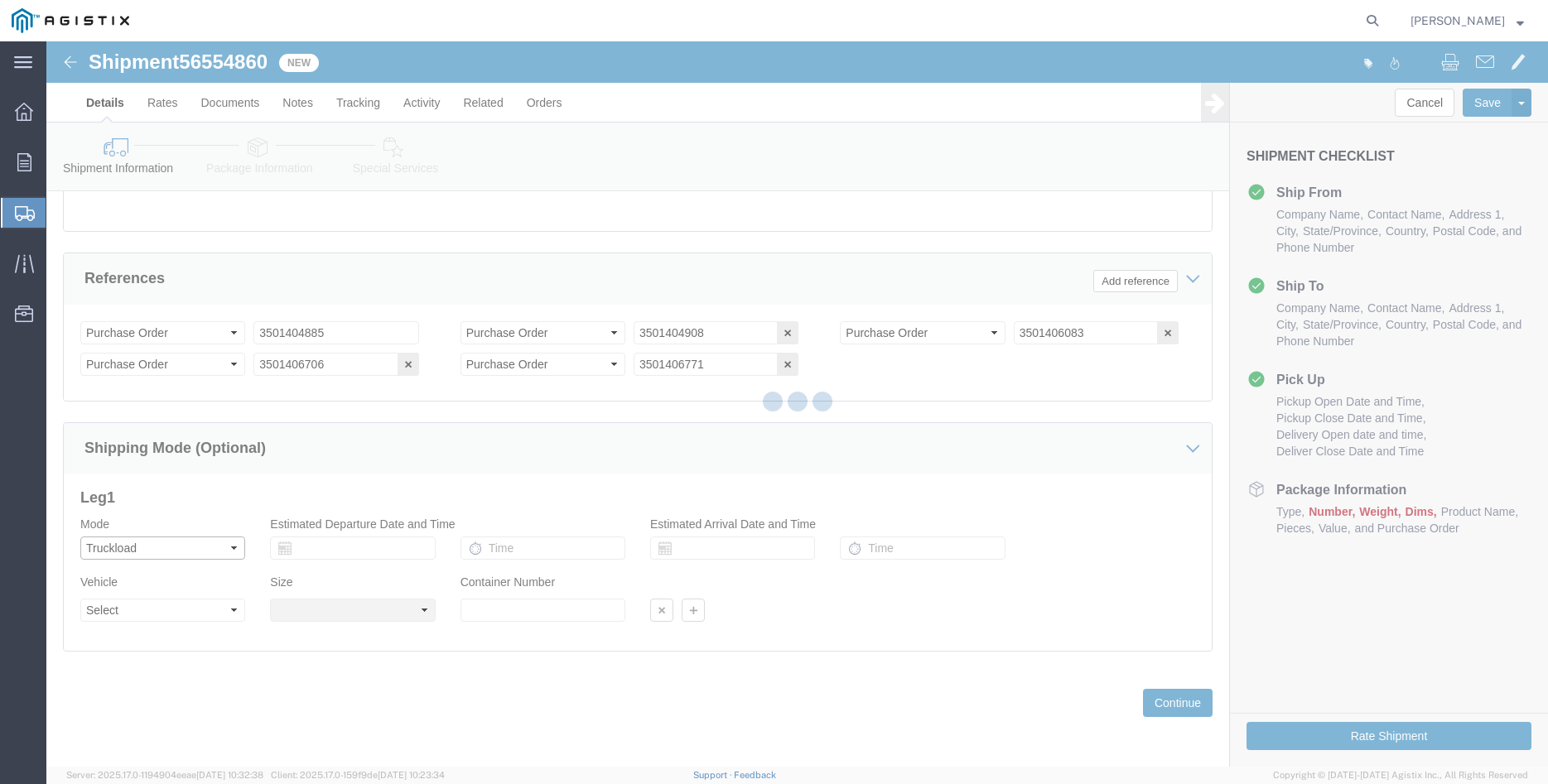
select select
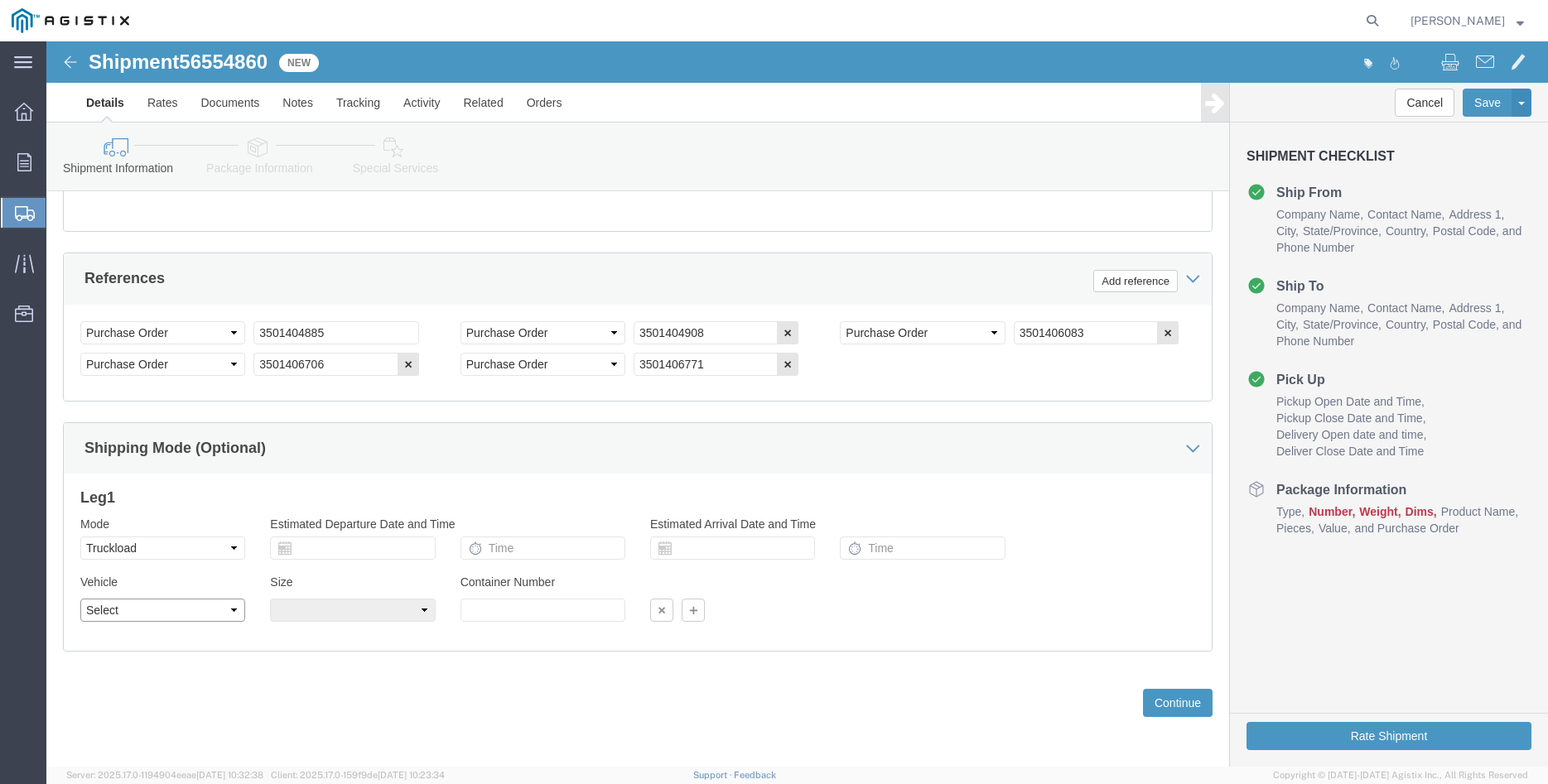
click select "Select 1-Ton (PSS) 10 Wheel 10 Yard Dump Truck 20 Yard Dump Truck Bobtail Botto…"
select select "FLBD"
click option "Flat Bed"
click select "Select 35 Feet 20 Feet 28 Feet 53 Feet 40 Feet 48 Feet"
select select "28FT"
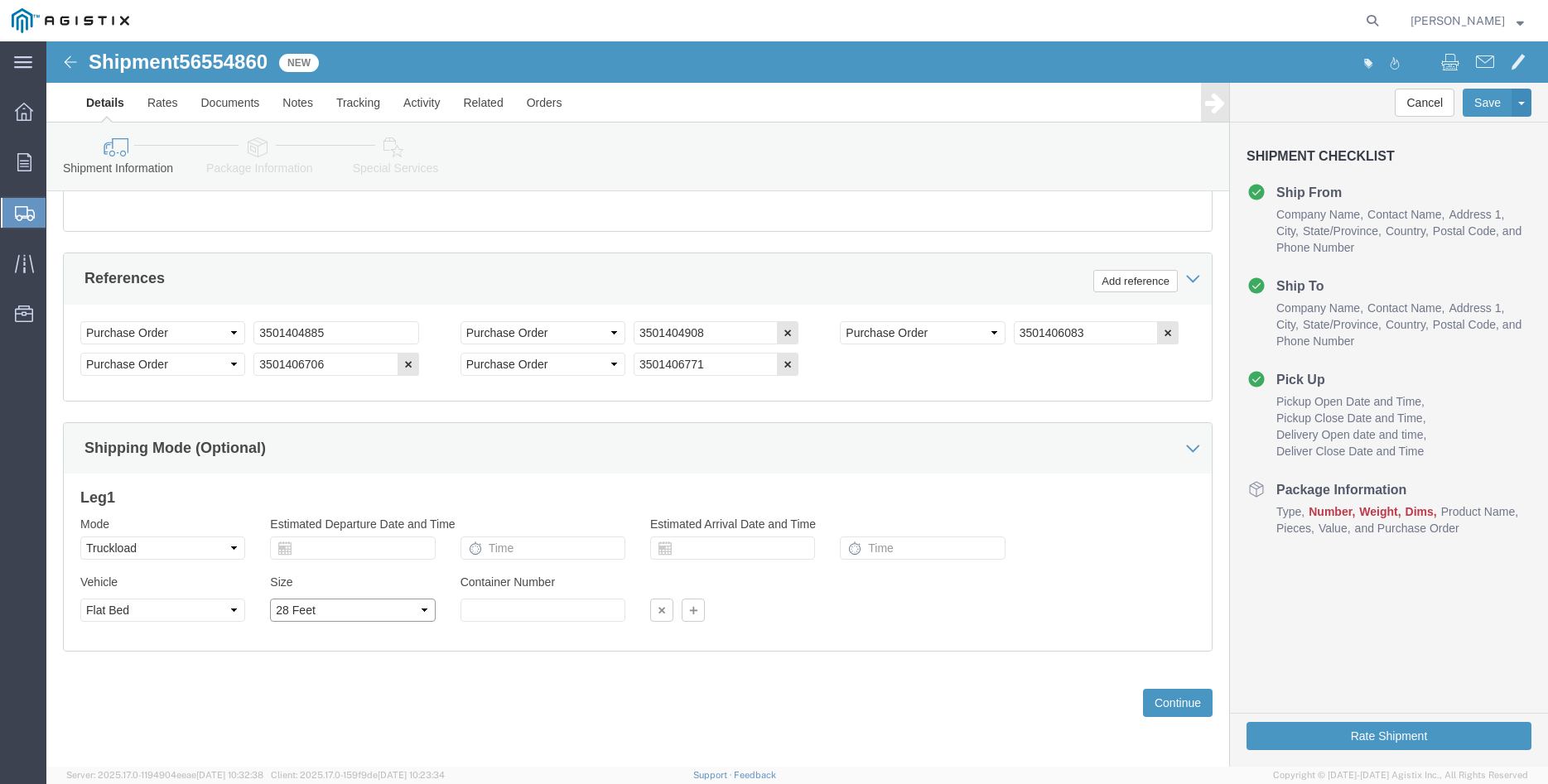
click option "28 Feet"
click div "Previous Continue"
click button "Continue"
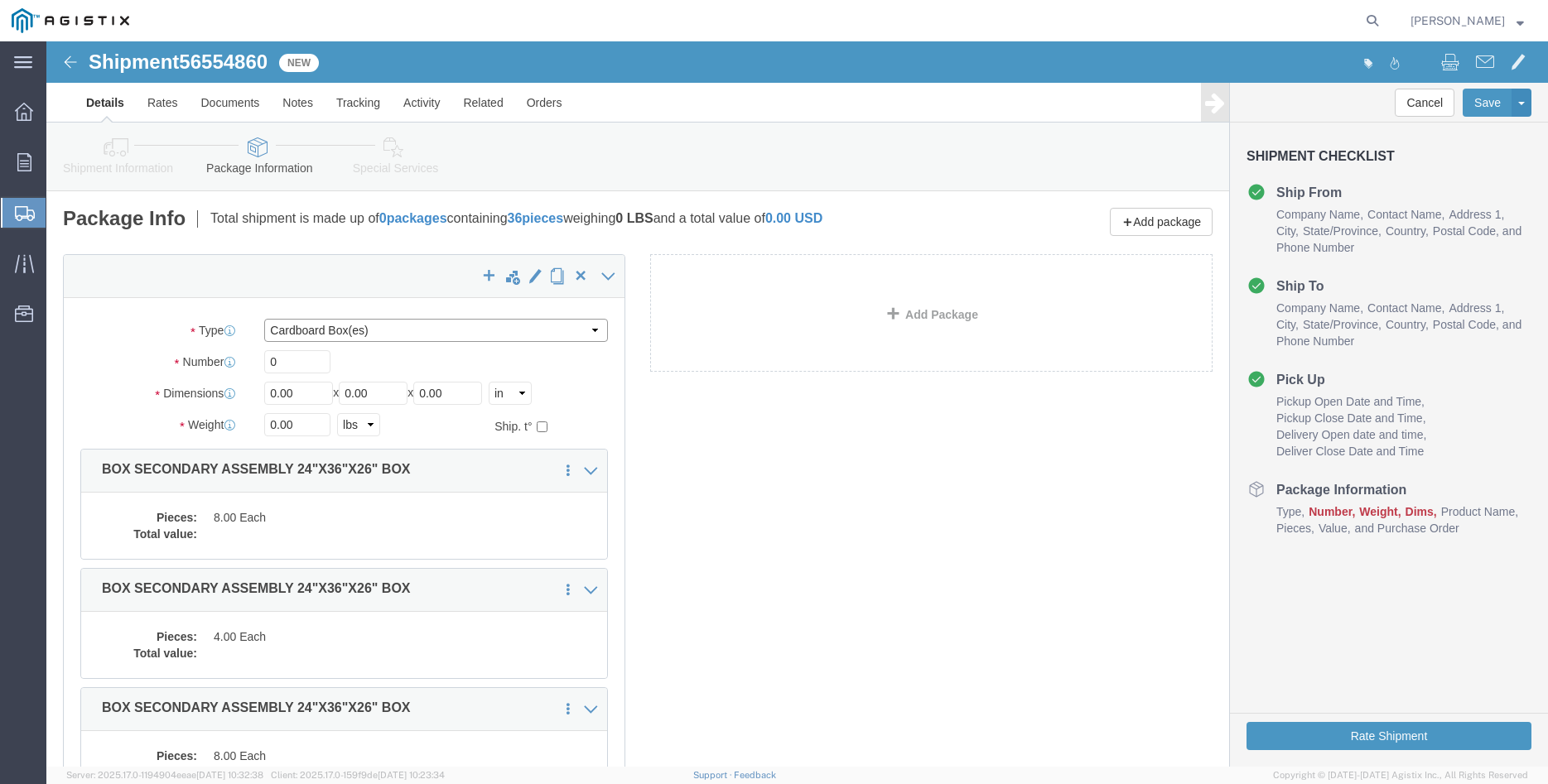
click select "Select Bulk Bundle(s) Cardboard Box(es) Carton(s) Crate(s) Drum(s) (Fiberboard)…"
select select "PONS"
click option "Pallet(s) Oversized (Not Stackable)"
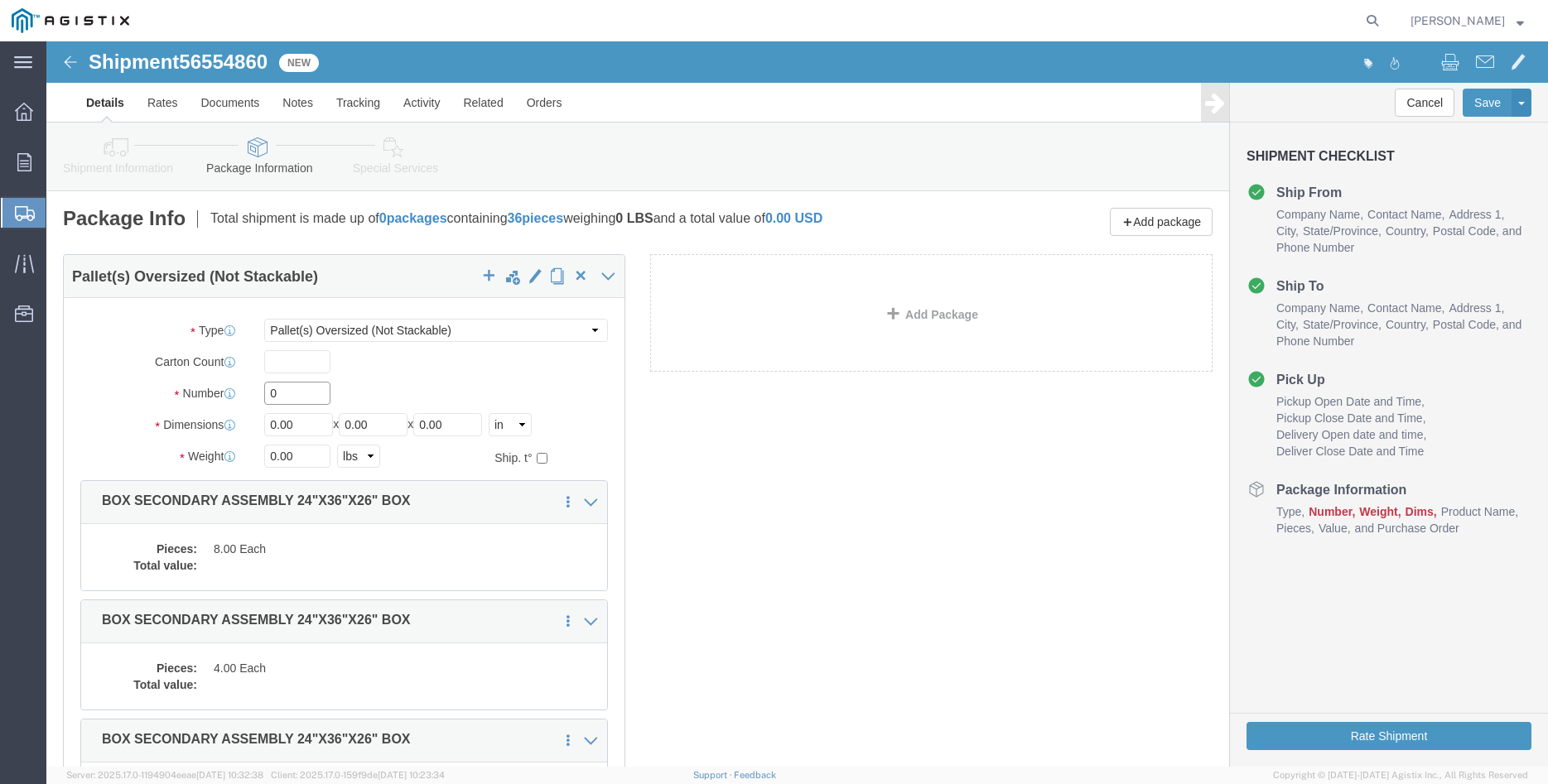
click input "0"
type input "18"
type input "6"
type input "35"
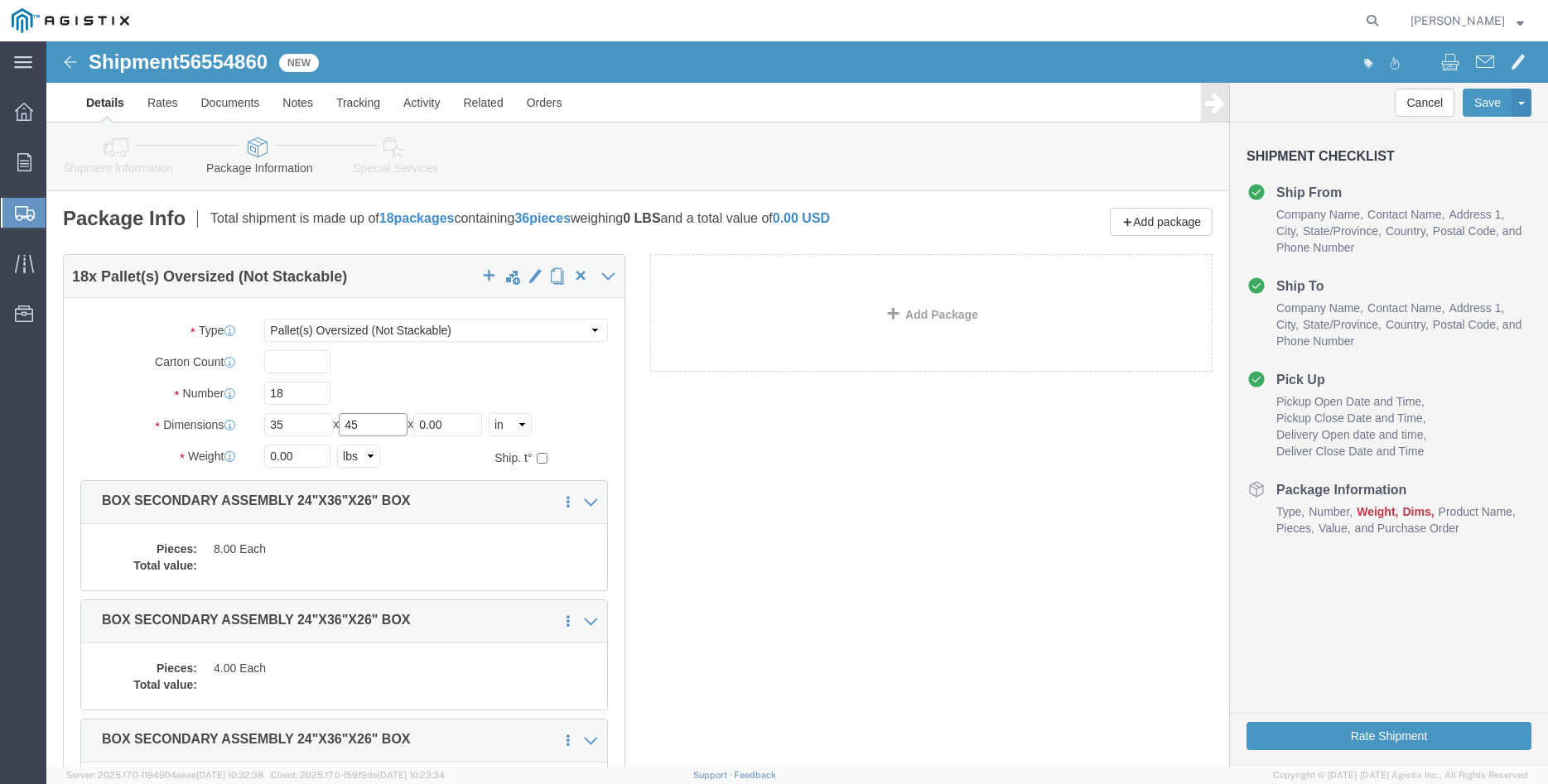
type input "45"
type input "58"
click input "0.00"
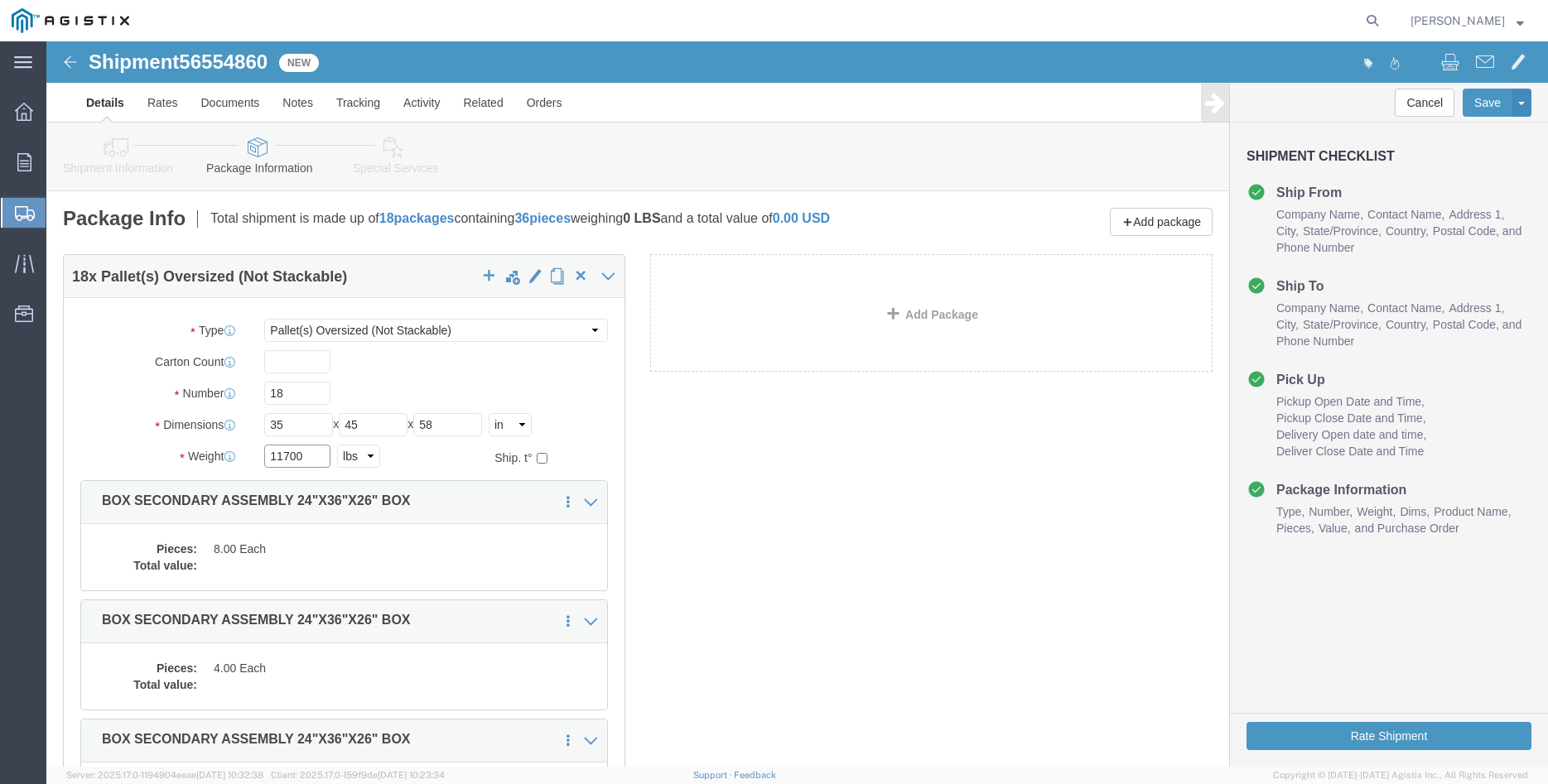
type input "11700"
click div "Carton Count"
click dd "8.00 Each"
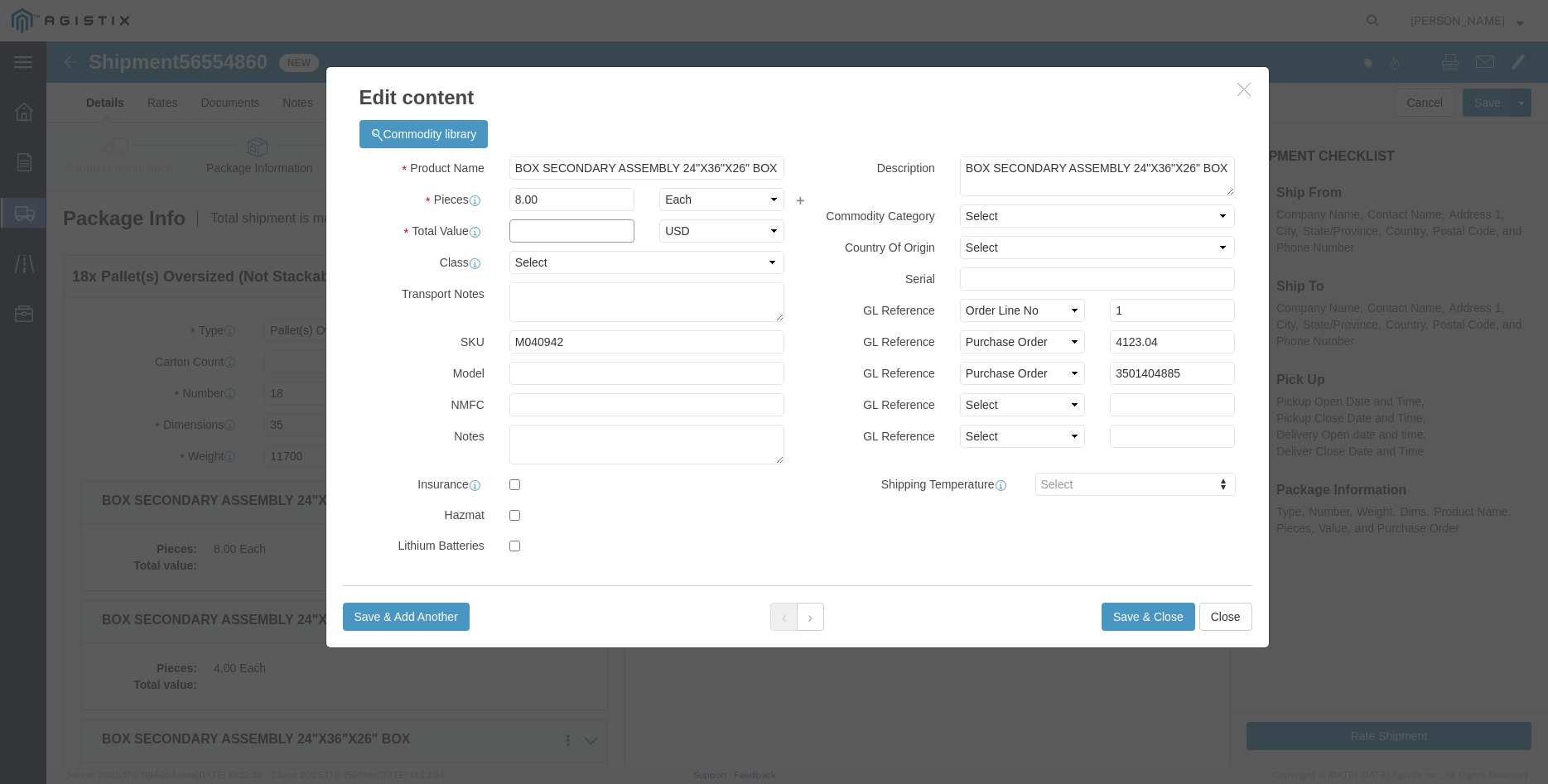
click input "text"
type input "4123.04"
click select "Select 50 55 60 65 70 85 92.5 100 125 175 250 300 400"
select select "100"
click option "100"
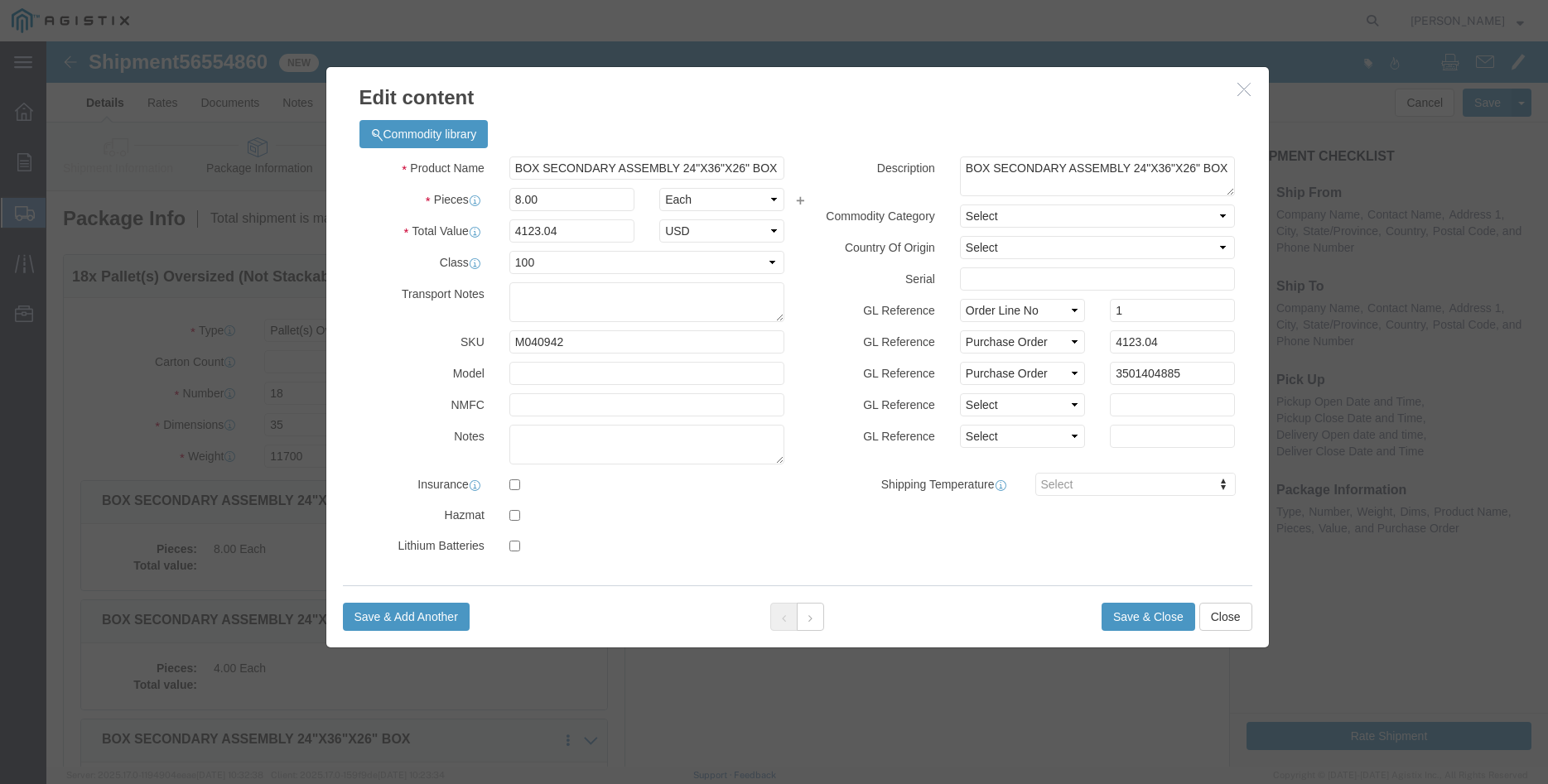
click label "GL Reference"
click div "GL Reference Select Account Type Activity ID Airline Appointment Number ASN Bat…"
click button "Save & Close"
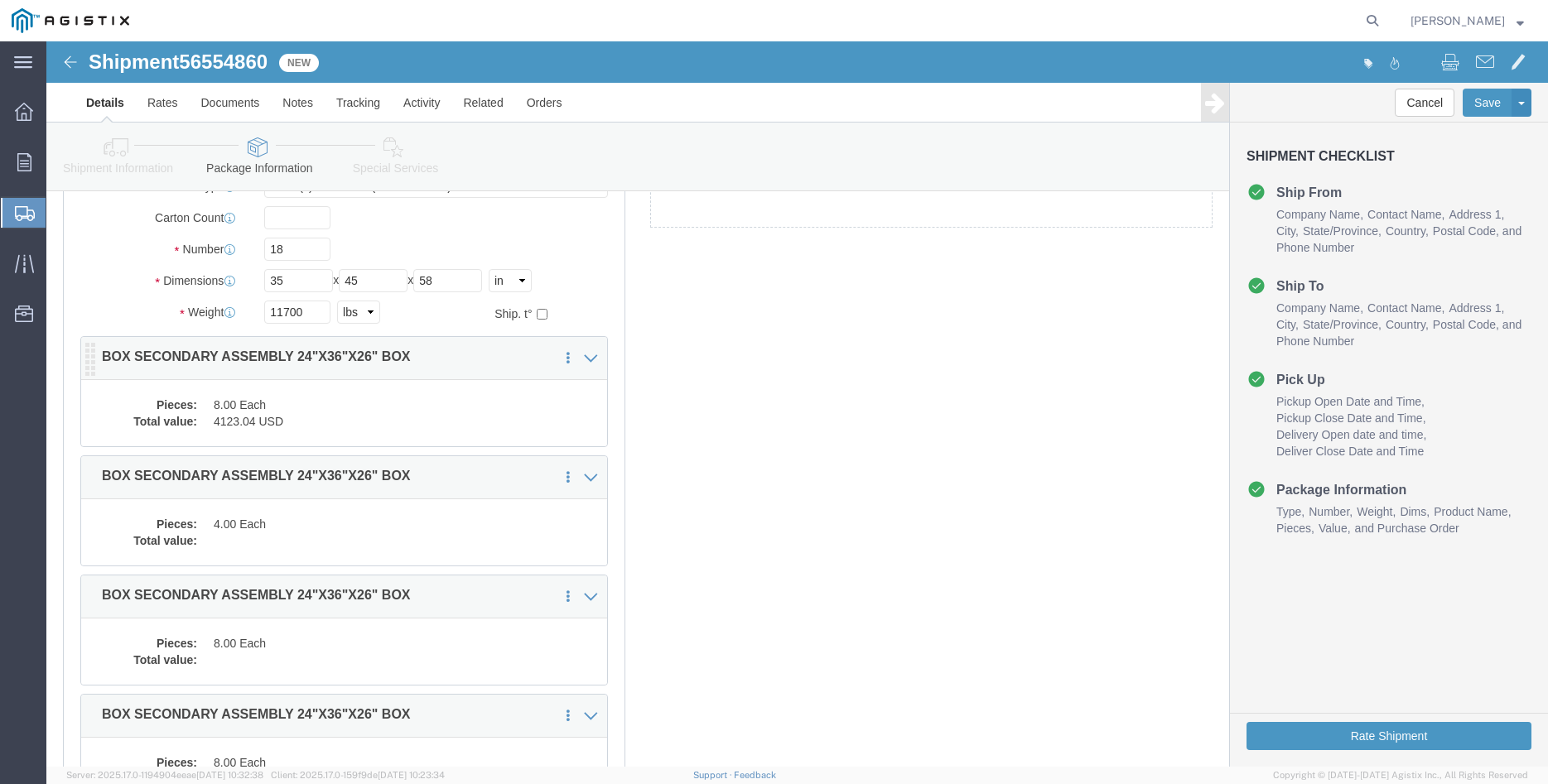
scroll to position [169, 0]
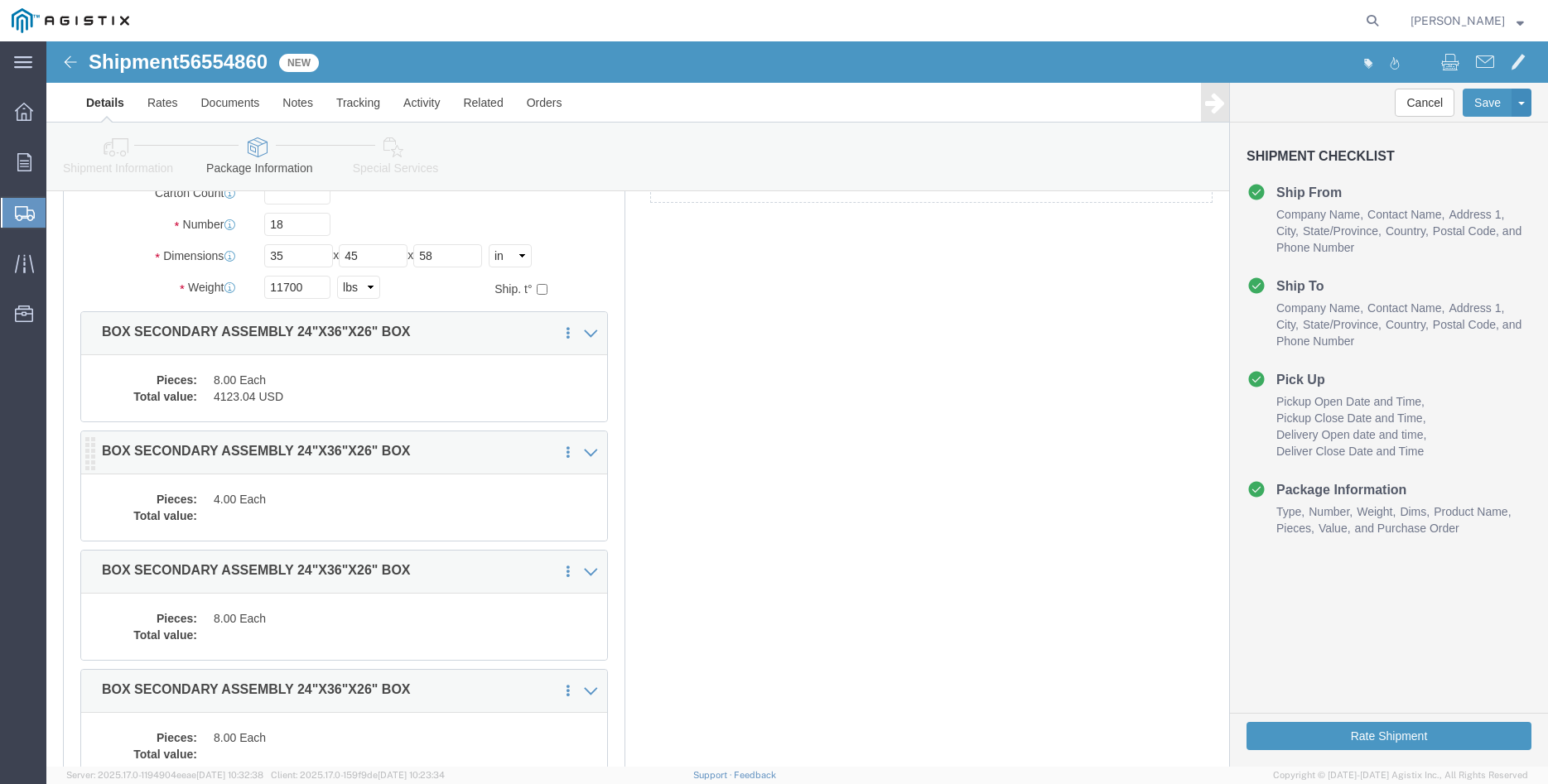
click dd
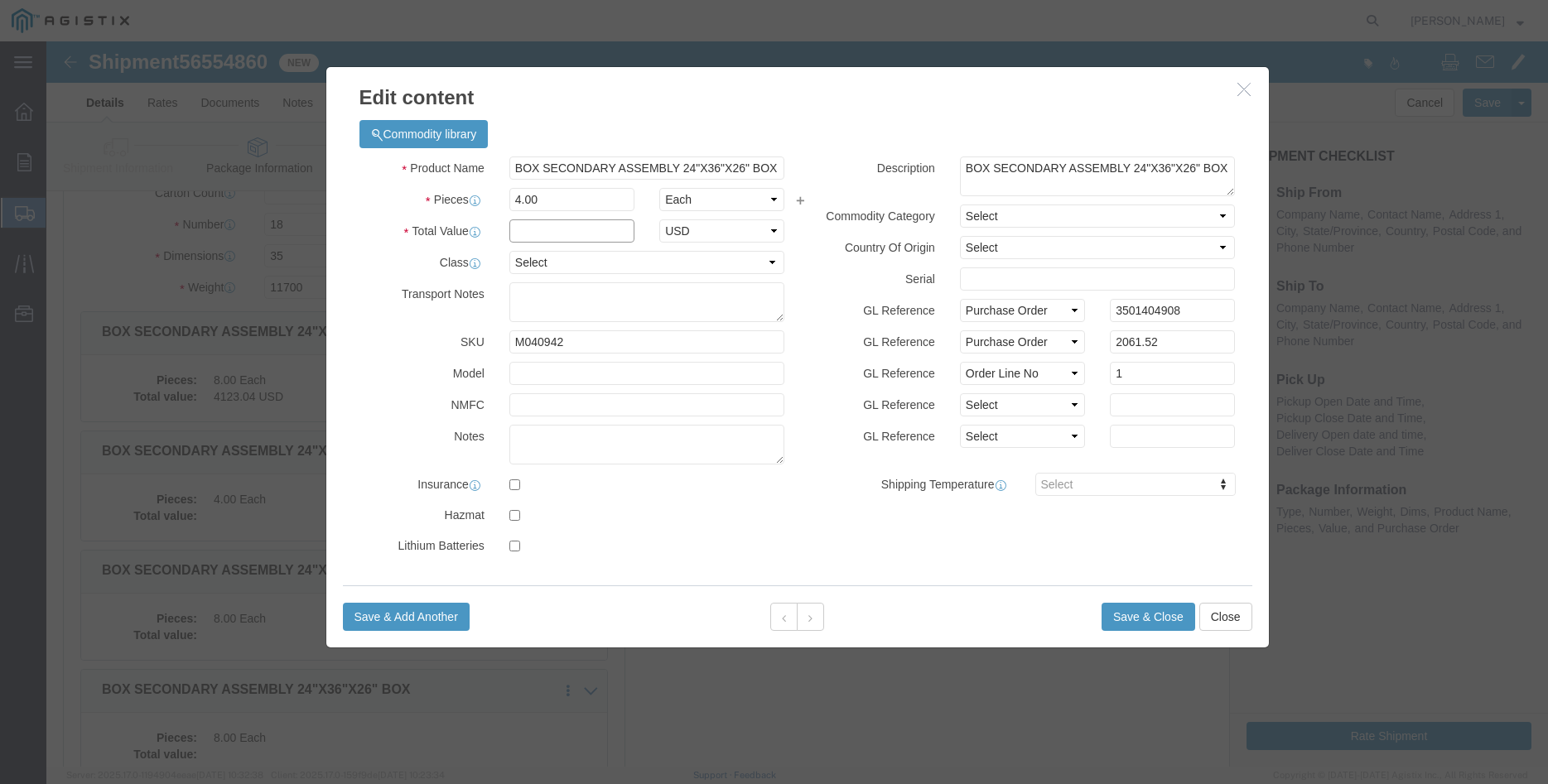
click input "text"
type input "2061.52"
click select "Select 50 55 60 65 70 85 92.5 100 125 175 250 300 400"
select select "100"
click option "100"
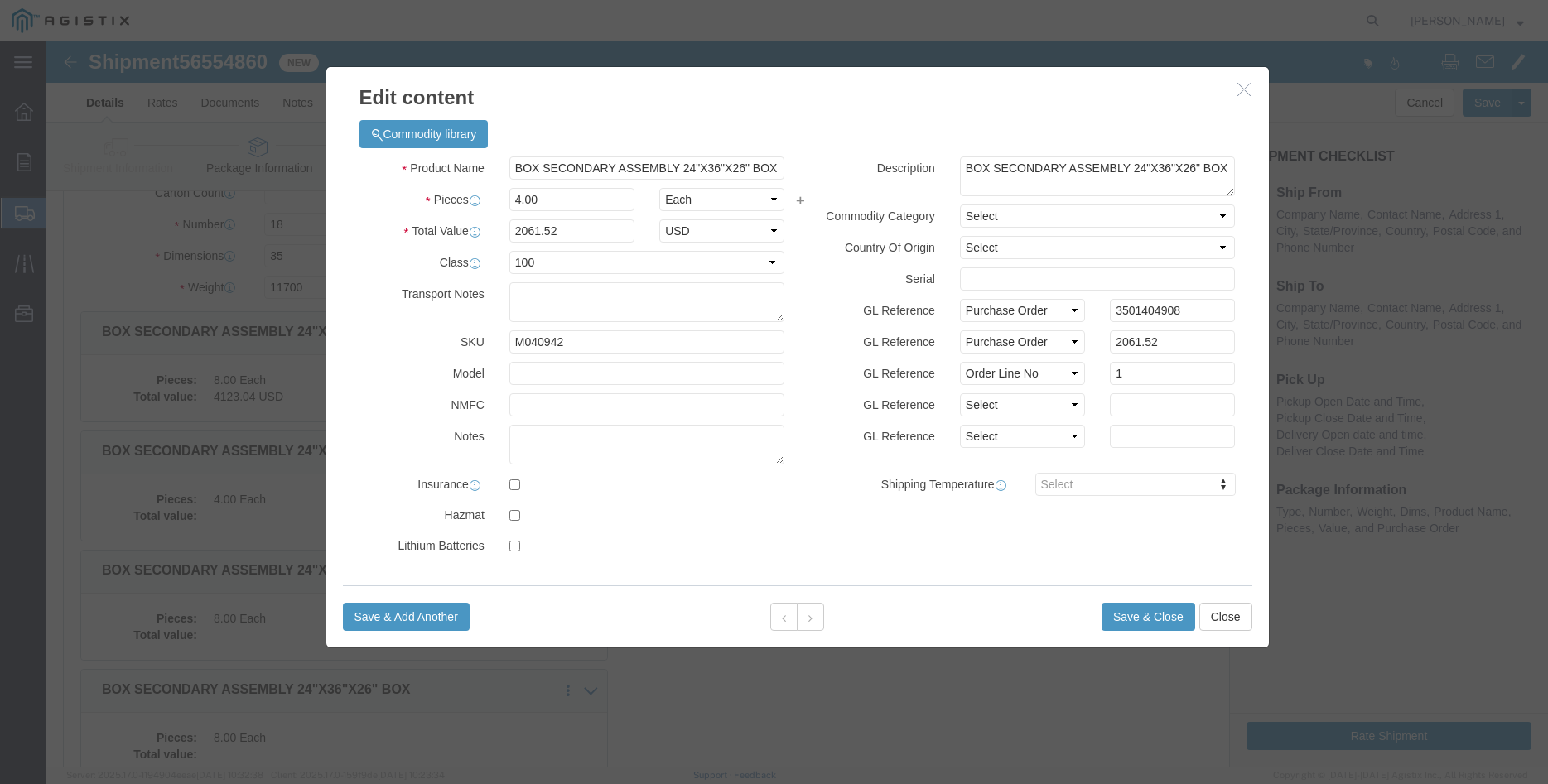
click div "Description BOX SECONDARY ASSEMBLY 24"X36"X26" BOX Commodity Category Select Co…"
click button "Save & Close"
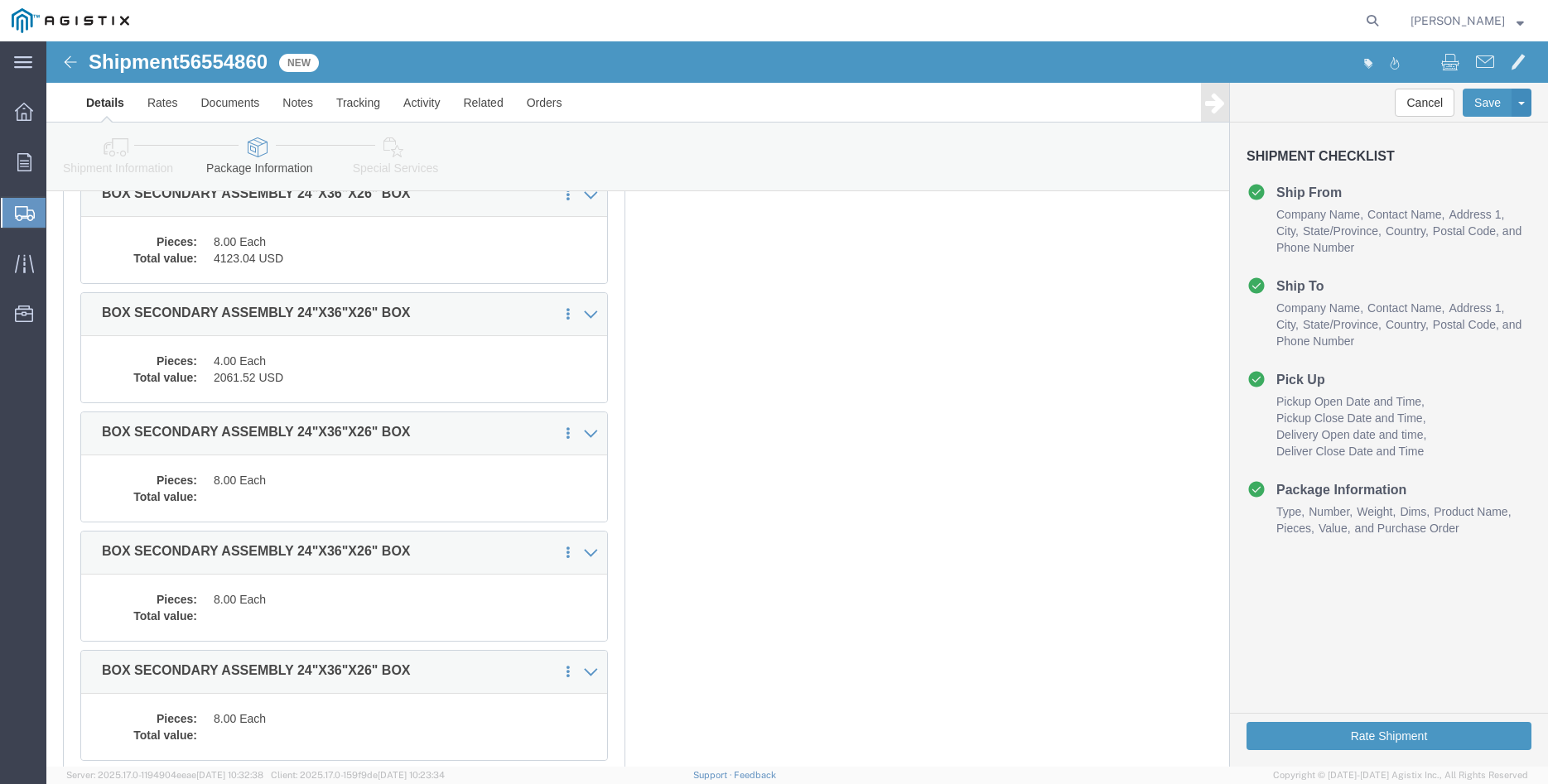
scroll to position [338, 0]
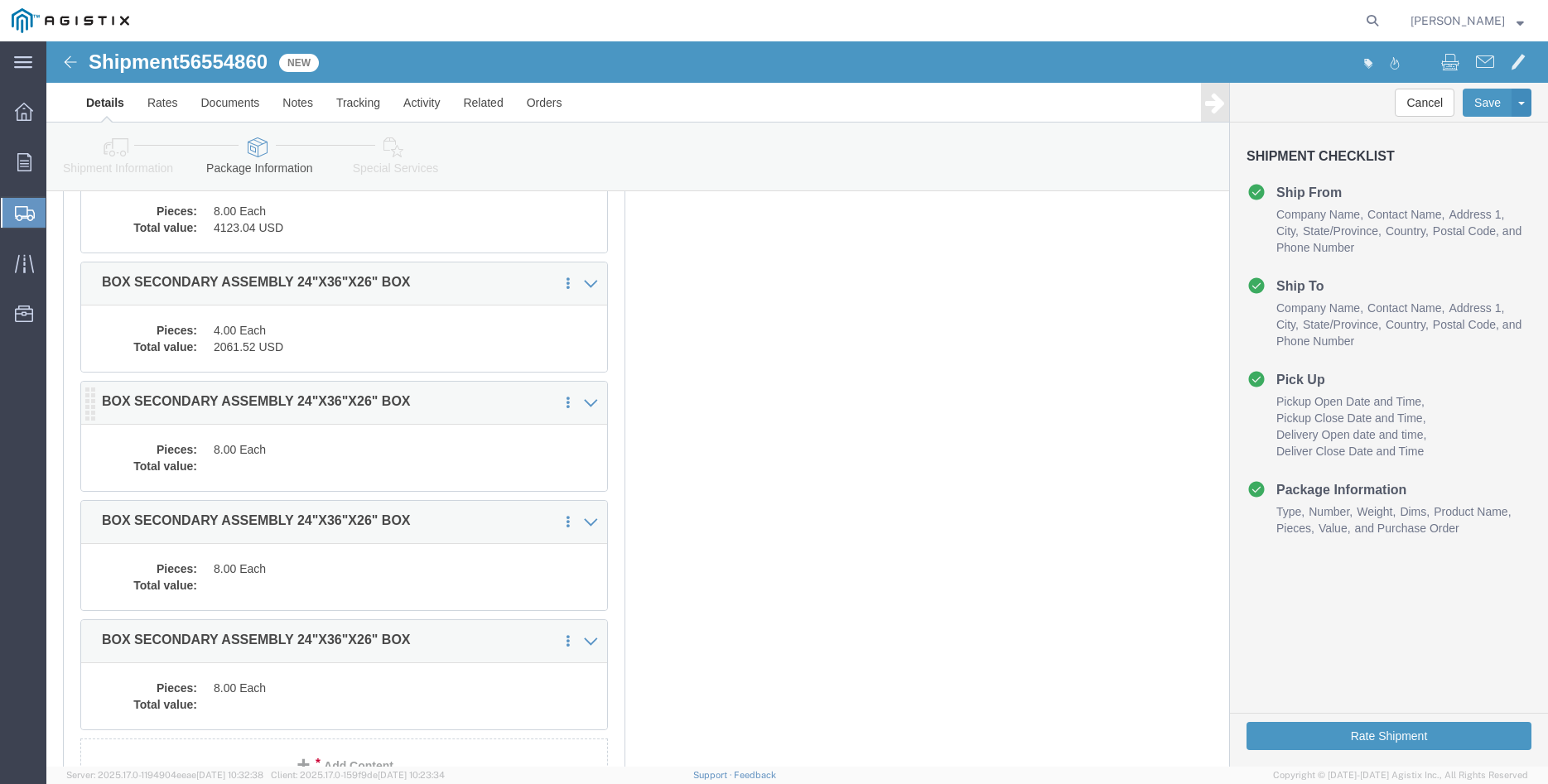
click dd "8.00 Each"
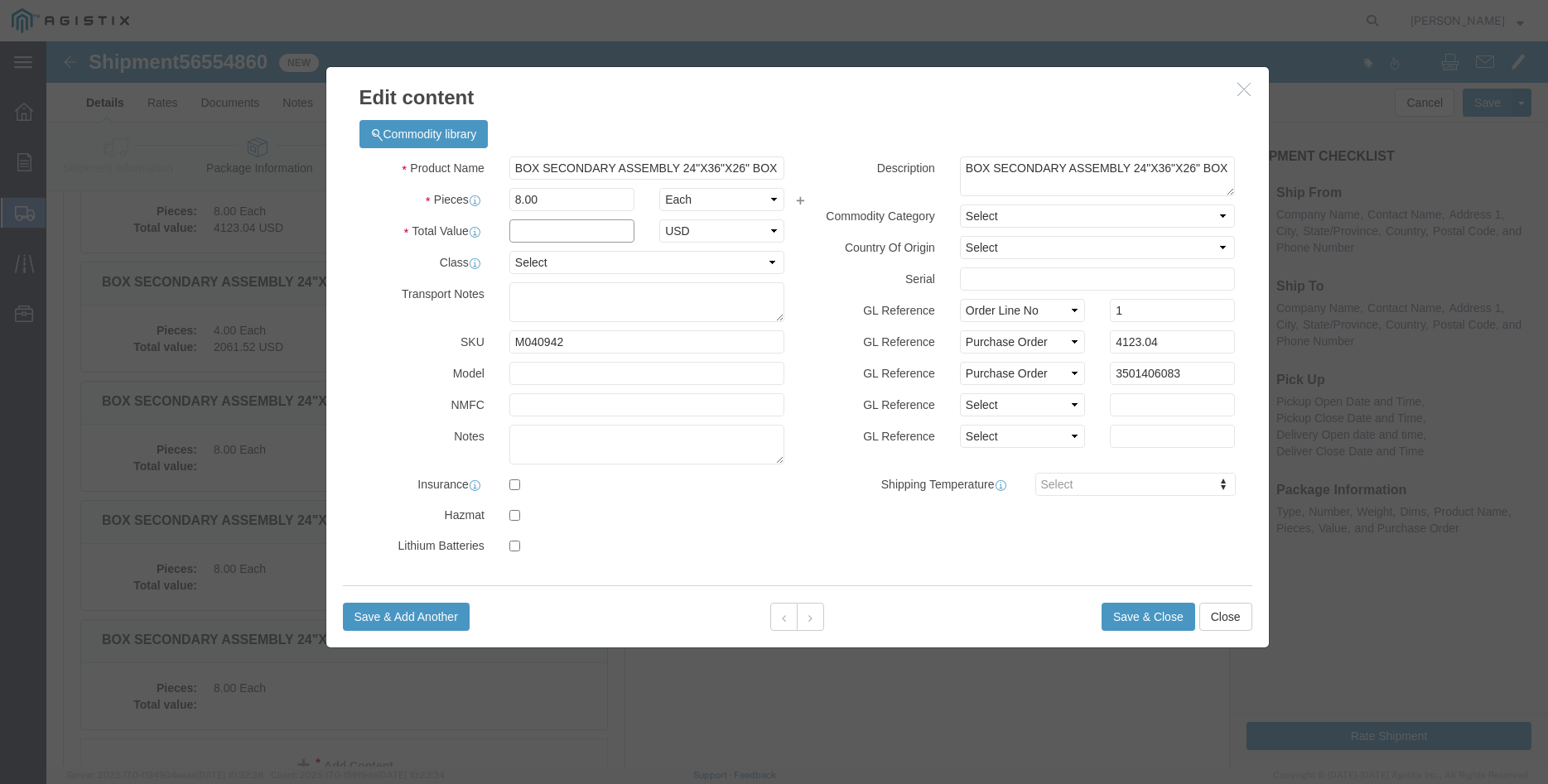
click input "text"
type input "4123.04"
click select "Select 50 55 60 65 70 85 92.5 100 125 175 250 300 400"
select select "100"
click option "100"
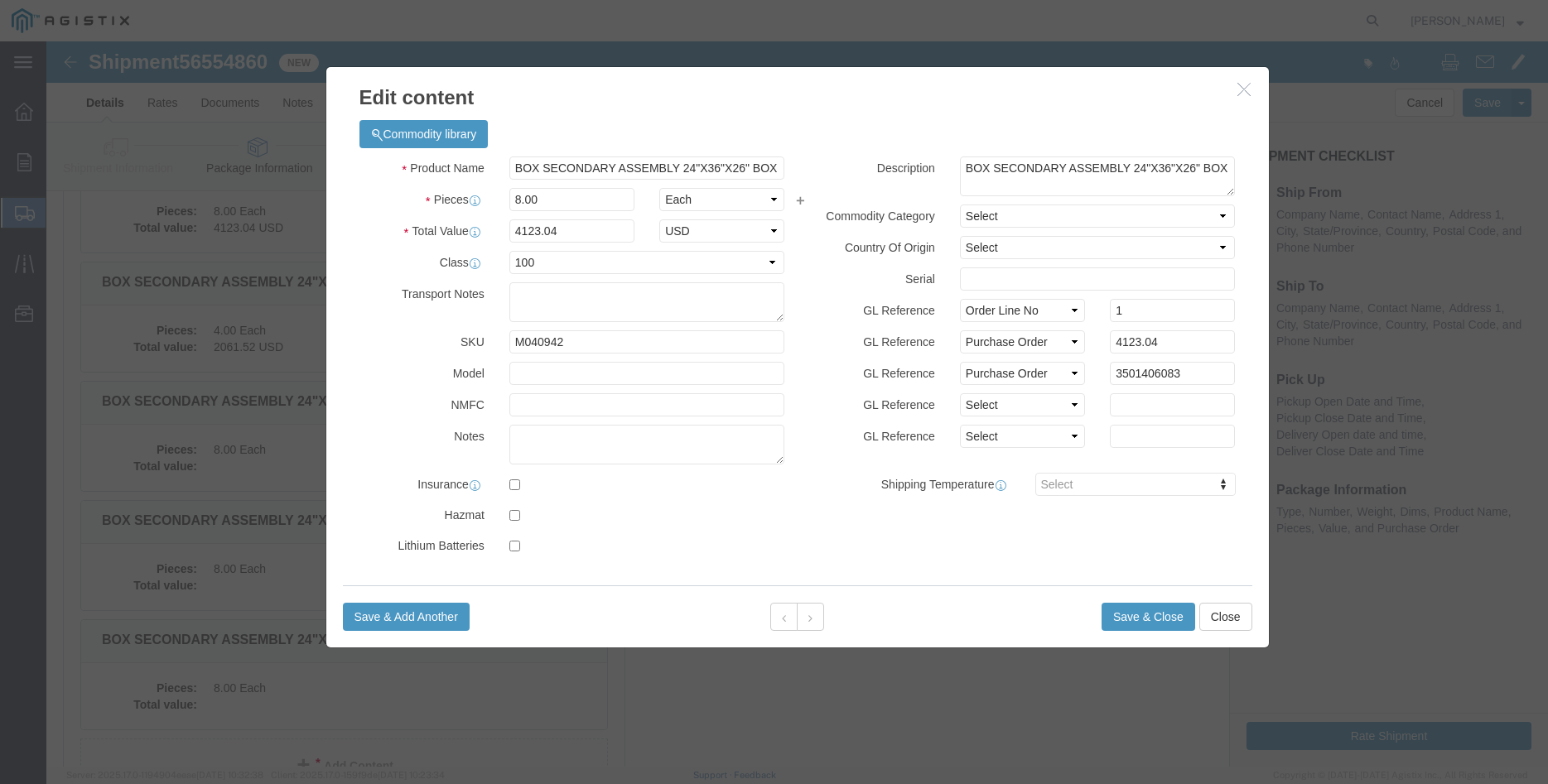
click label "GL Reference"
click button "Save & Close"
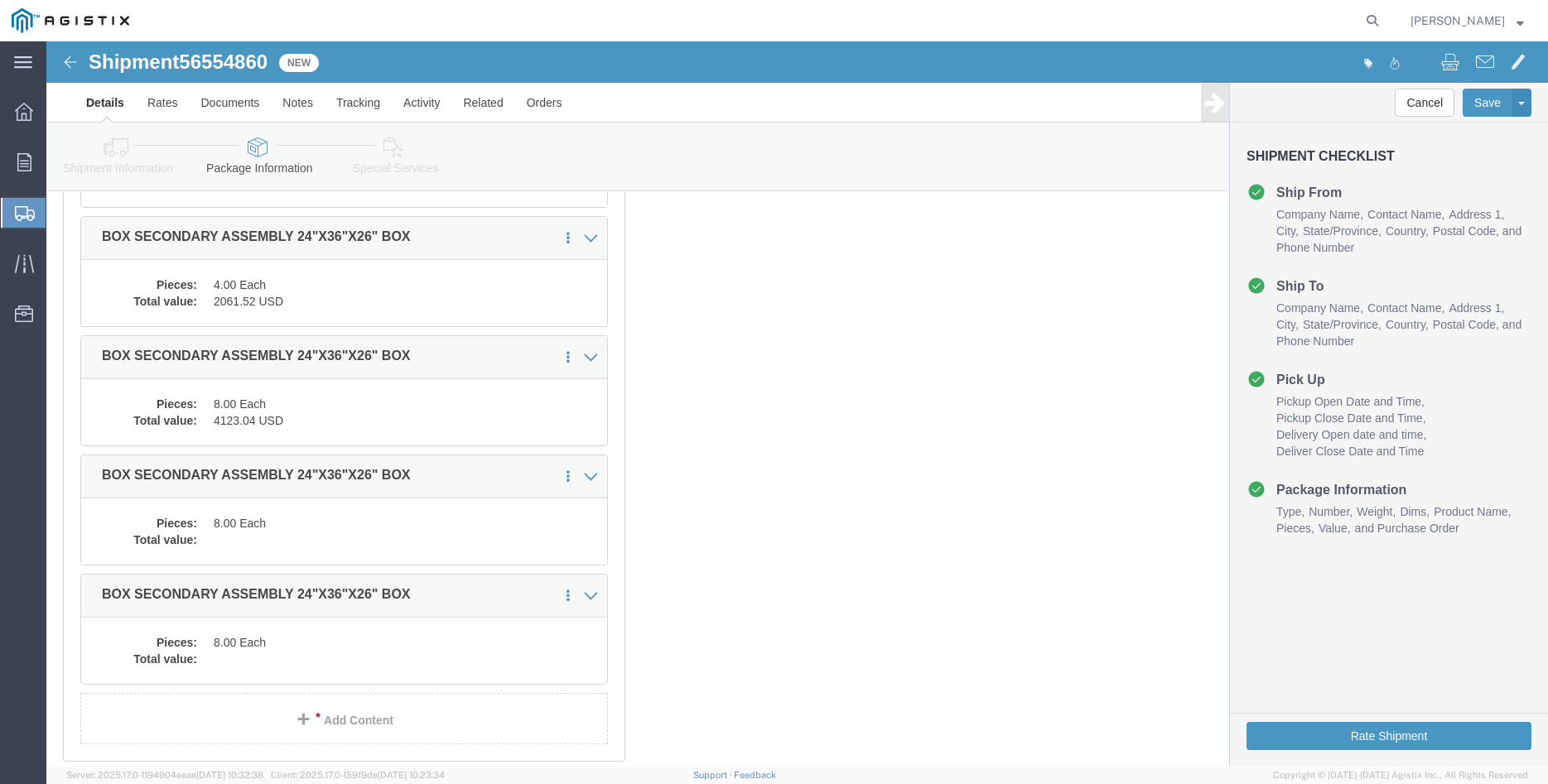
scroll to position [422, 0]
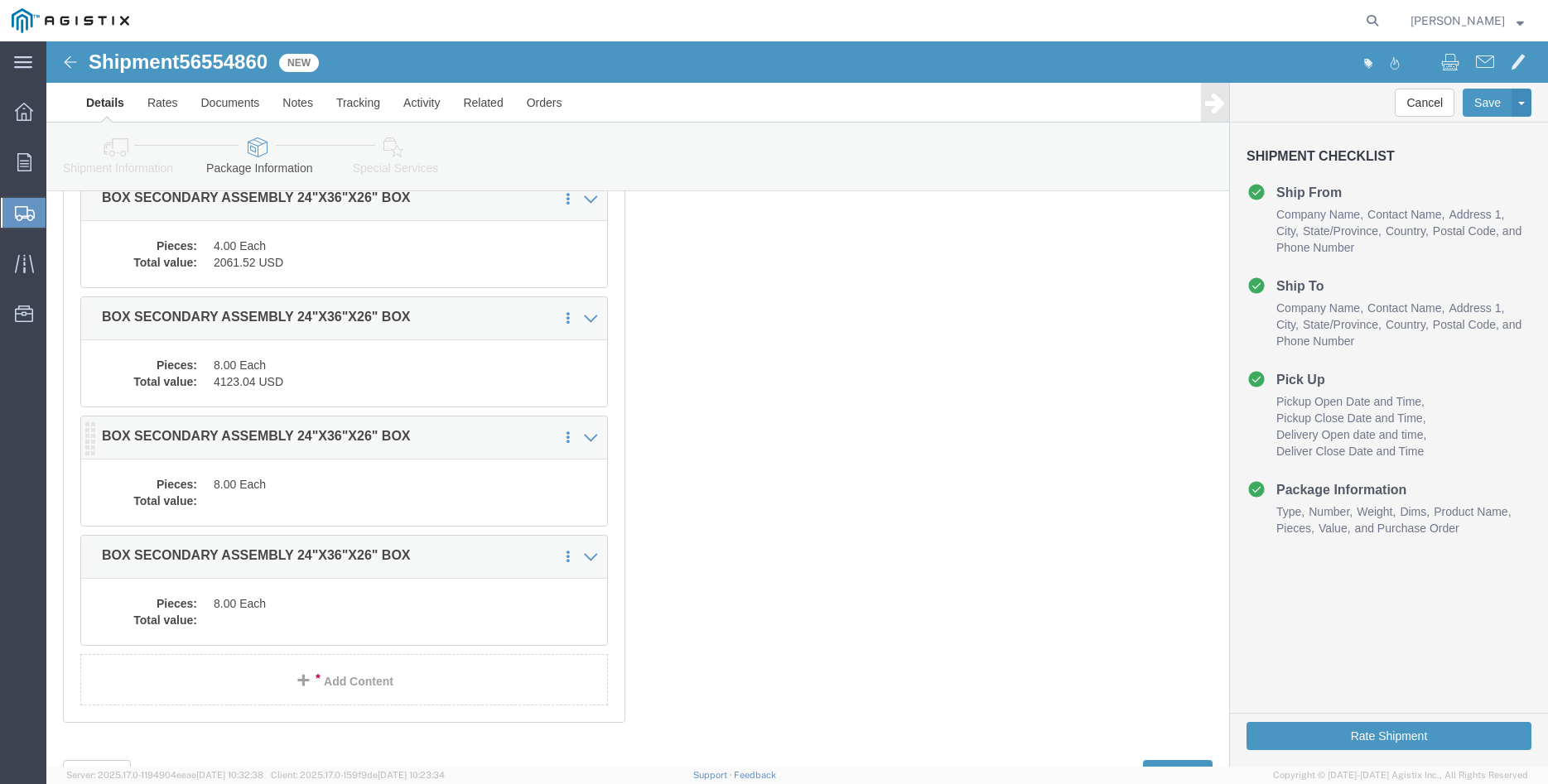
click dd "8.00 Each"
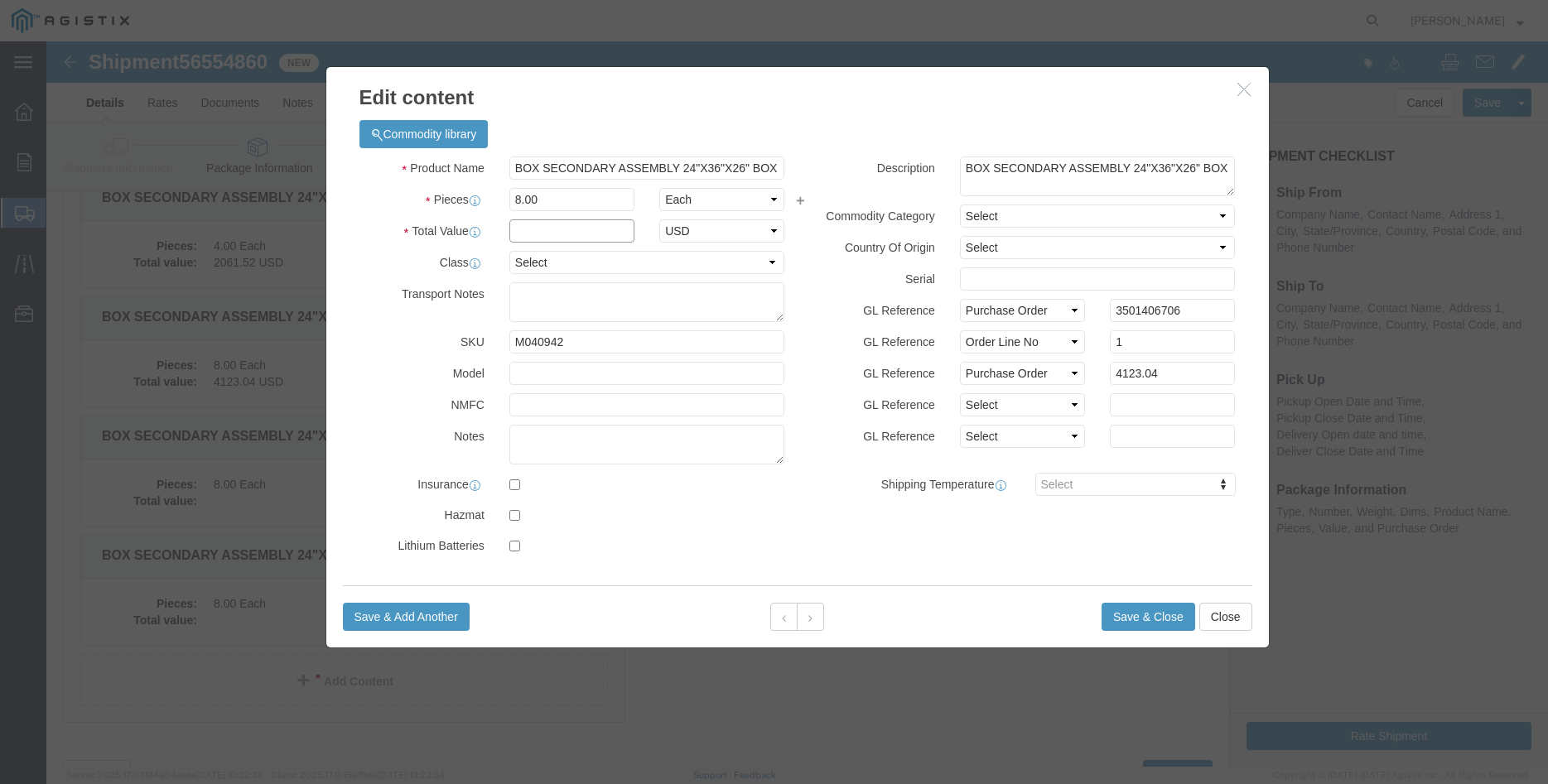
click input "text"
type input "4123.04"
click select "Select 50 55 60 65 70 85 92.5 100 125 175 250 300 400"
select select "100"
click option "100"
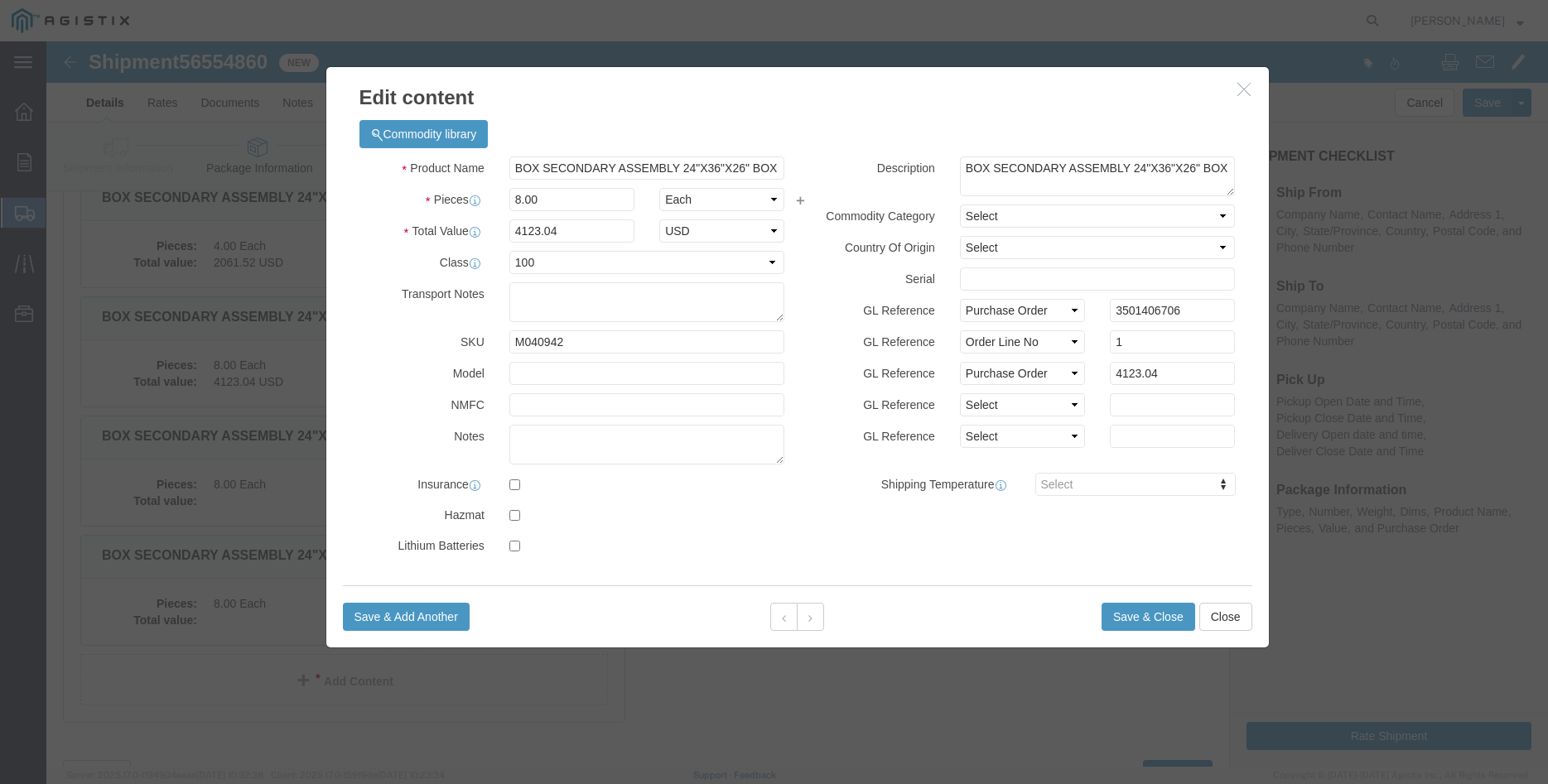
click div "Product Name BOX SECONDARY ASSEMBLY 24"X36"X26" BOX Pieces 8.00 Select Bag Barr…"
click button "Save & Close"
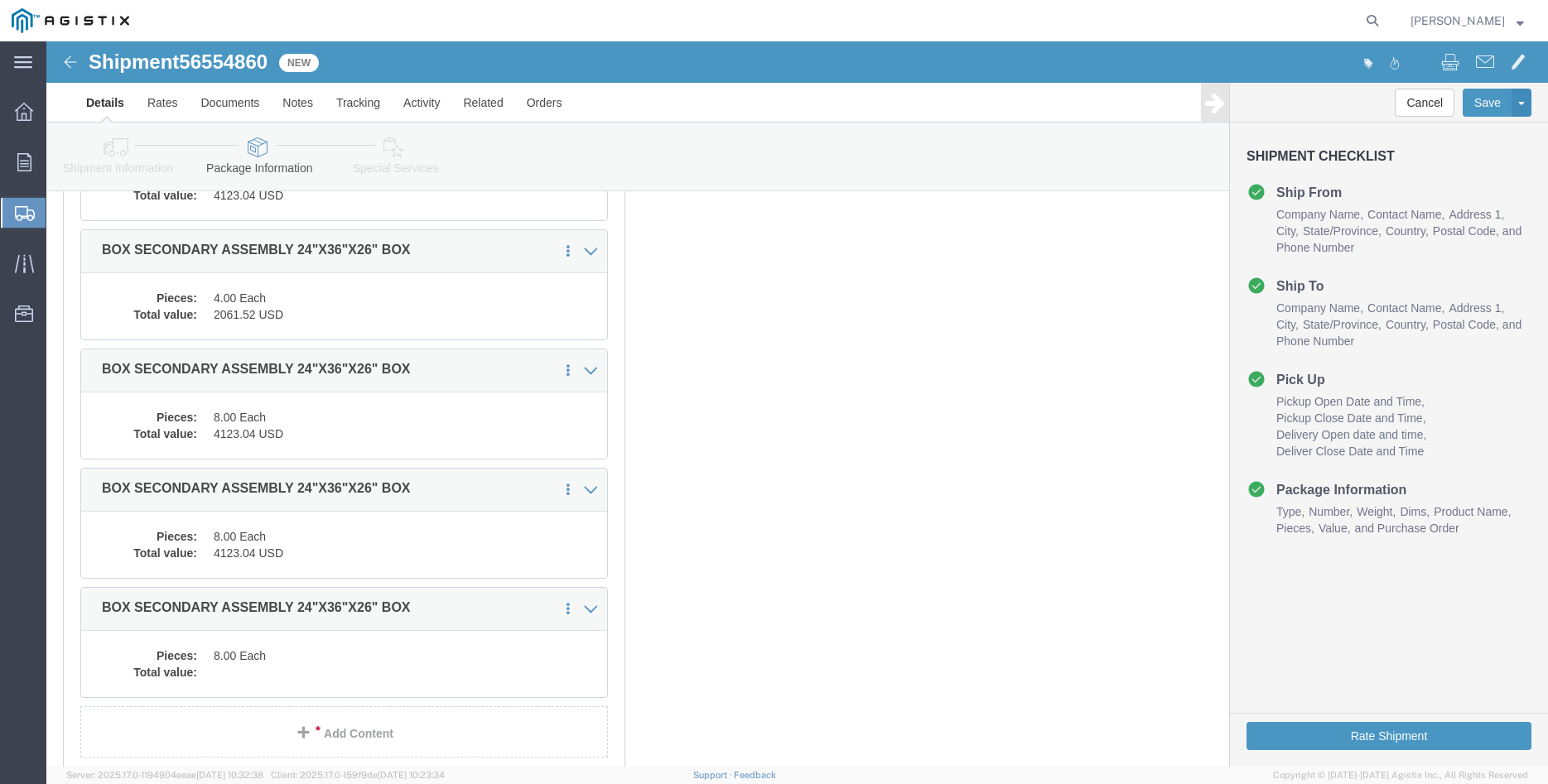
scroll to position [410, 0]
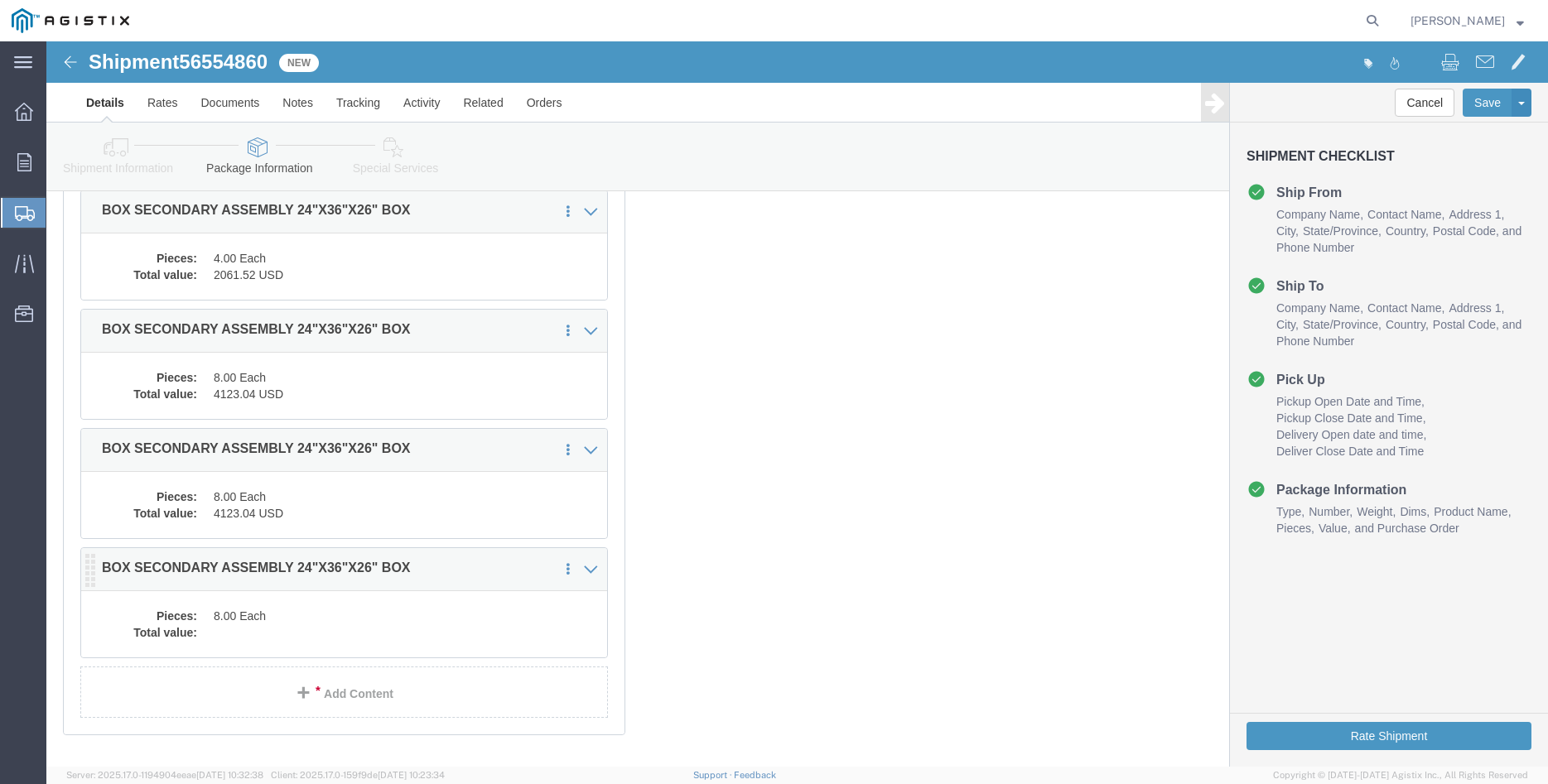
click dd "8.00 Each"
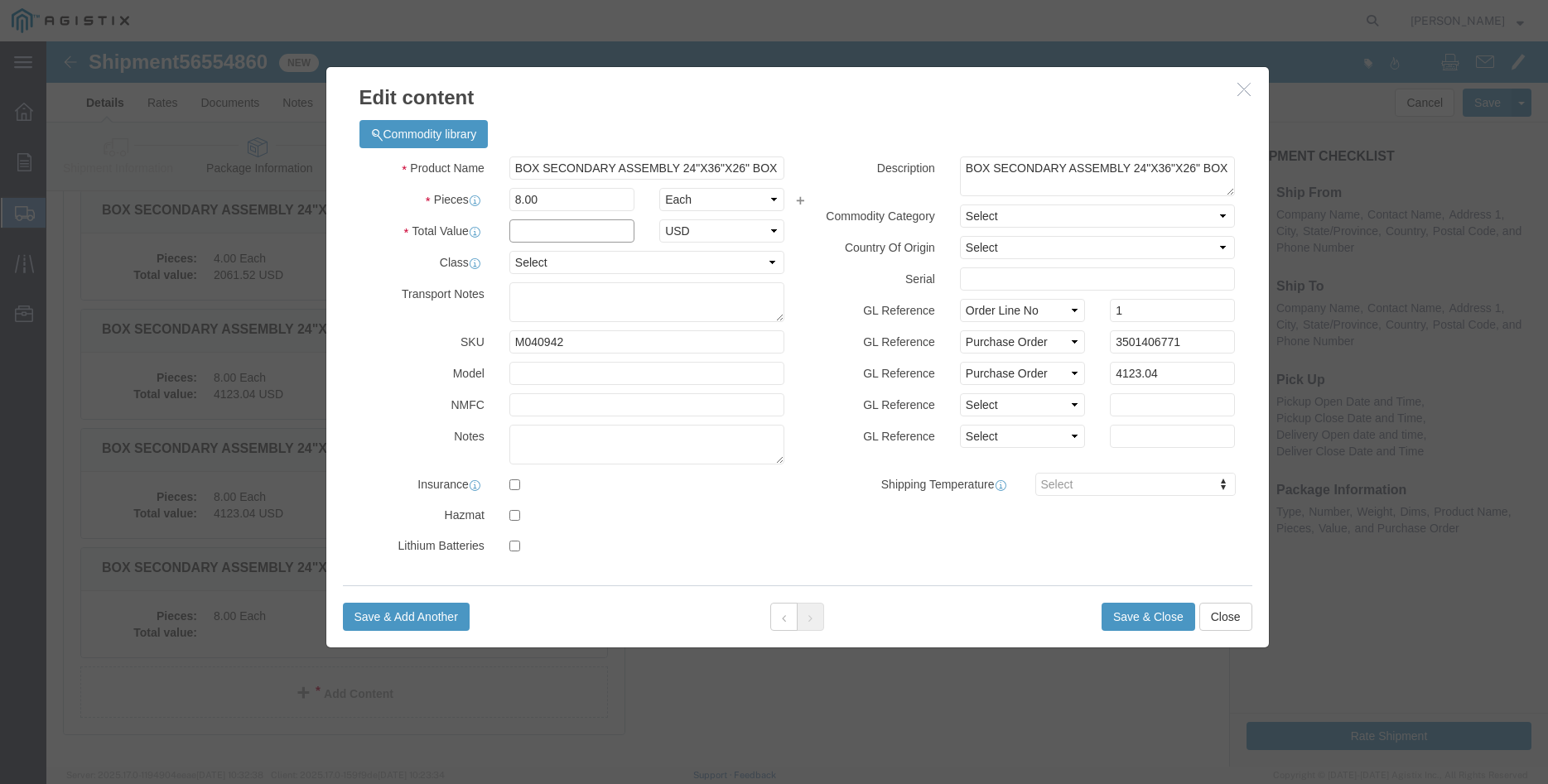
click input "text"
type input "4123.04"
click select "Select 50 55 60 65 70 85 92.5 100 125 175 250 300 400"
select select "100"
click option "100"
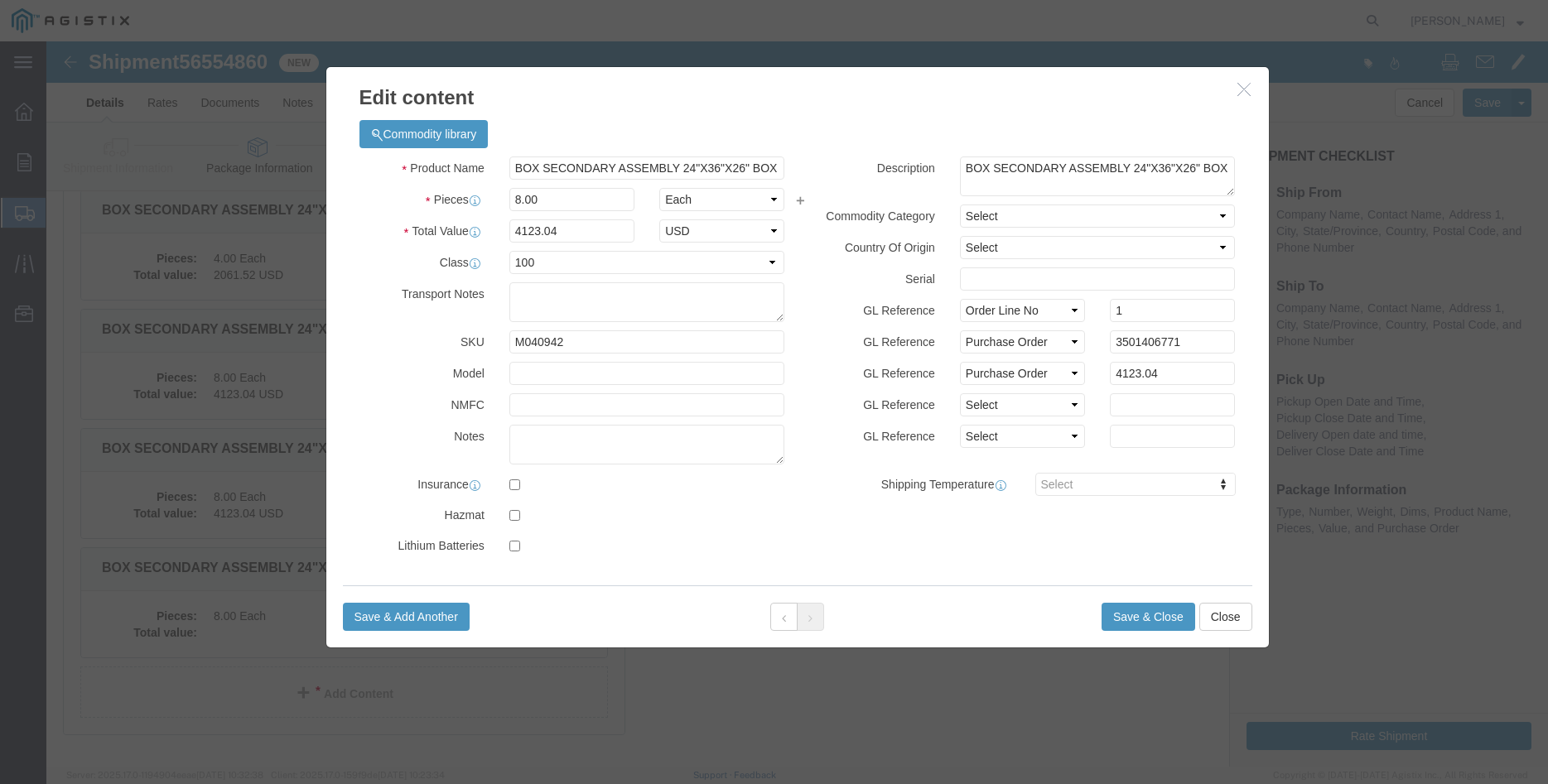
click label "GL Reference"
click button "Save & Close"
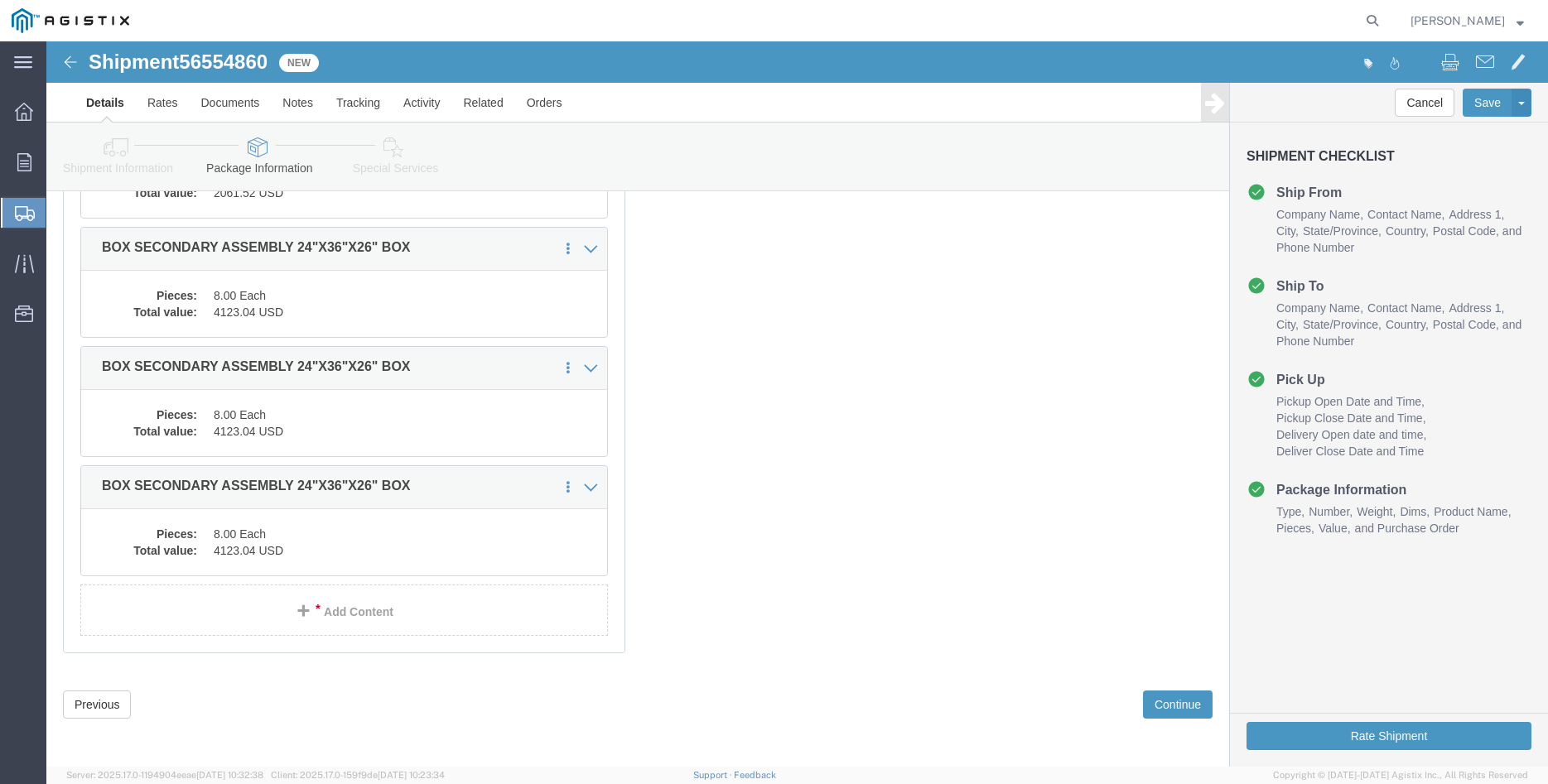
scroll to position [494, 0]
click button "Continue"
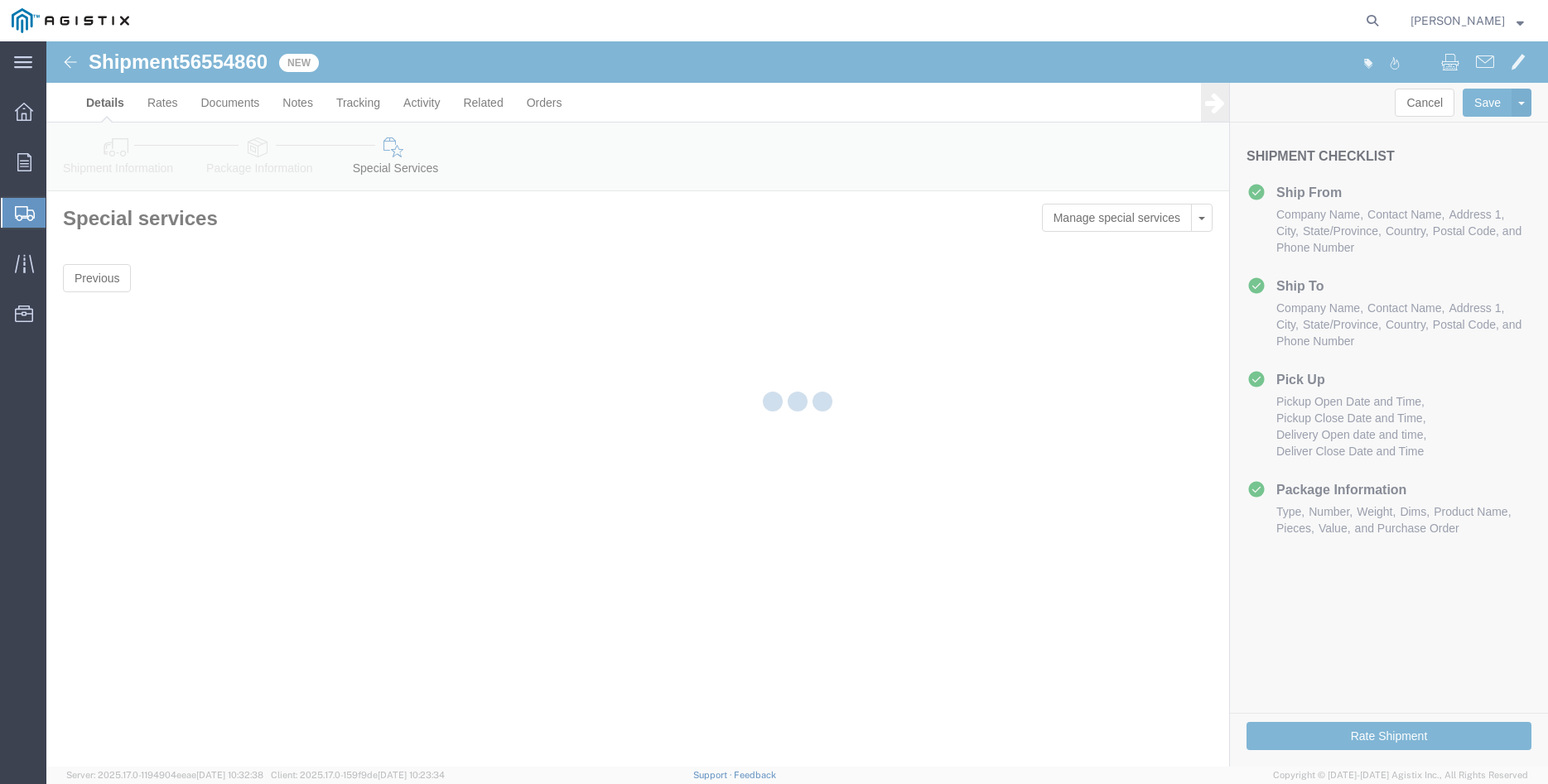
scroll to position [0, 0]
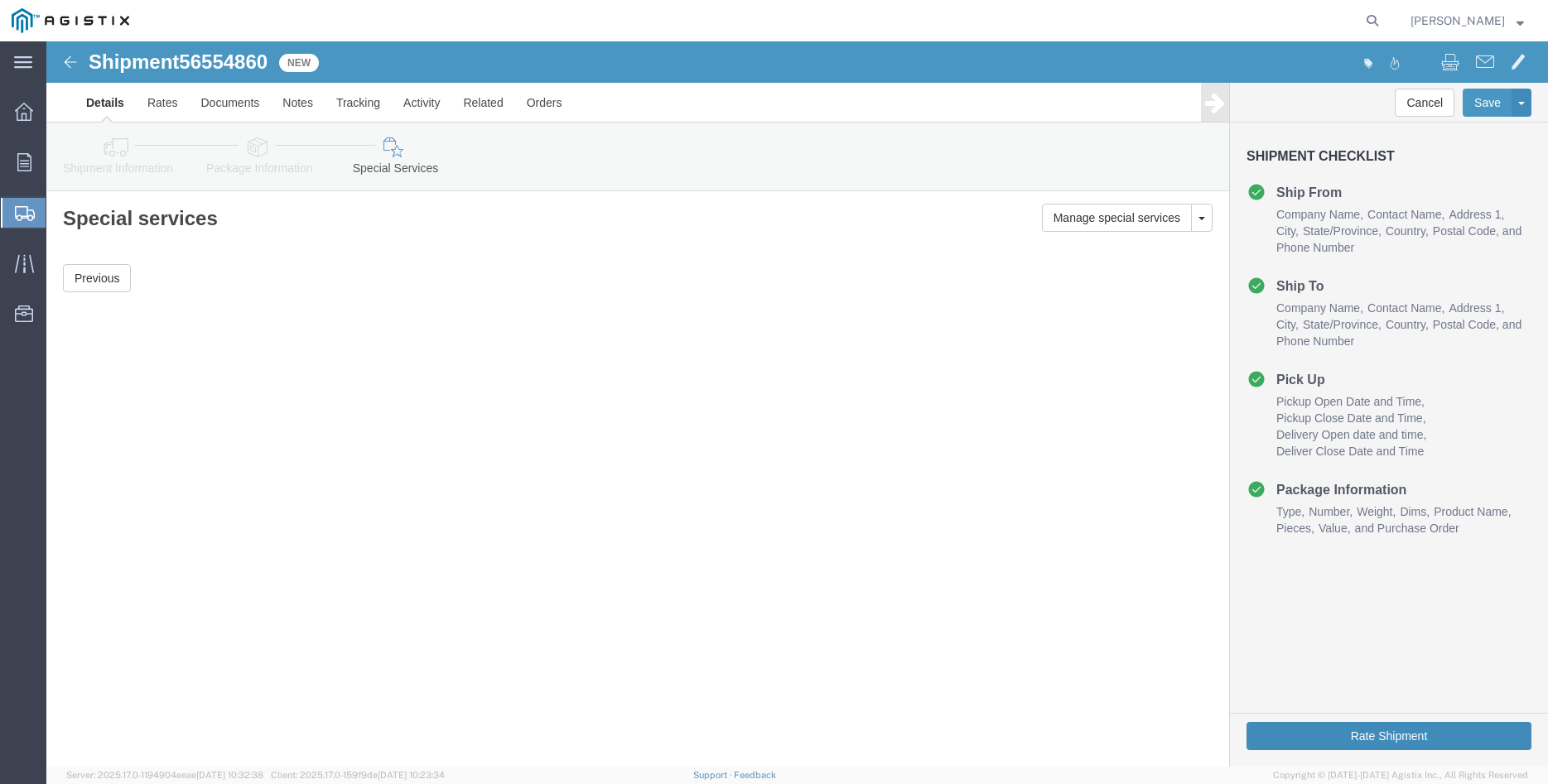
click button "Rate Shipment"
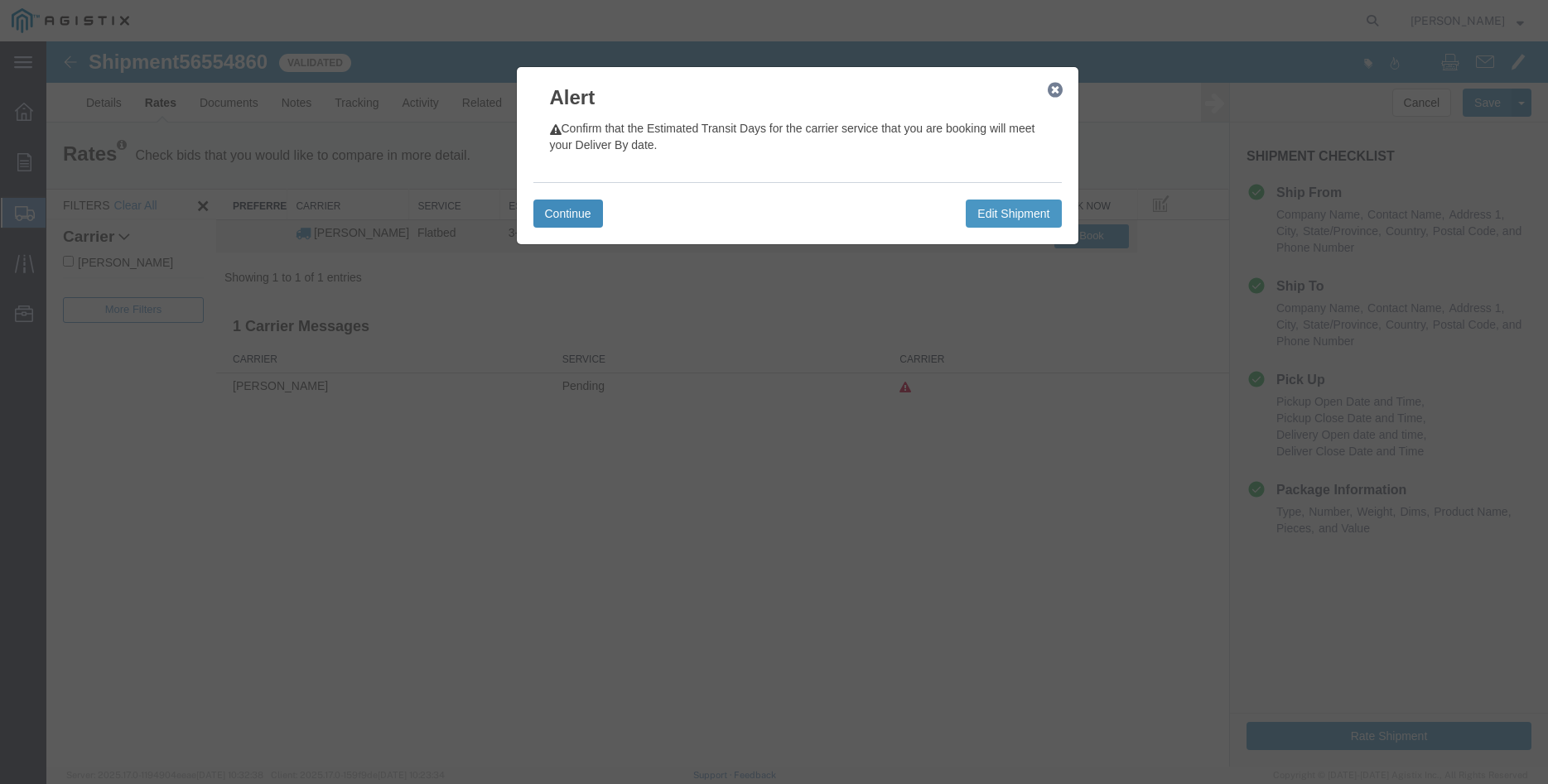
click at [578, 203] on button "Continue" at bounding box center [568, 213] width 69 height 28
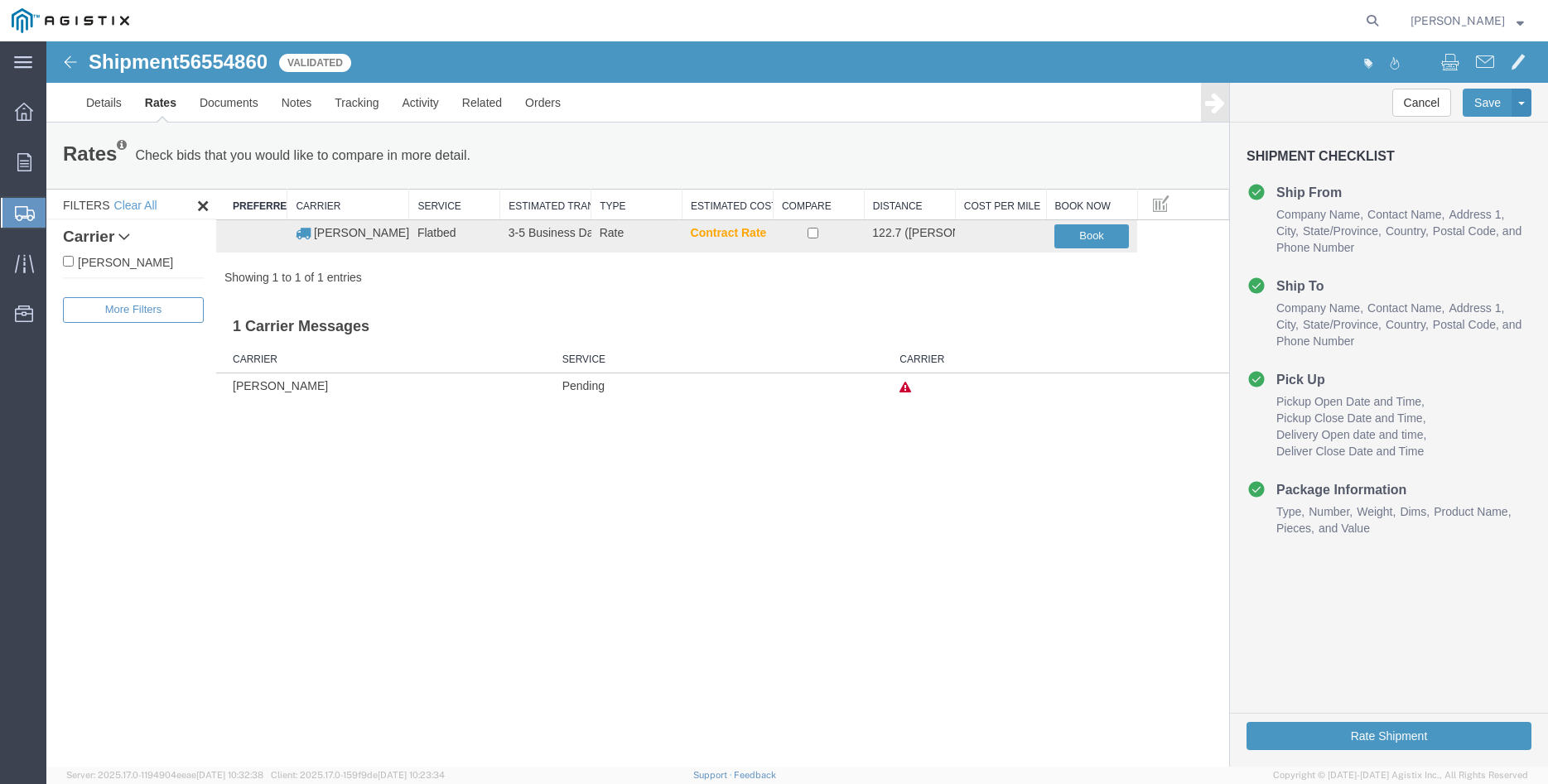
click at [95, 261] on label "[PERSON_NAME]" at bounding box center [133, 261] width 141 height 18
click at [74, 261] on input "[PERSON_NAME]" at bounding box center [69, 261] width 11 height 11
checkbox input "true"
click at [813, 236] on input "checkbox" at bounding box center [813, 233] width 11 height 11
checkbox input "true"
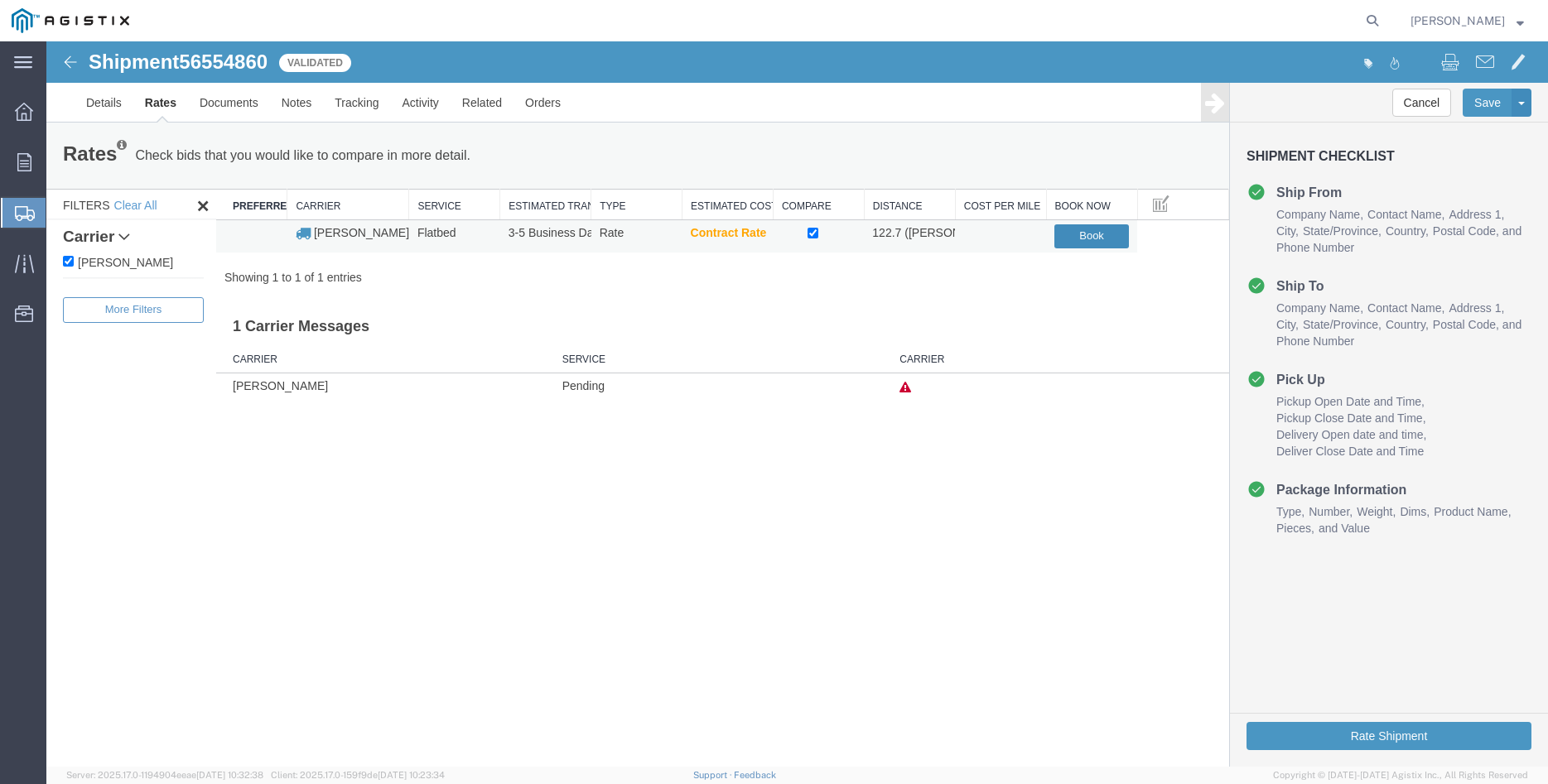
click at [1092, 233] on button "Book" at bounding box center [1092, 237] width 75 height 24
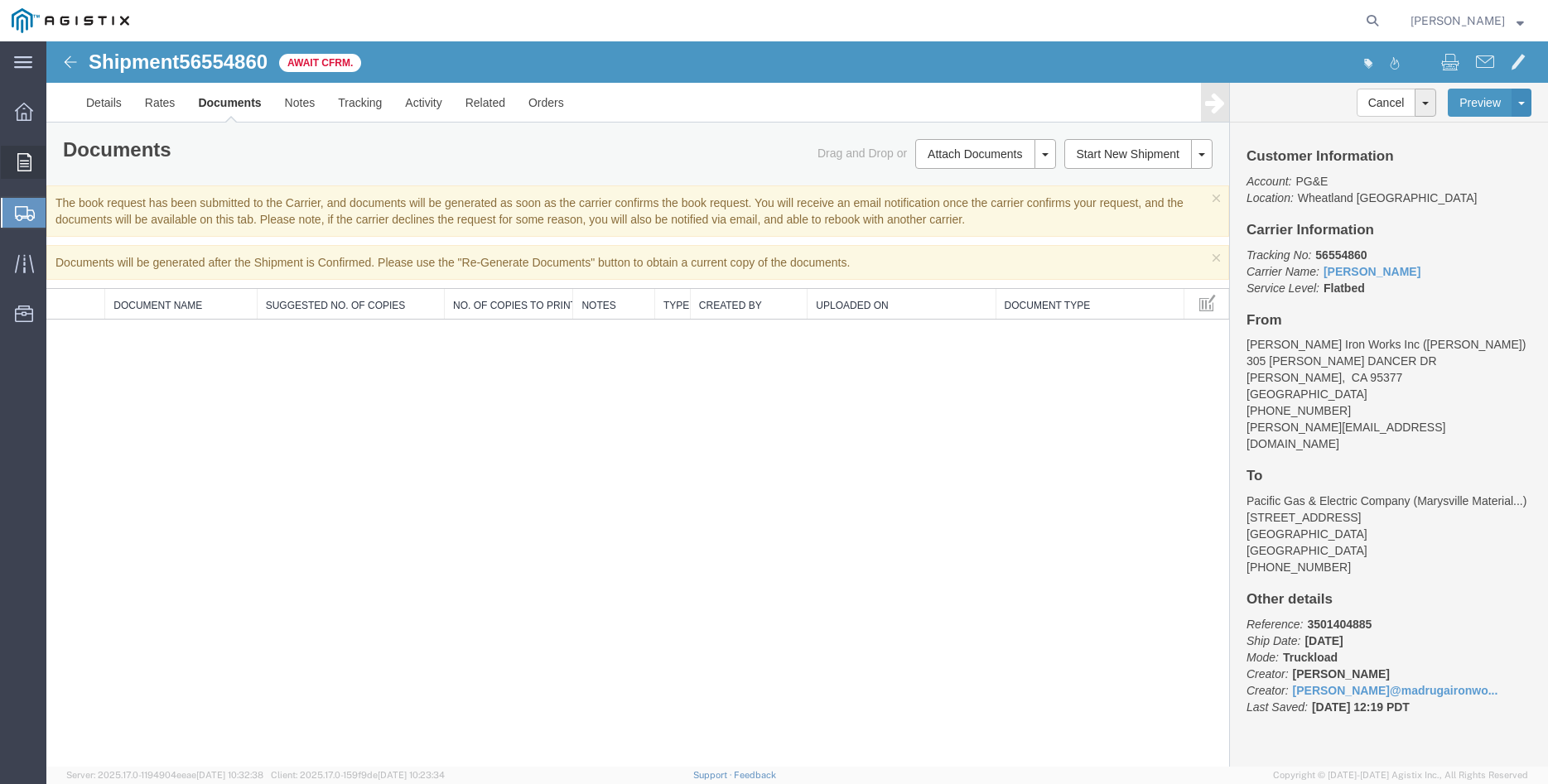
click at [23, 162] on icon at bounding box center [24, 163] width 14 height 18
